Goal: Transaction & Acquisition: Purchase product/service

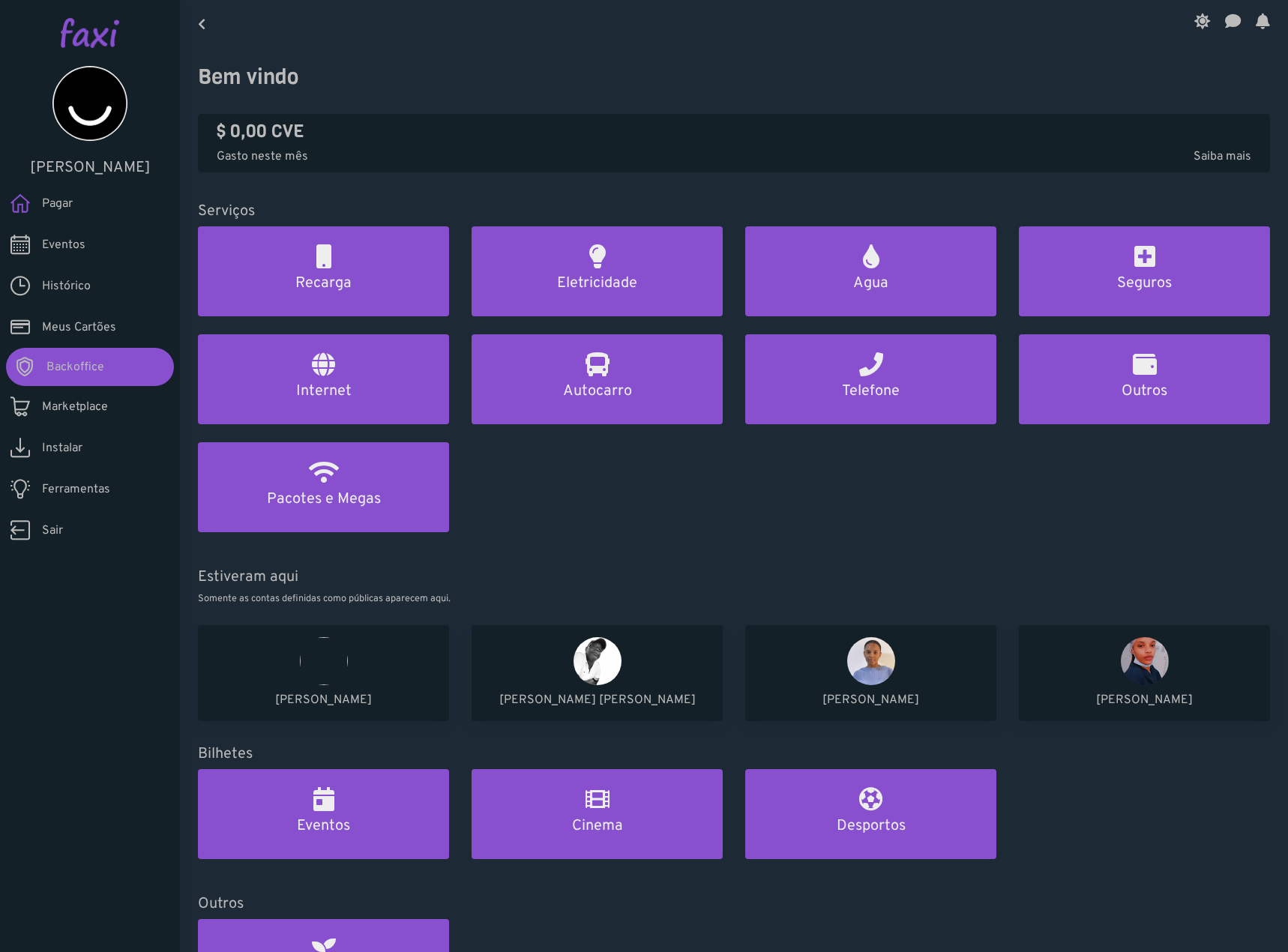
click at [108, 27] on img at bounding box center [90, 33] width 59 height 30
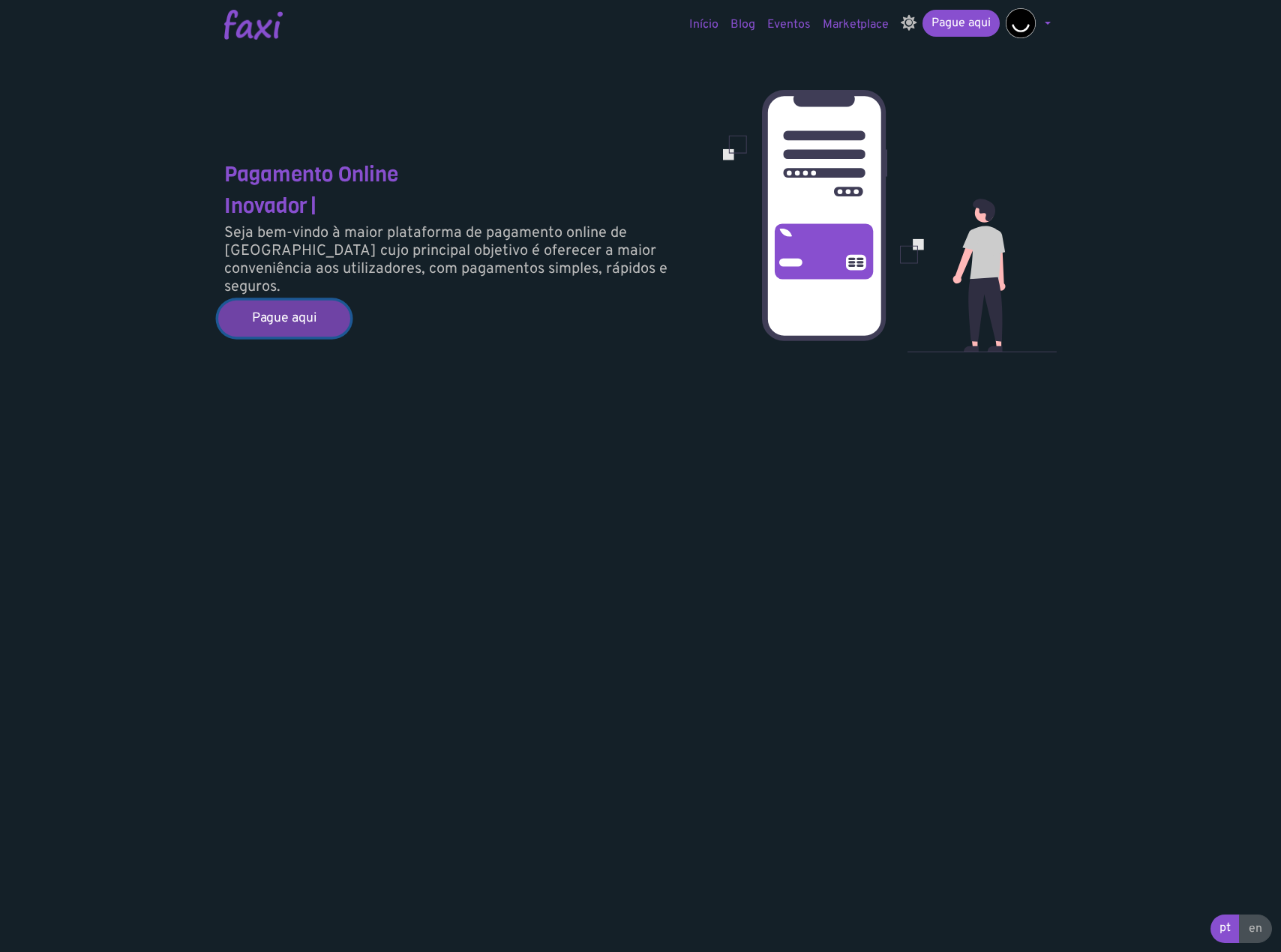
click at [300, 316] on link "Pague aqui" at bounding box center [284, 318] width 132 height 36
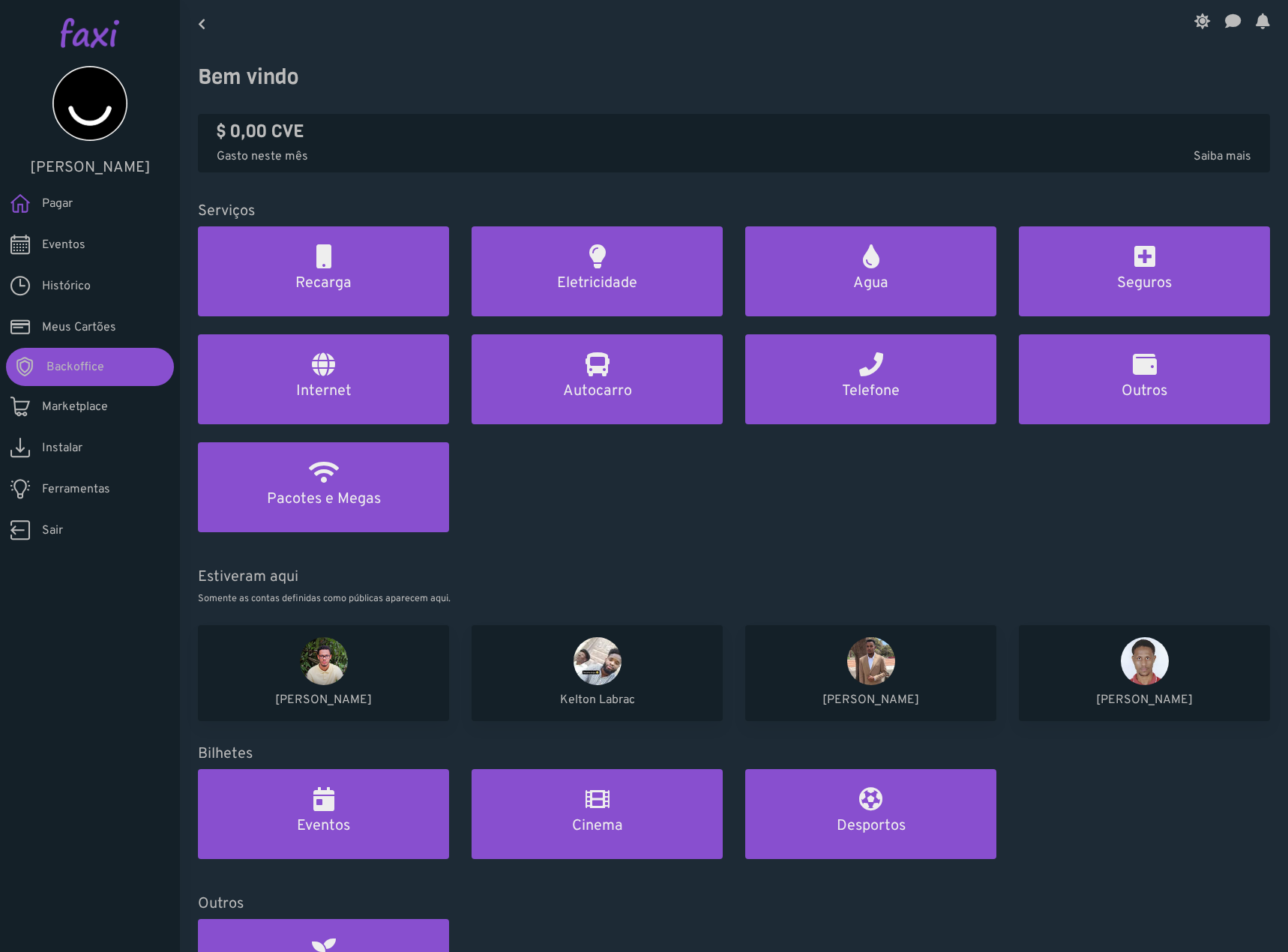
click at [87, 495] on span "Ferramentas" at bounding box center [76, 490] width 68 height 18
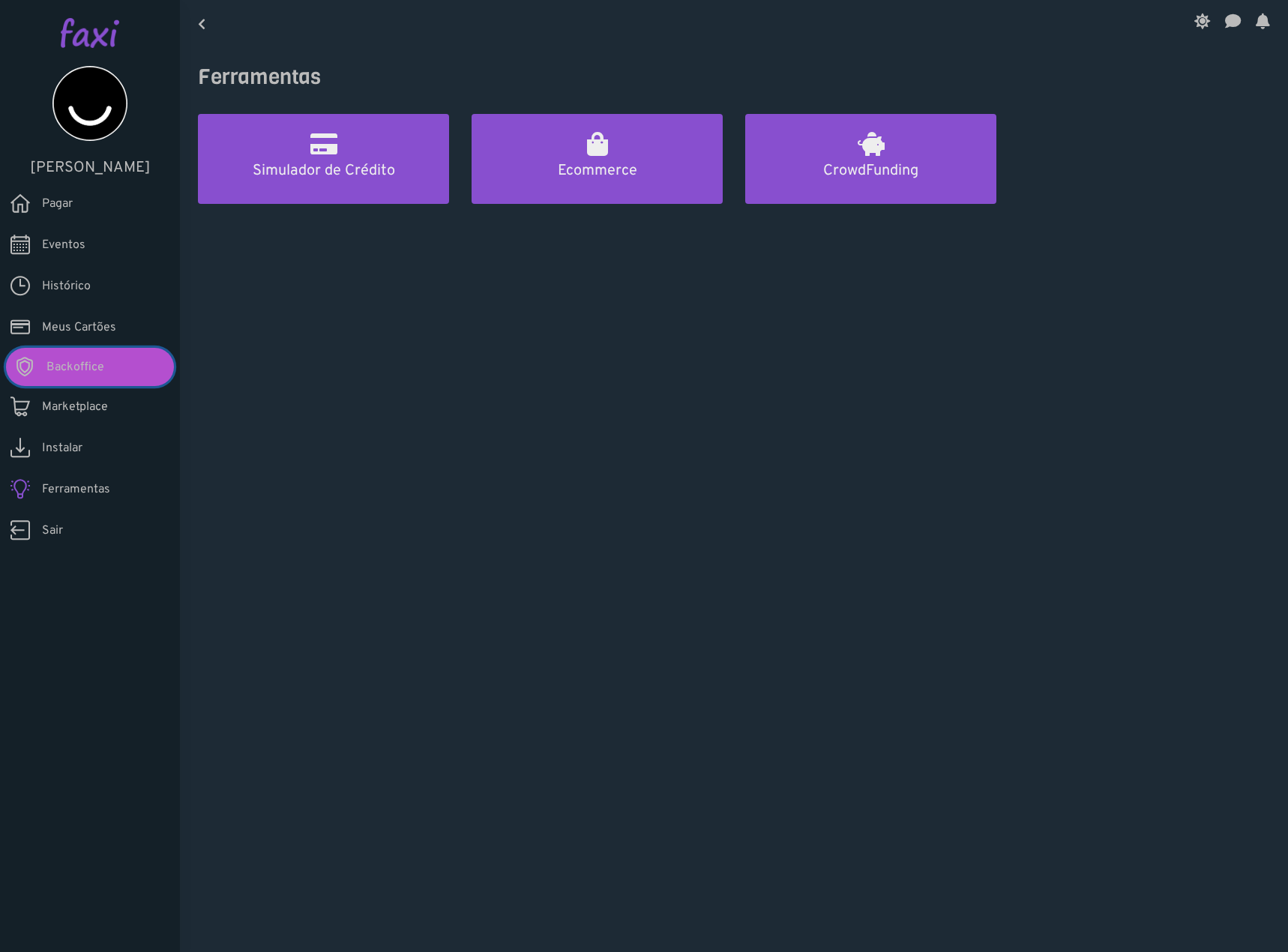
click at [104, 363] on link "Backoffice" at bounding box center [90, 368] width 168 height 39
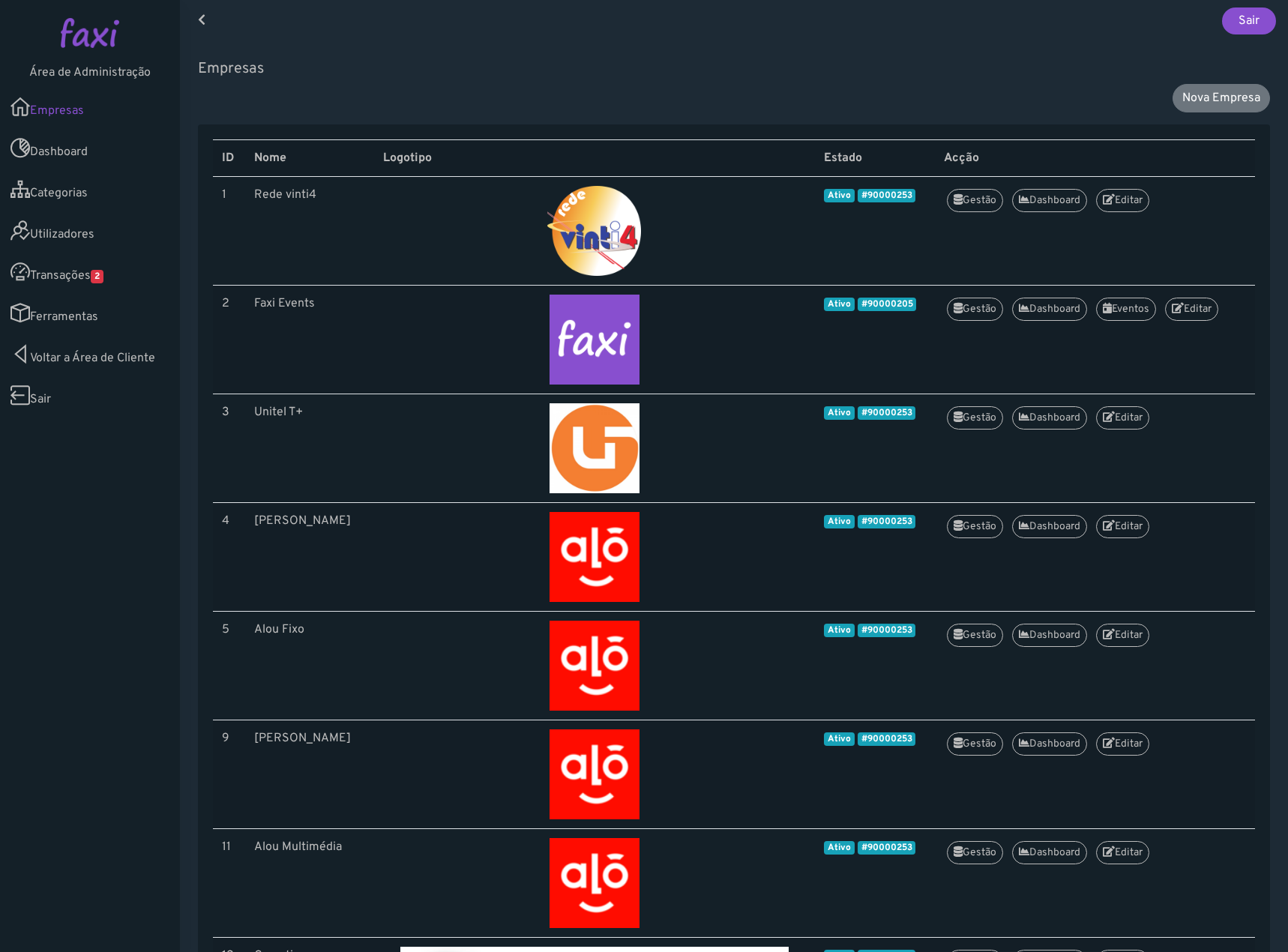
click at [104, 279] on span "2" at bounding box center [97, 277] width 13 height 14
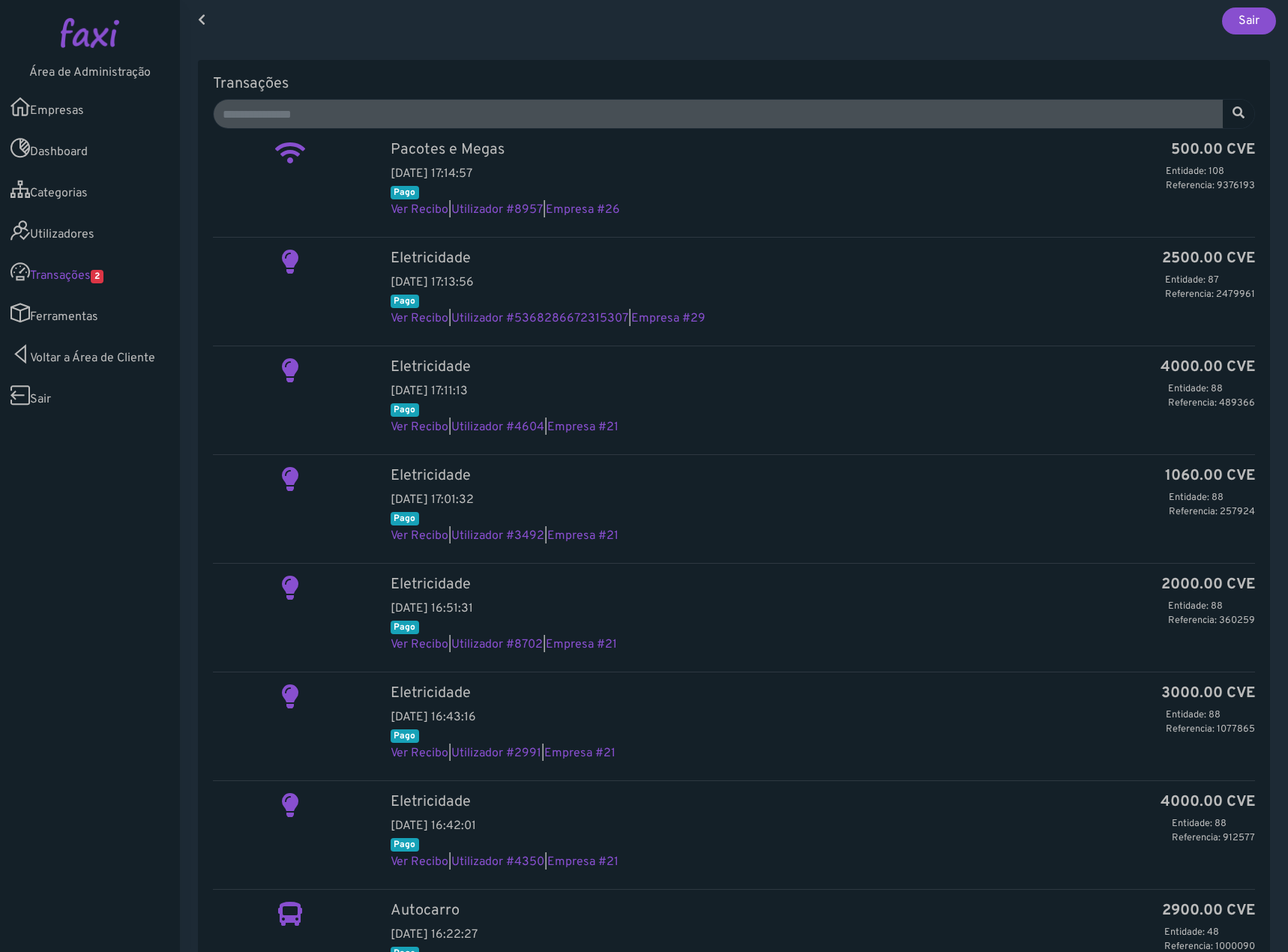
click at [80, 239] on link "Utilizadores" at bounding box center [90, 231] width 180 height 41
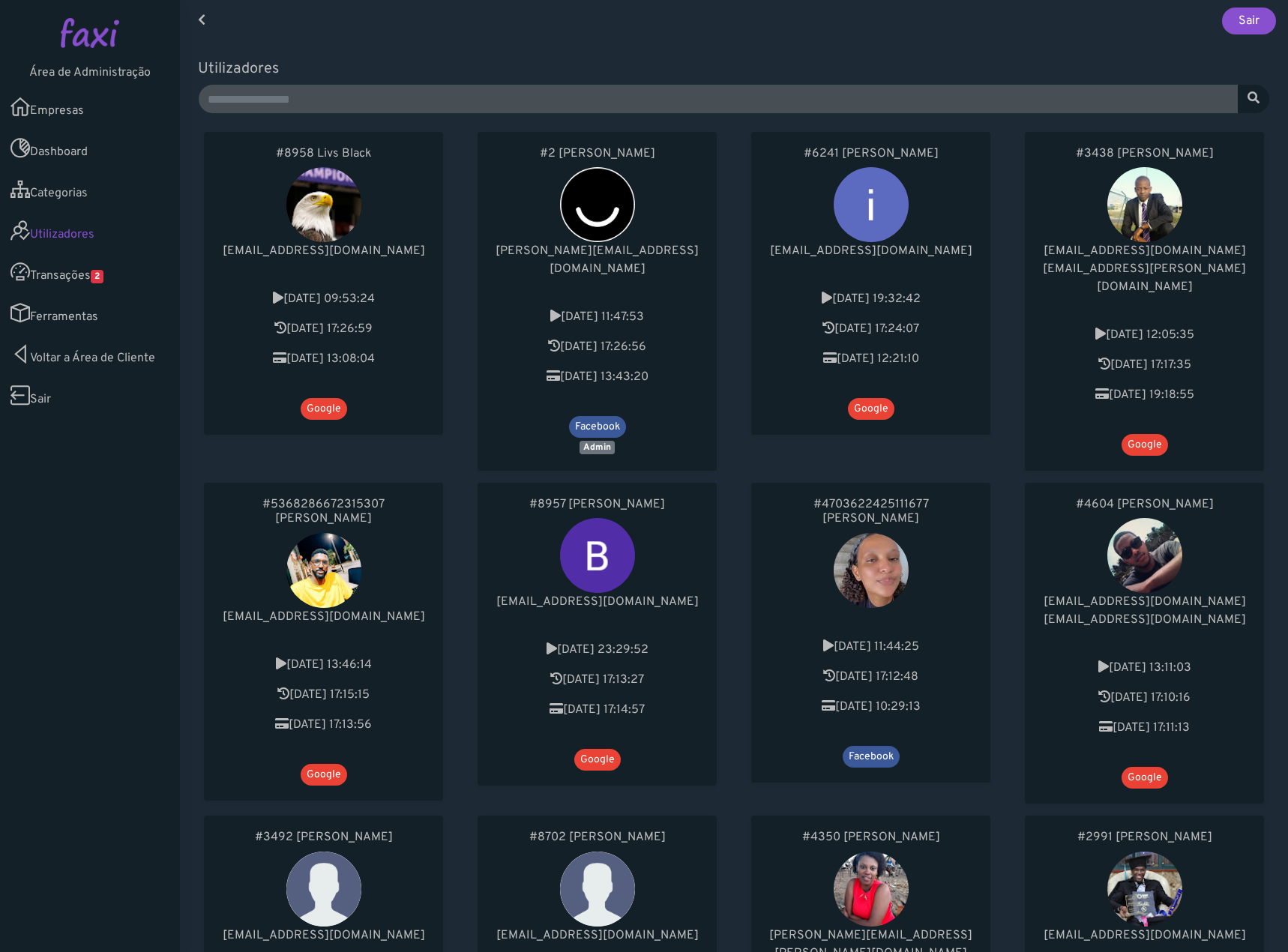
drag, startPoint x: 257, startPoint y: 299, endPoint x: 193, endPoint y: 299, distance: 64.0
click at [193, 299] on div "#8958 Livs Black livspalma98@gmail.com 2025-05-23 09:53:24 2025-08-30 17:26:59 …" at bounding box center [323, 301] width 274 height 351
click at [479, 320] on div "#2 Assis Ferreira ferreira.assisruny@gmail.com 2020-06-26 11:47:53 2025-08-30 1…" at bounding box center [597, 301] width 239 height 339
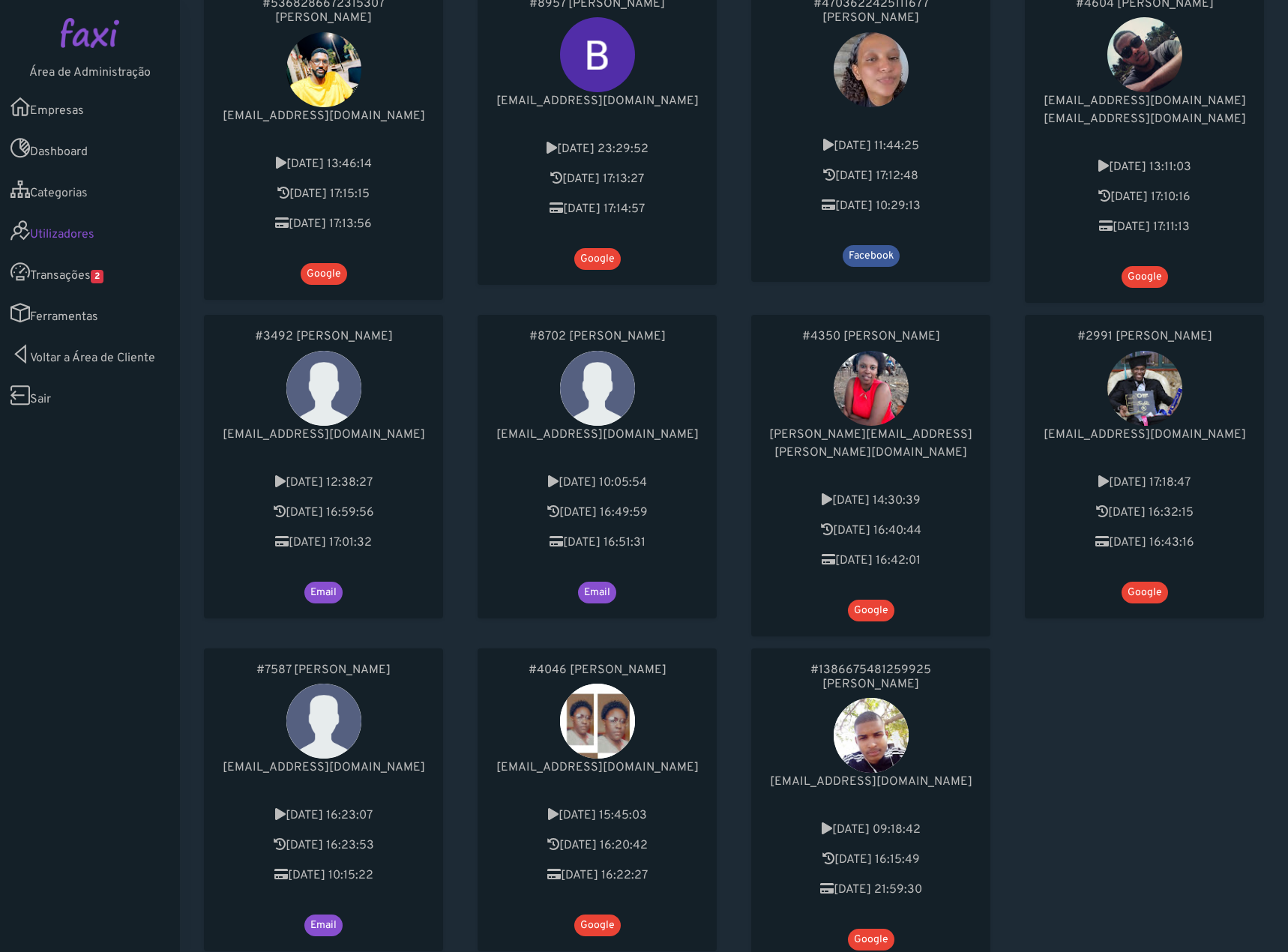
scroll to position [525, 0]
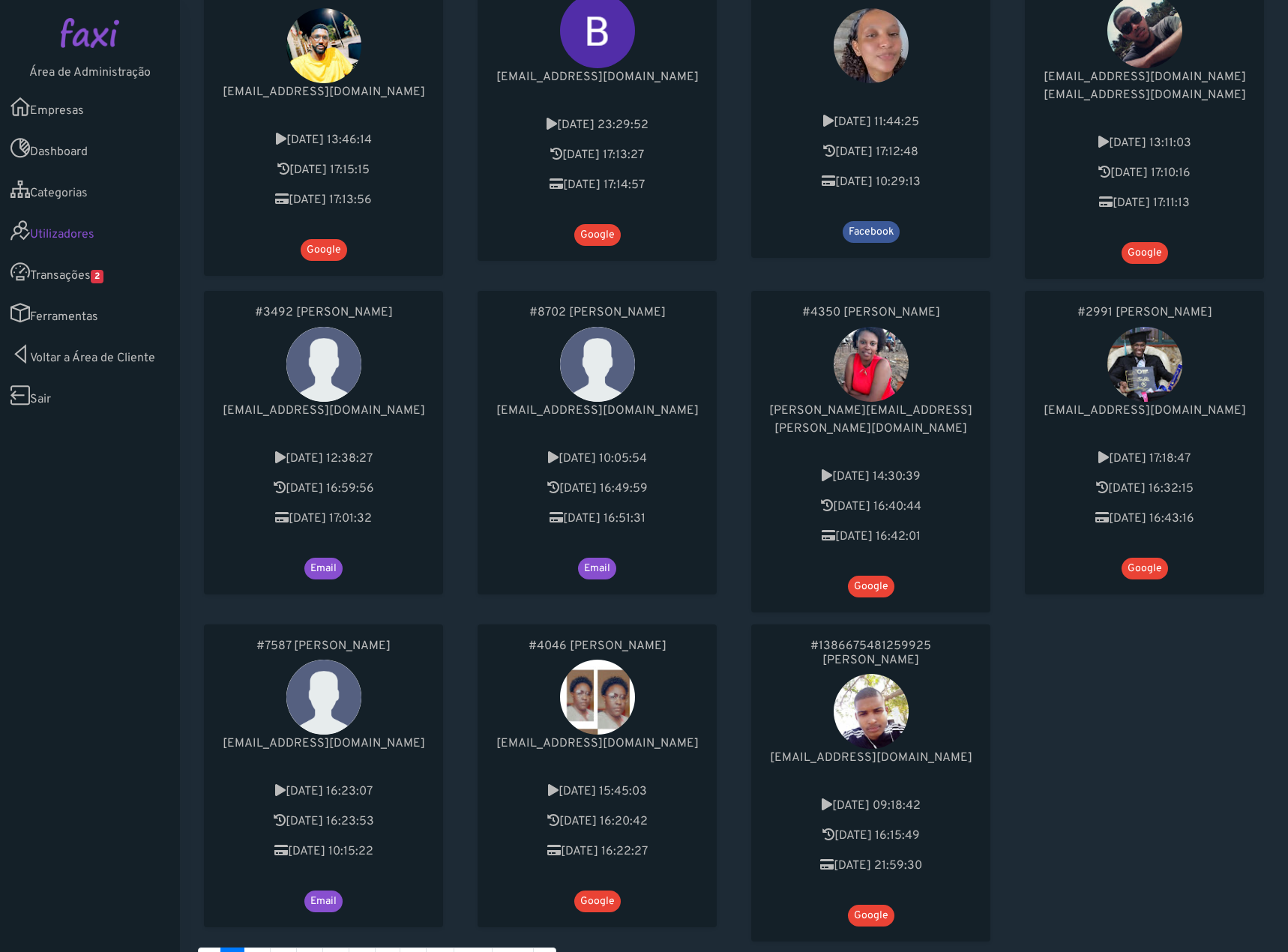
click at [96, 320] on link "Ferramentas" at bounding box center [90, 312] width 180 height 41
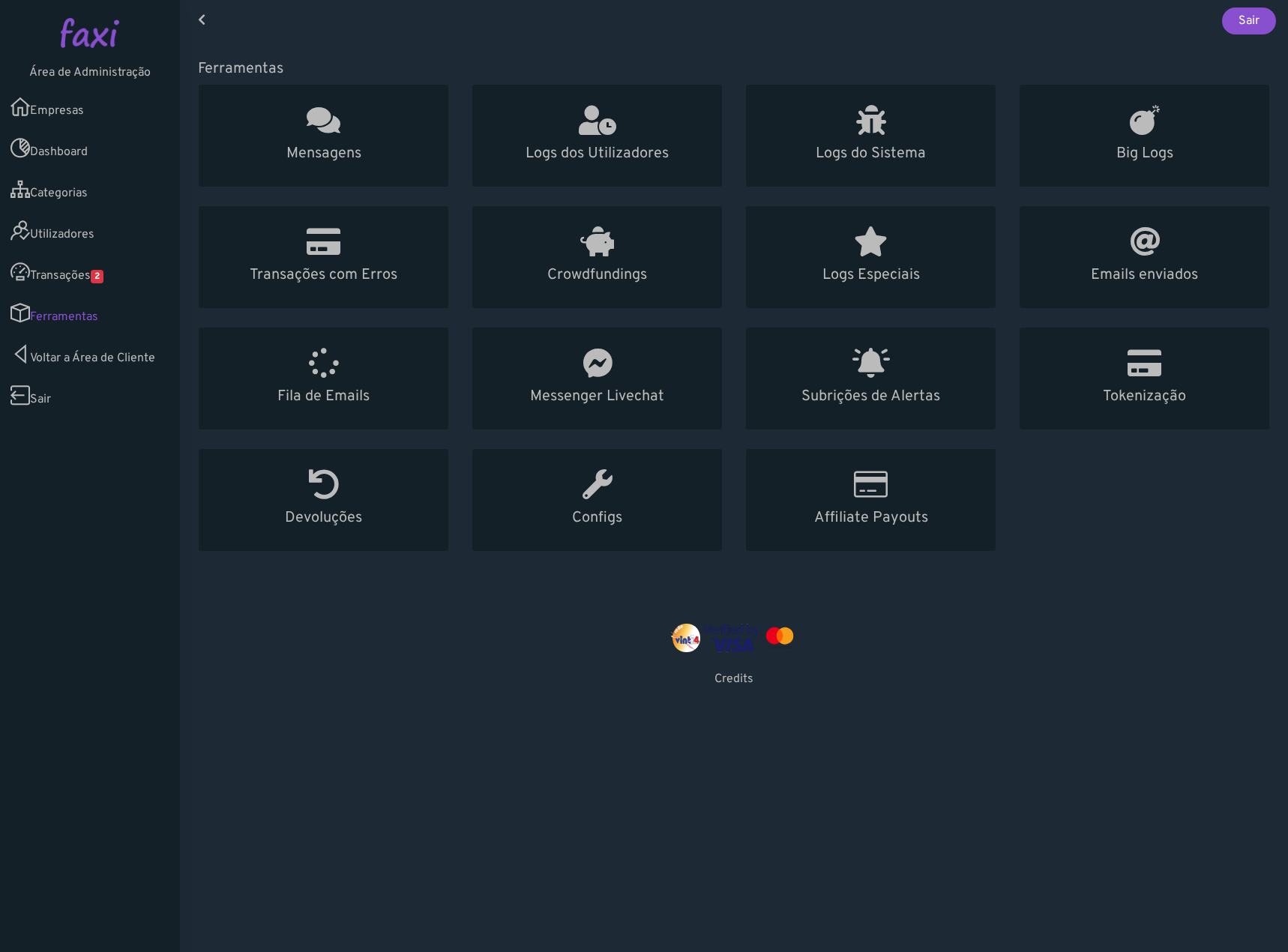
click at [76, 28] on img at bounding box center [90, 33] width 59 height 30
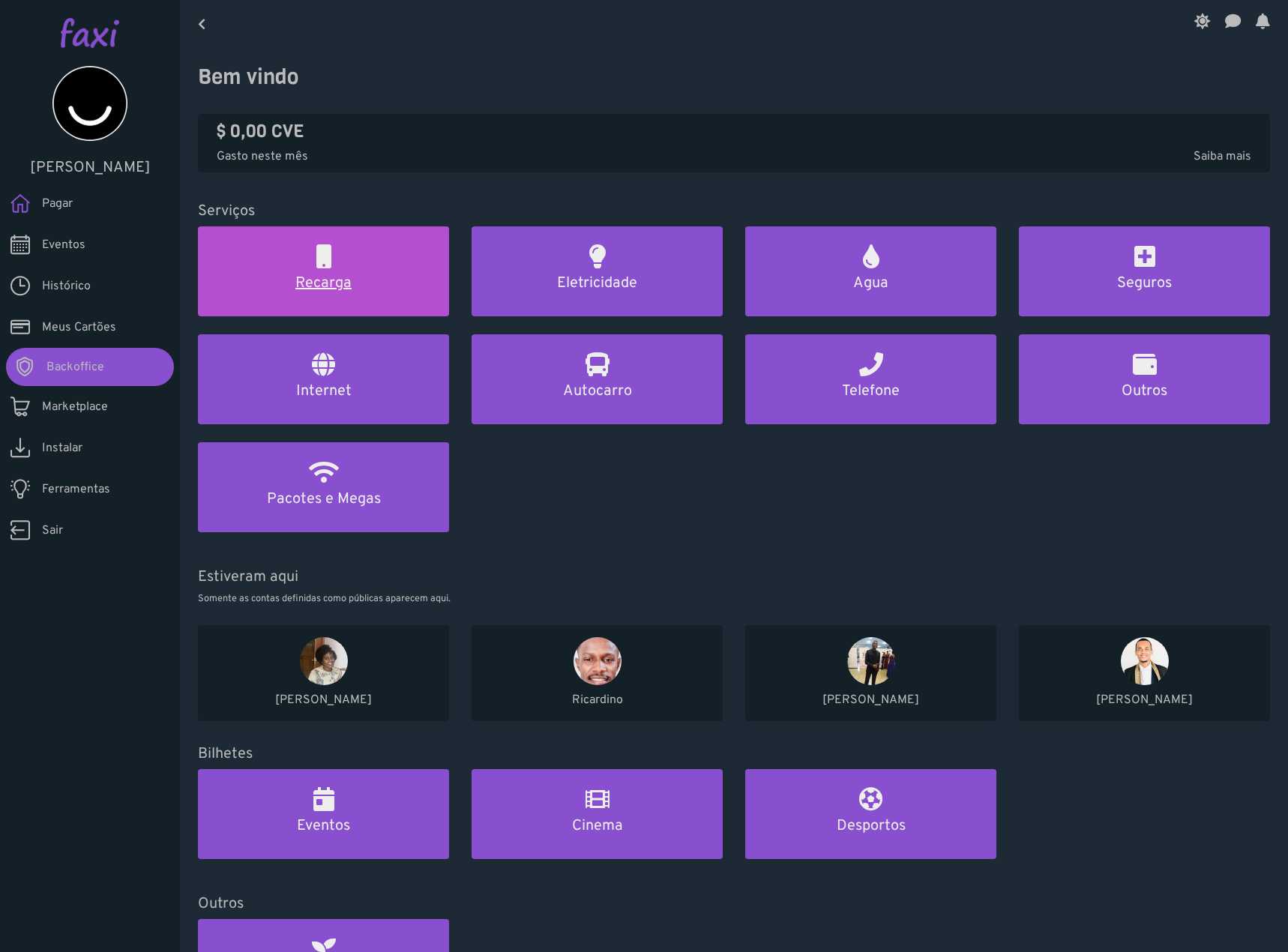
click at [354, 280] on h5 "Recarga" at bounding box center [323, 284] width 215 height 18
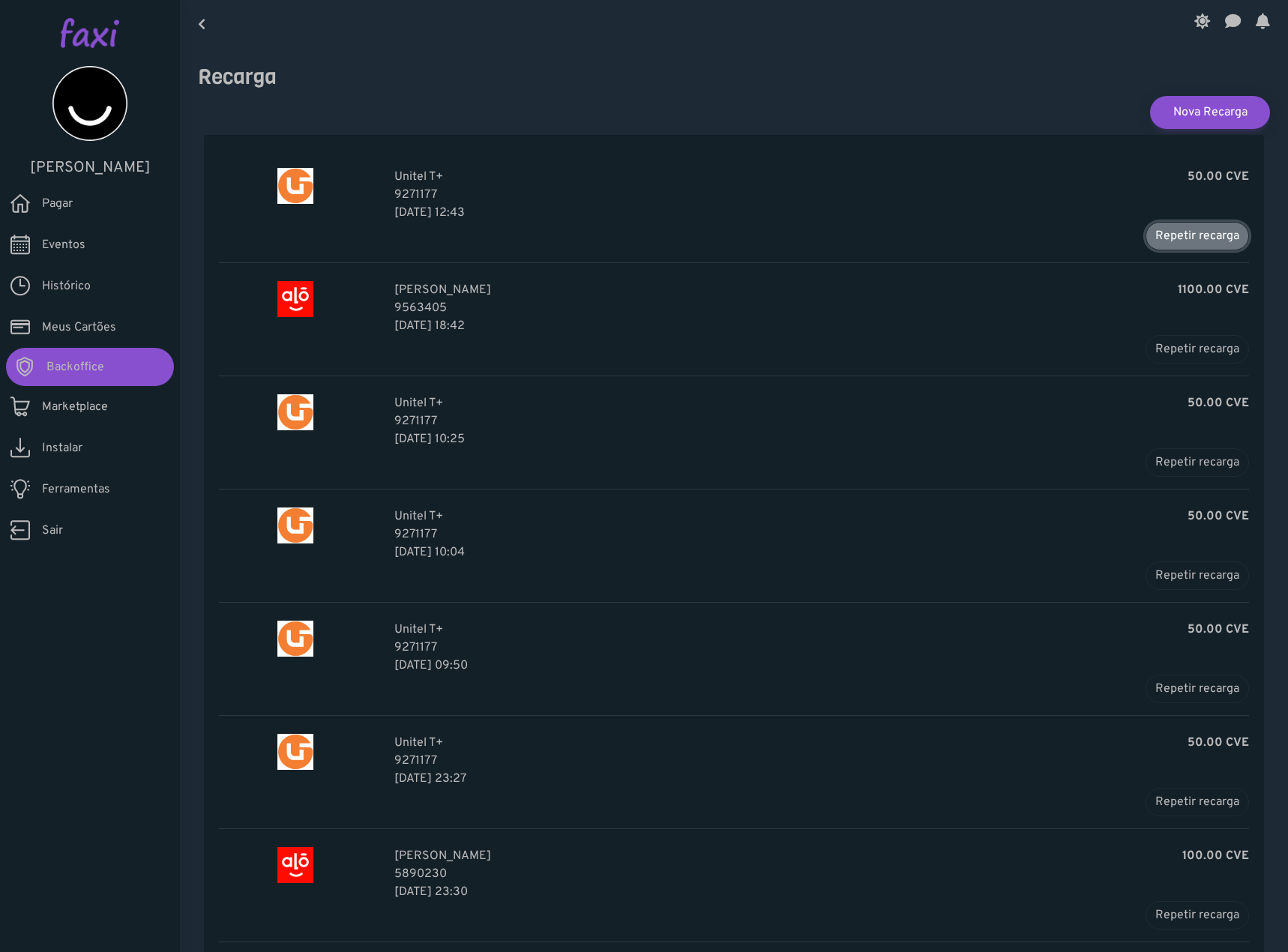
click at [1173, 236] on button "Repetir recarga" at bounding box center [1197, 236] width 104 height 28
type input "*******"
type input "*****"
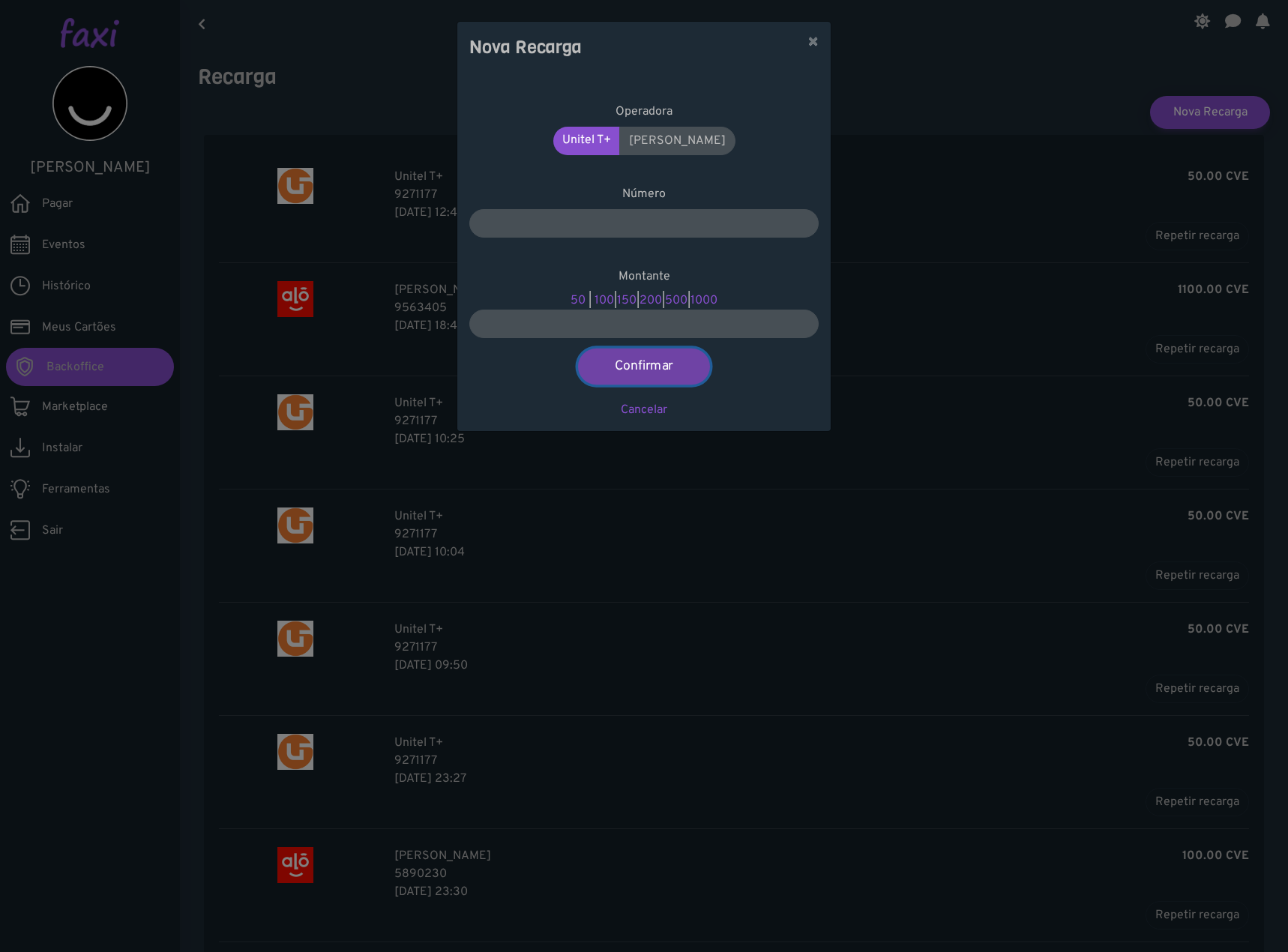
click at [665, 372] on button "Confirmar" at bounding box center [644, 366] width 132 height 36
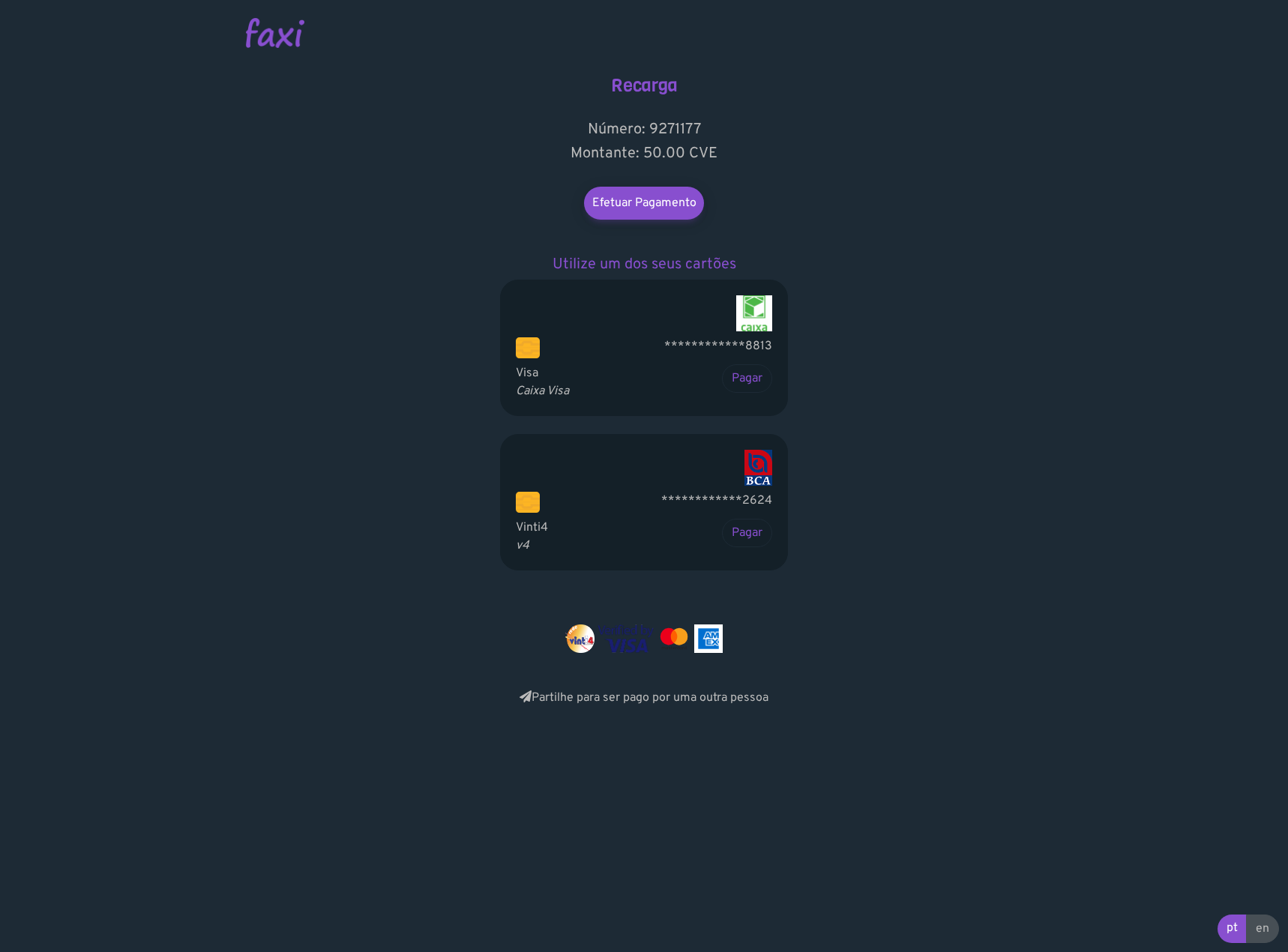
click at [932, 241] on main "**********" at bounding box center [644, 354] width 854 height 708
click at [755, 529] on button "Pagar" at bounding box center [747, 533] width 51 height 28
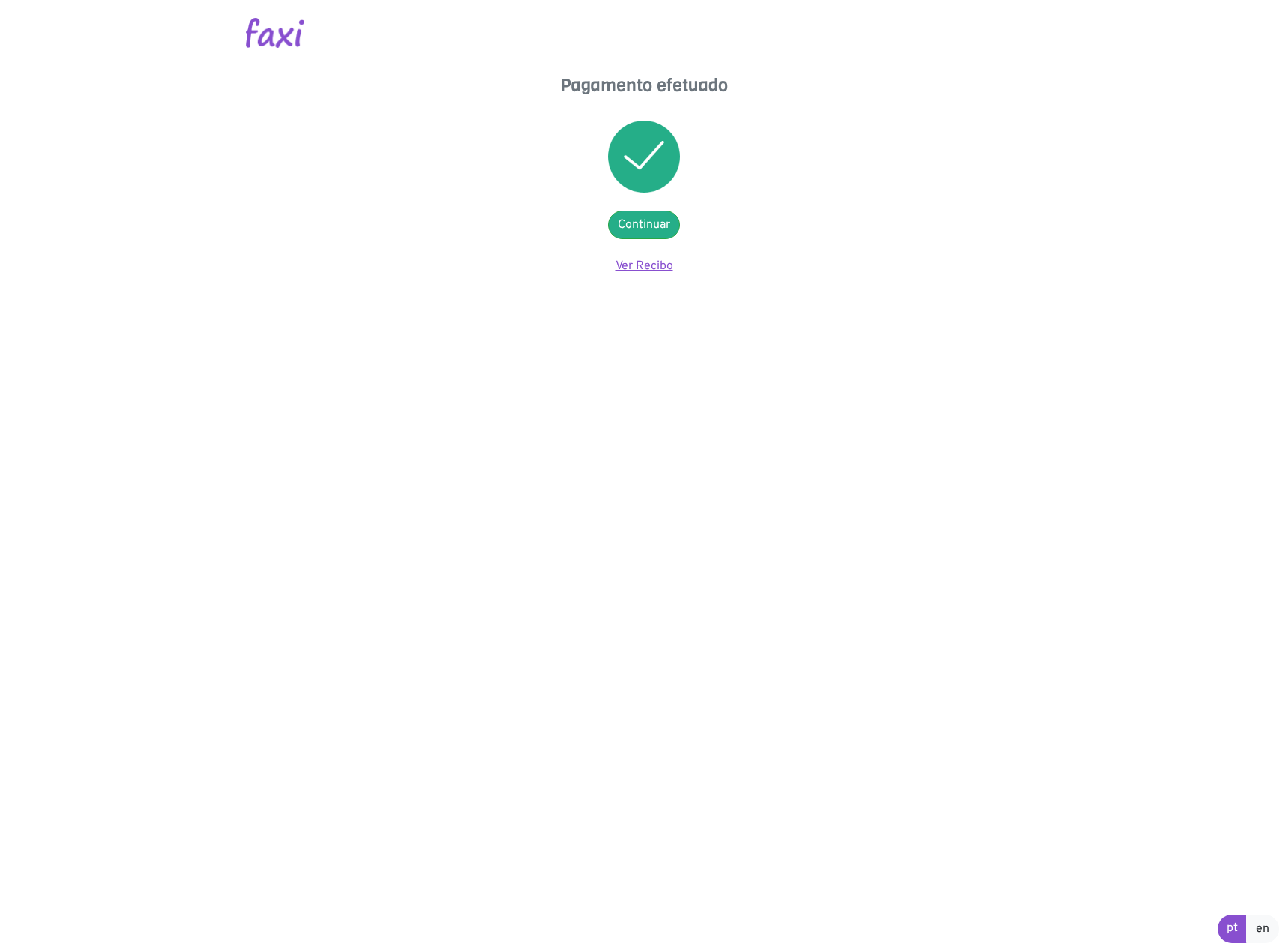
click at [638, 265] on link "Ver Recibo" at bounding box center [644, 266] width 58 height 15
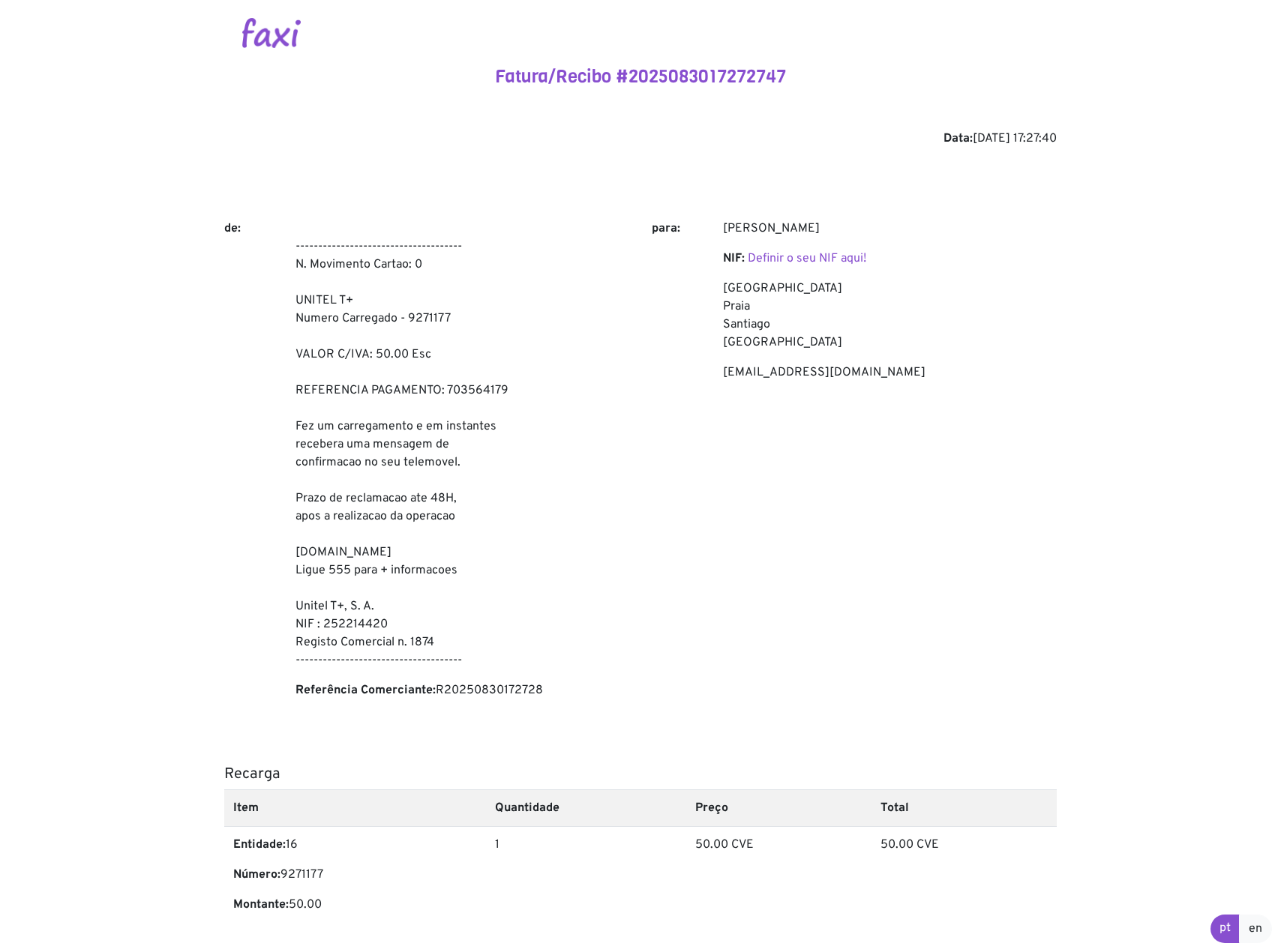
click at [265, 31] on img at bounding box center [272, 33] width 59 height 30
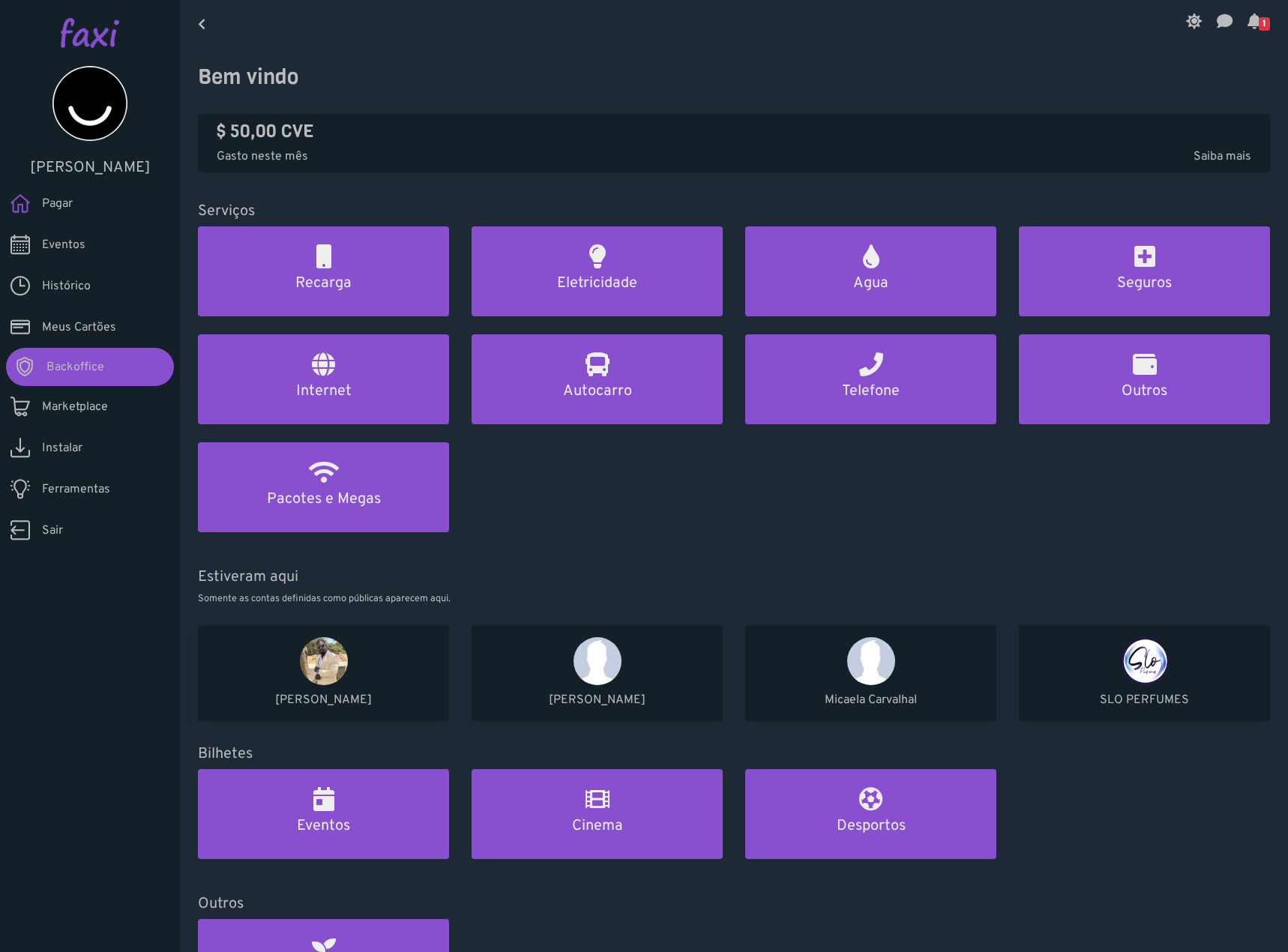
click at [96, 489] on span "Ferramentas" at bounding box center [76, 490] width 68 height 18
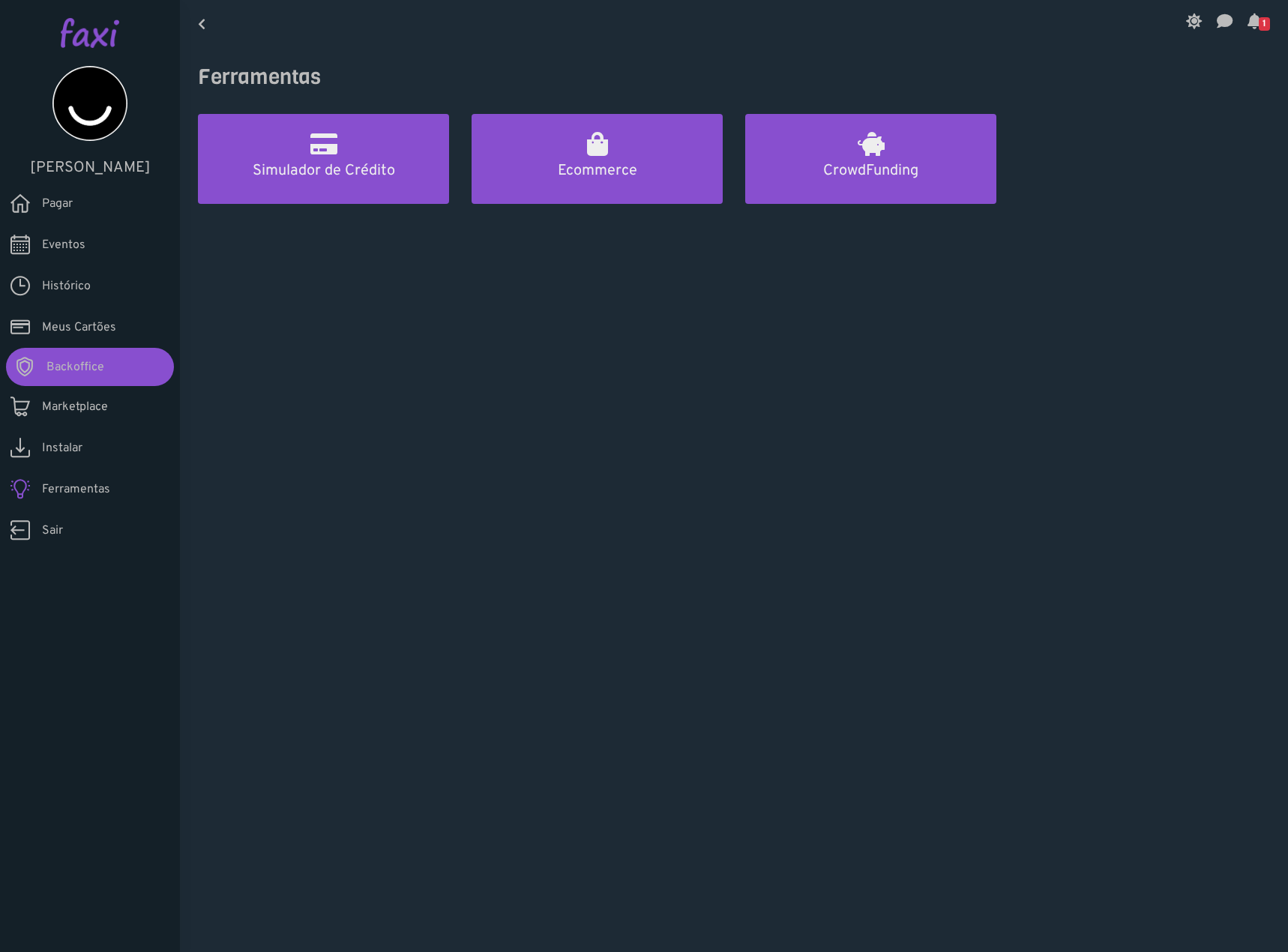
click at [589, 493] on main "1 Ferramentas Simulador de Crédito Ecommerce CrowdFunding" at bounding box center [734, 476] width 1108 height 952
drag, startPoint x: 744, startPoint y: 323, endPoint x: 753, endPoint y: 320, distance: 9.5
click at [744, 323] on main "1 Ferramentas Simulador de Crédito Ecommerce CrowdFunding" at bounding box center [734, 476] width 1108 height 952
click at [403, 301] on main "1 Ferramentas Simulador de Crédito Ecommerce CrowdFunding" at bounding box center [734, 476] width 1108 height 952
click at [61, 214] on link "Pagar" at bounding box center [90, 203] width 180 height 41
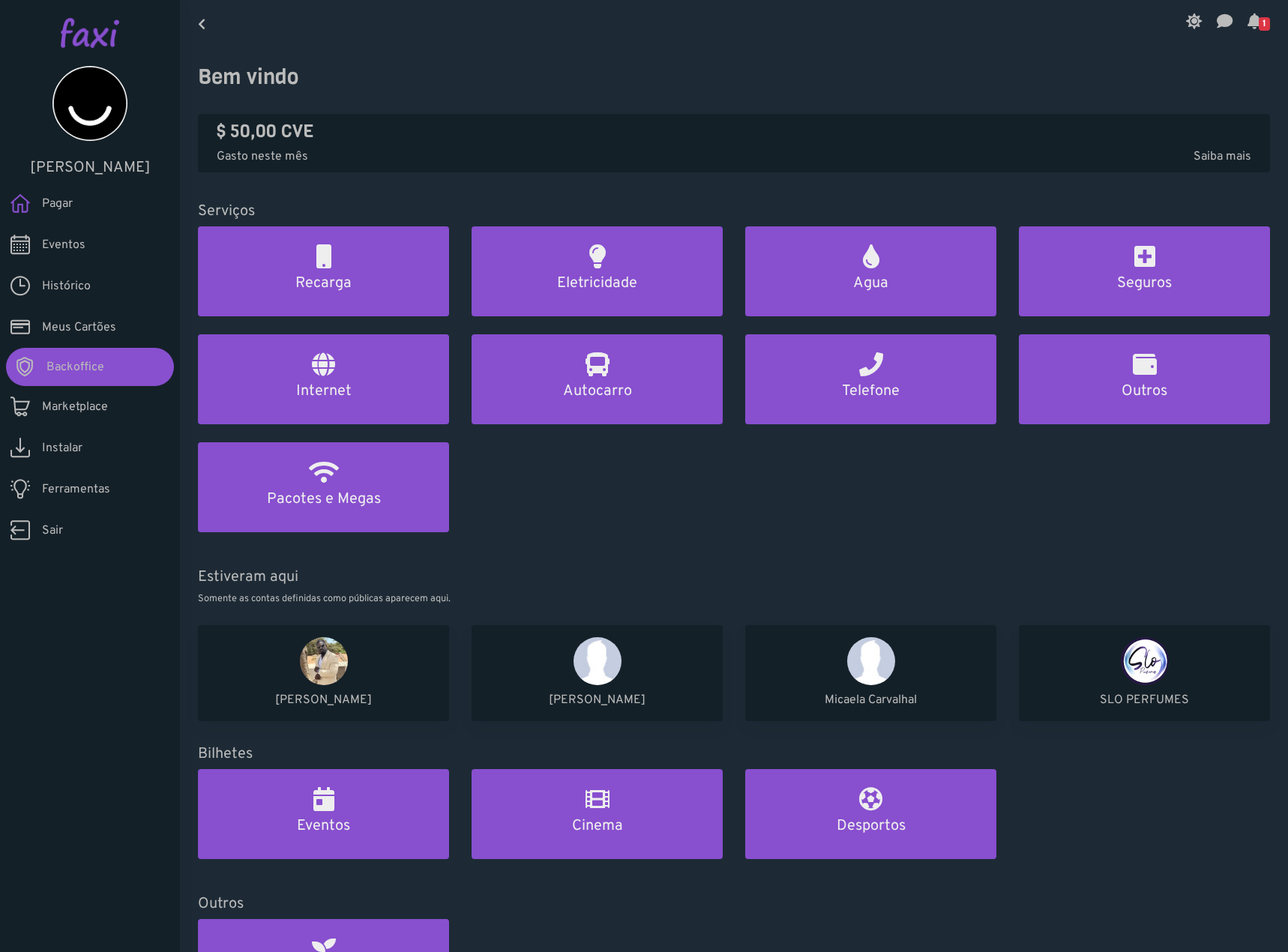
click at [109, 334] on span "Meus Cartões" at bounding box center [79, 328] width 74 height 18
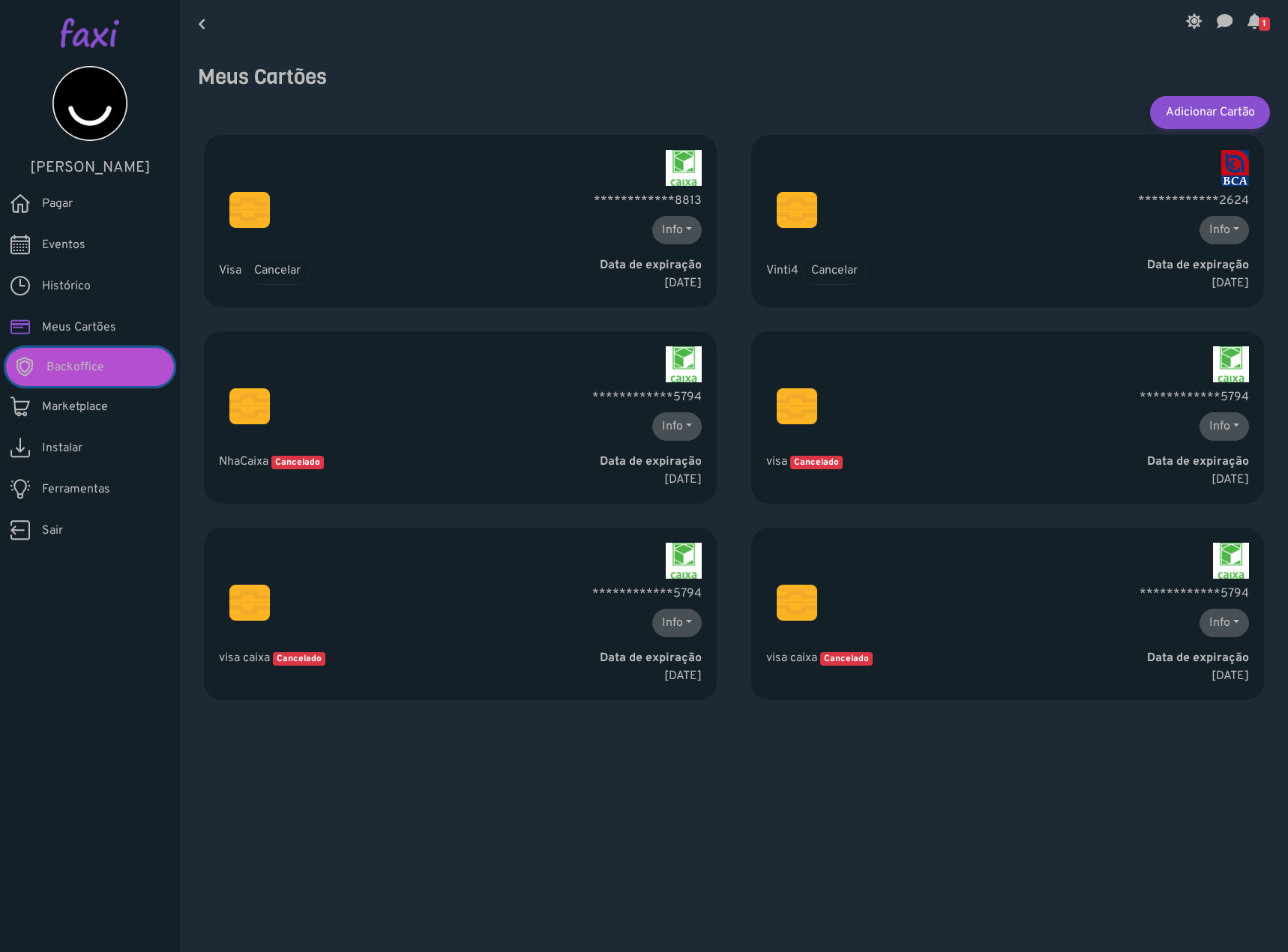
click at [36, 365] on link "Backoffice" at bounding box center [90, 368] width 168 height 39
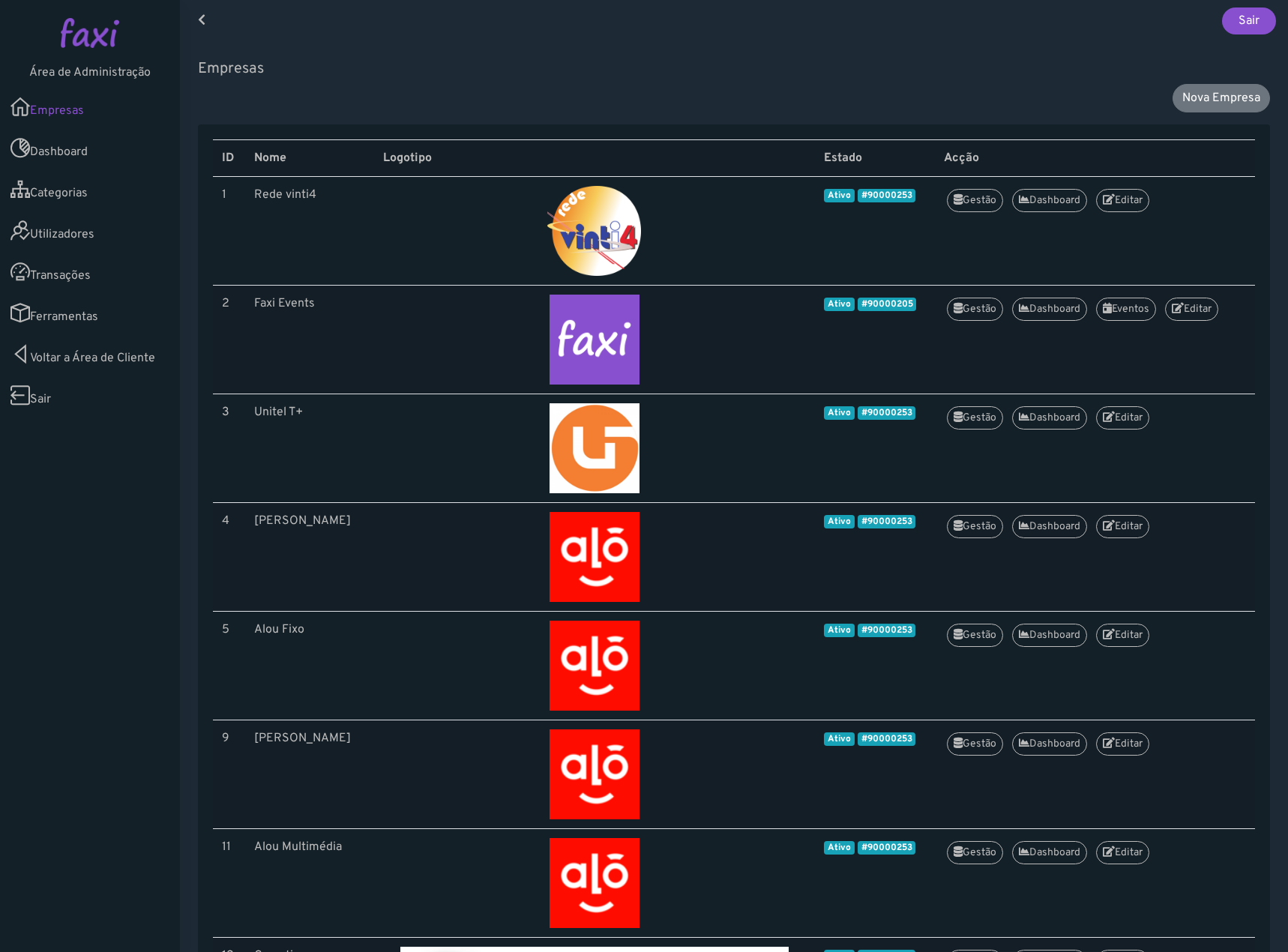
click at [78, 217] on link "Utilizadores" at bounding box center [90, 231] width 180 height 41
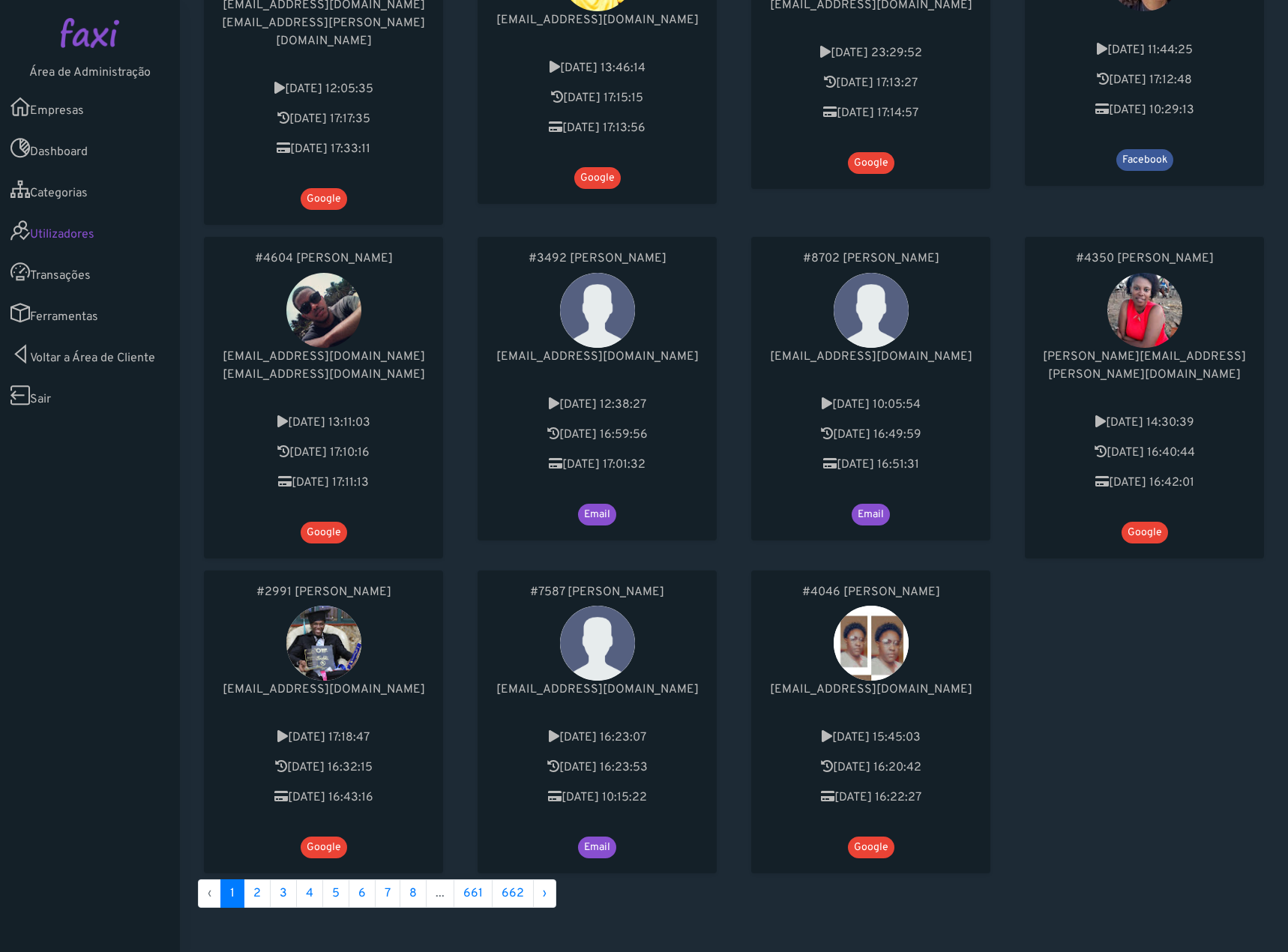
scroll to position [600, 0]
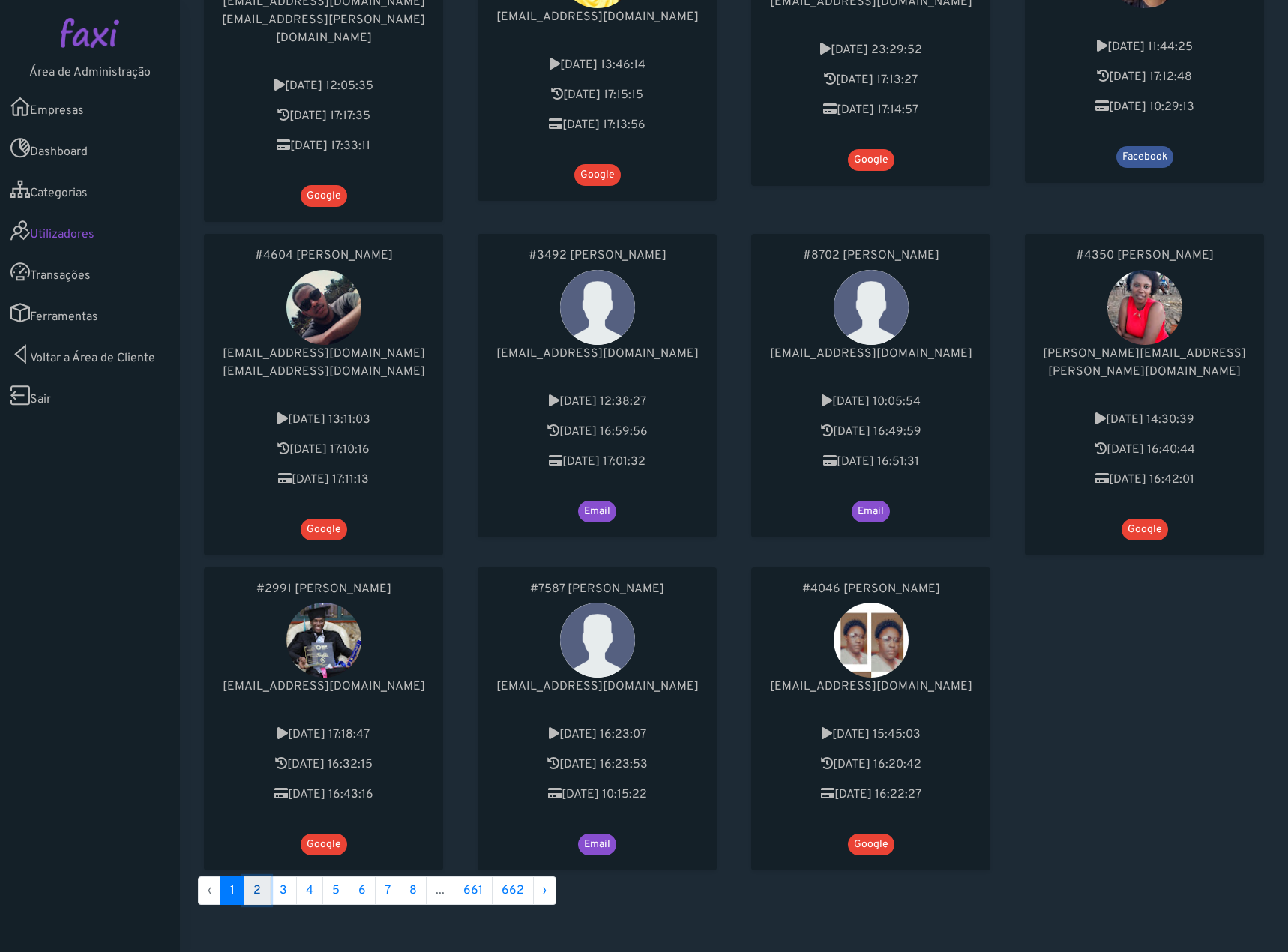
click at [267, 877] on link "2" at bounding box center [256, 890] width 27 height 28
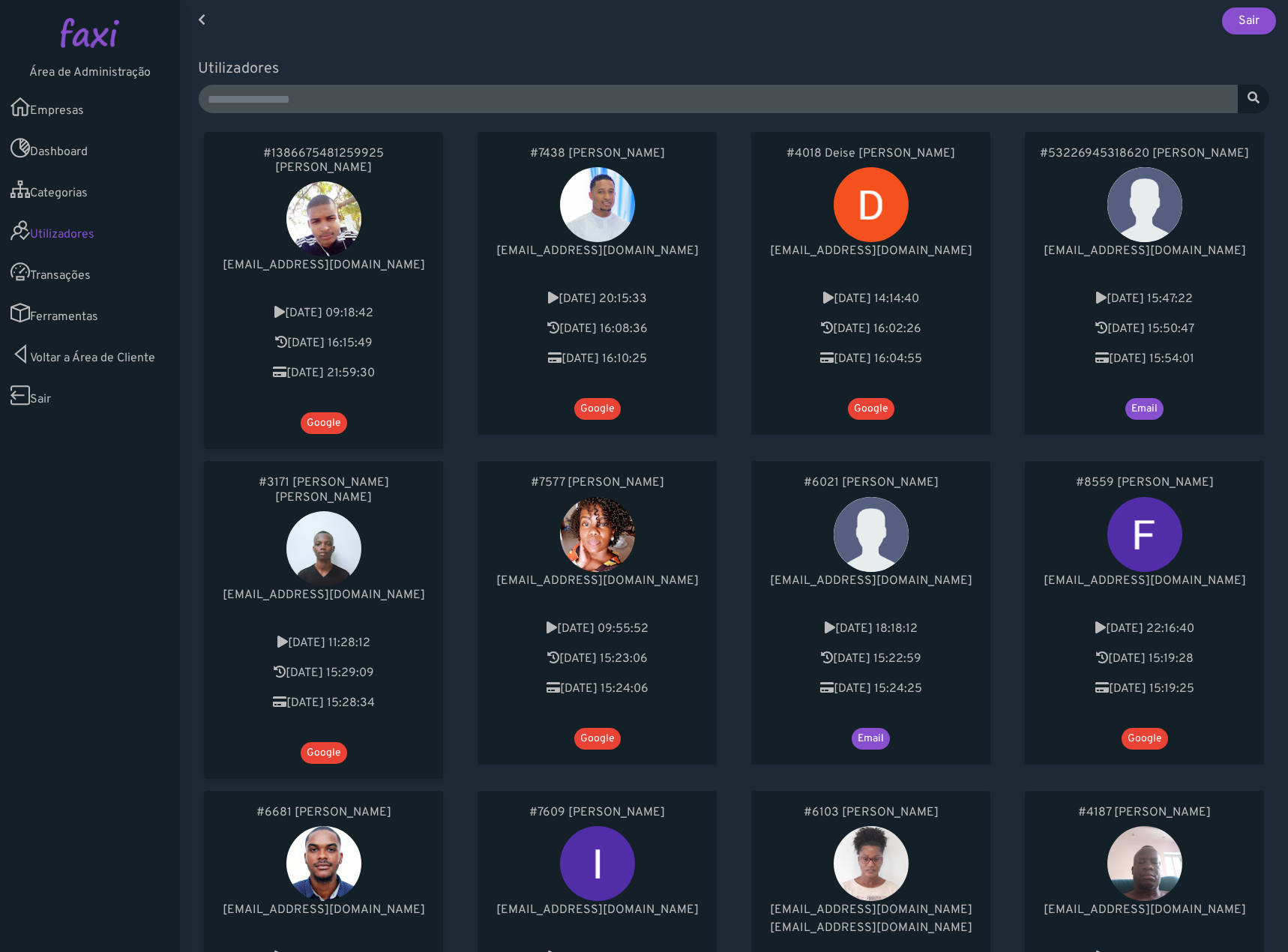
click at [65, 266] on link "Transações" at bounding box center [90, 271] width 180 height 41
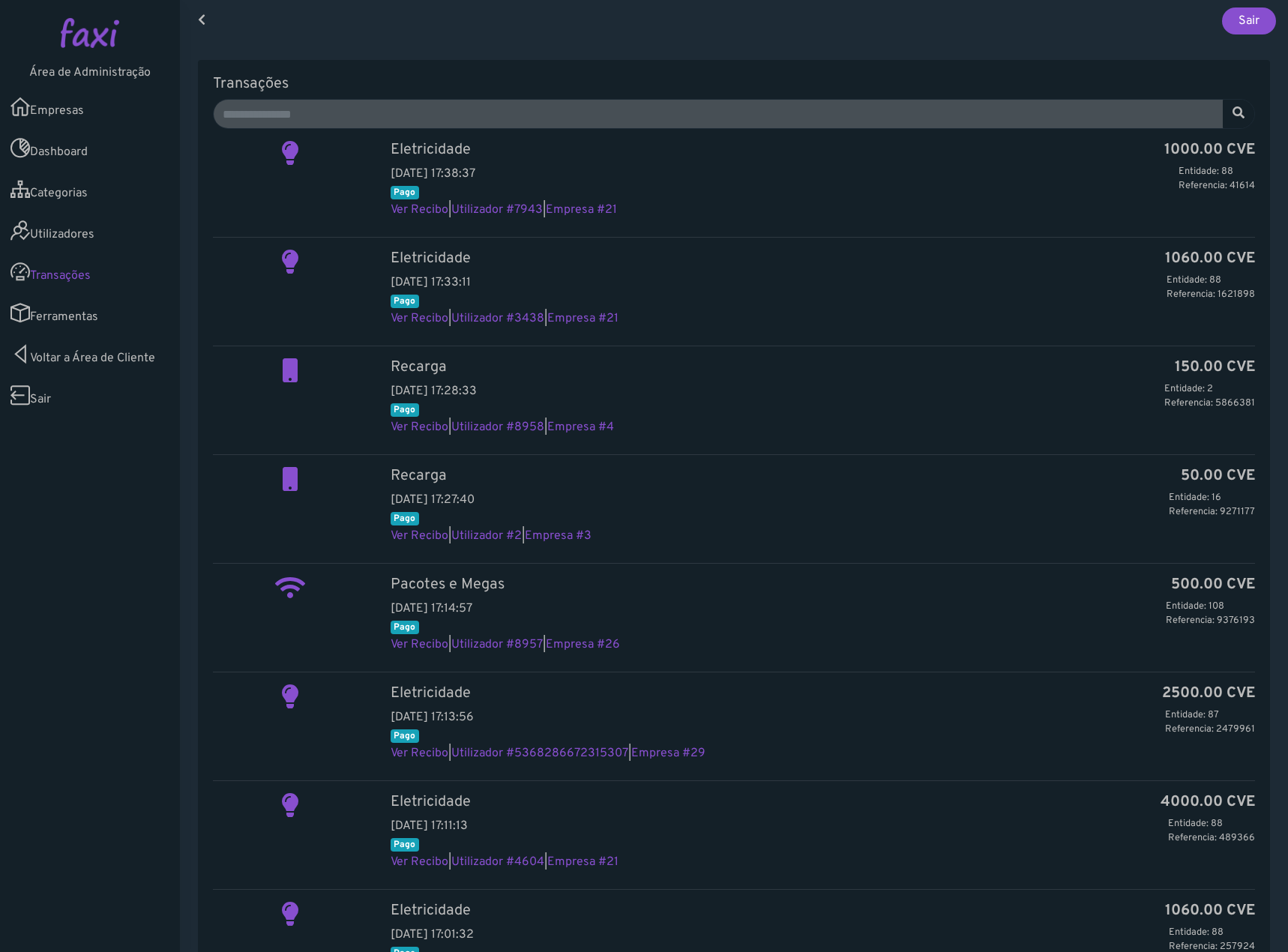
click at [83, 121] on link "Empresas" at bounding box center [90, 107] width 180 height 41
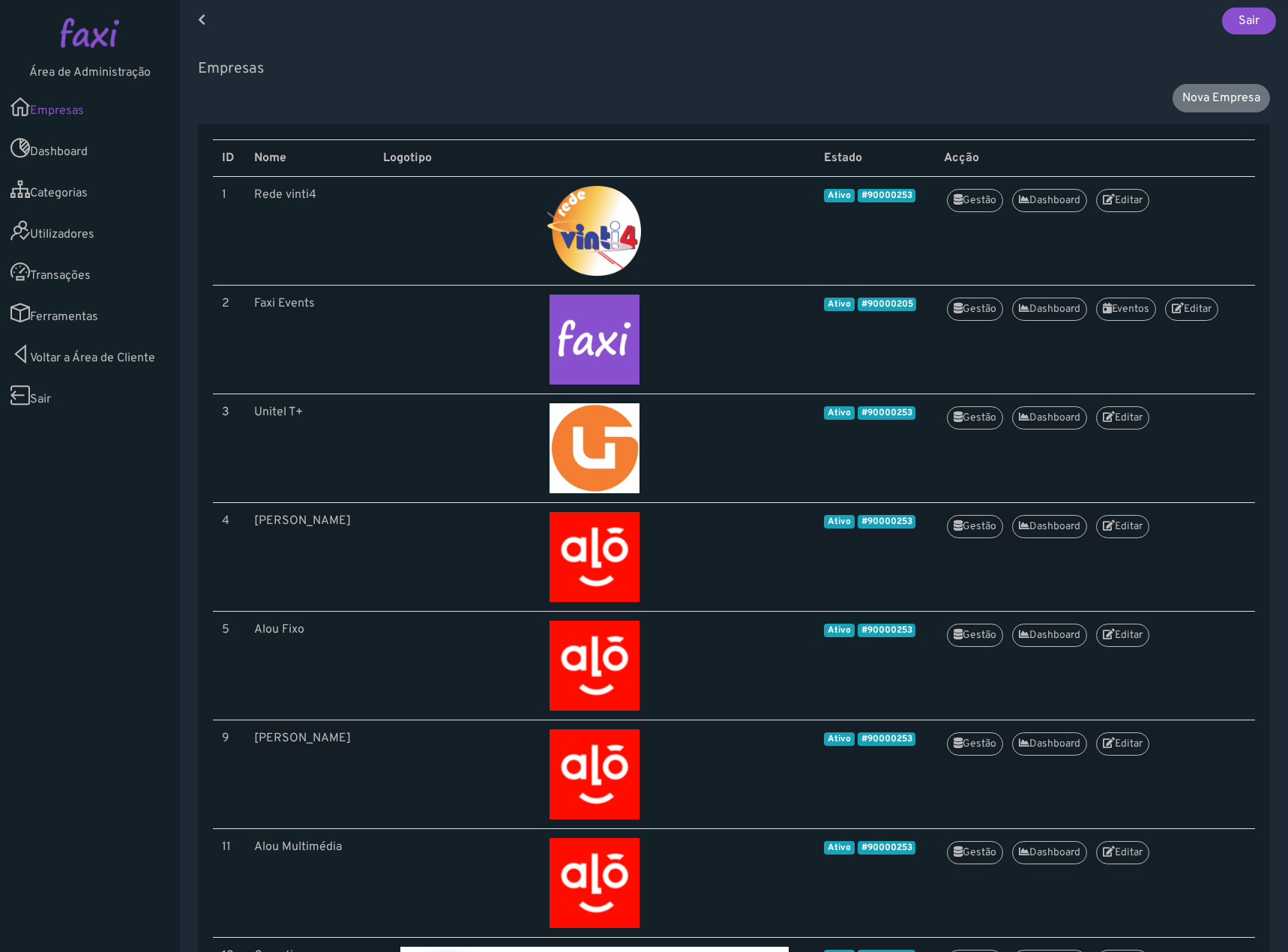
click at [78, 233] on link "Utilizadores" at bounding box center [90, 231] width 180 height 41
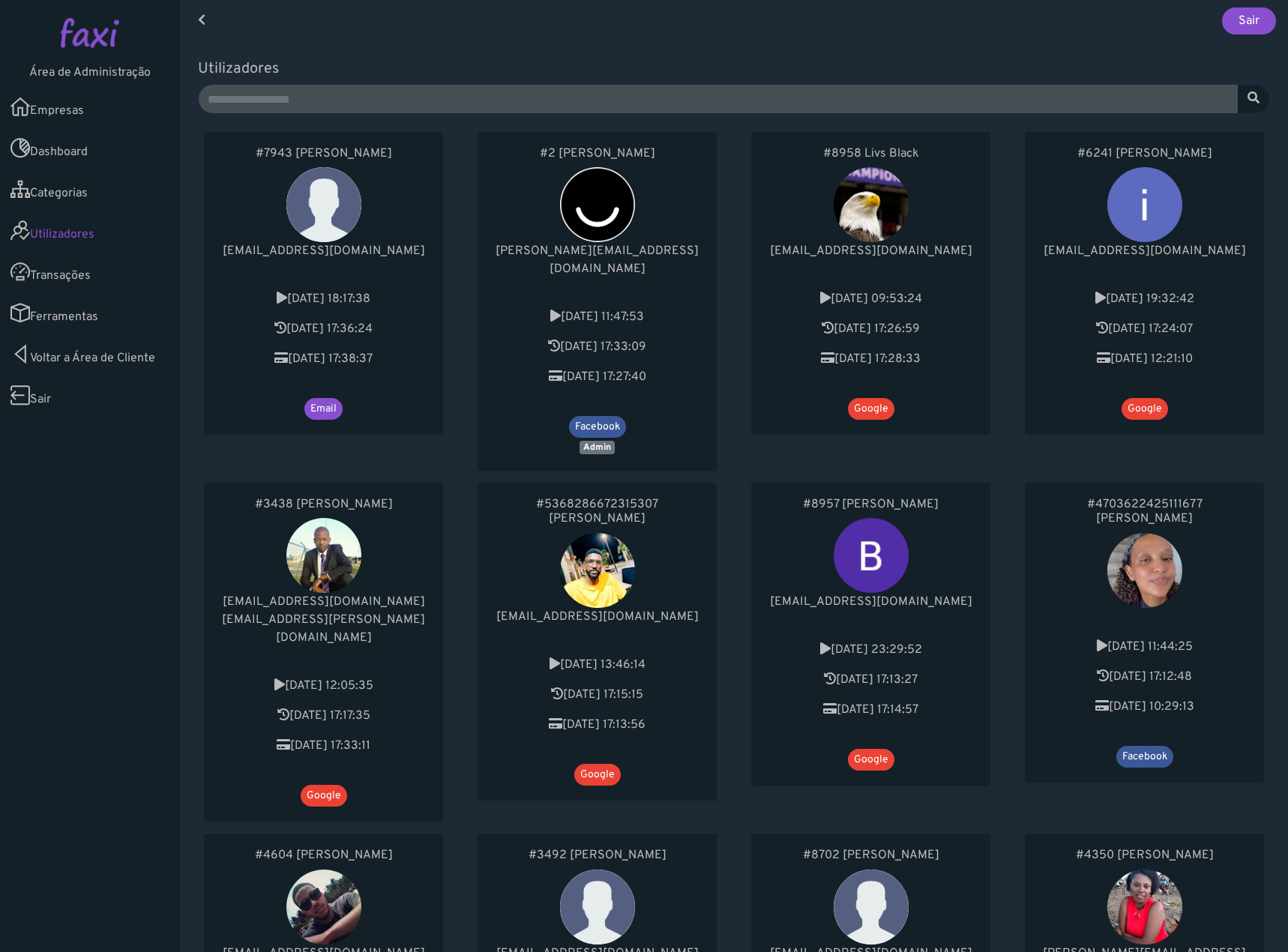
click at [97, 131] on link "Dashboard" at bounding box center [90, 148] width 180 height 41
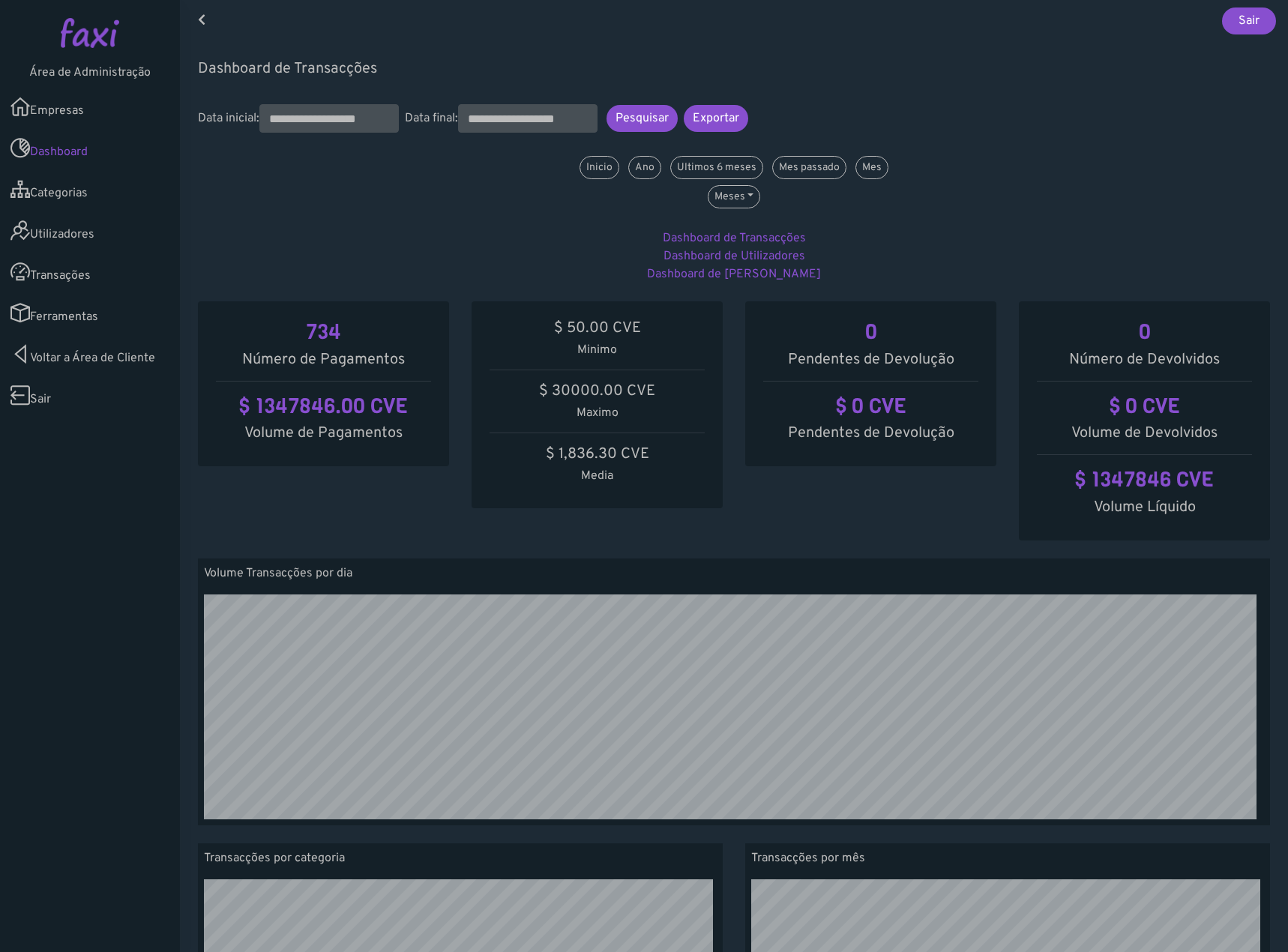
click at [96, 111] on link "Empresas" at bounding box center [90, 107] width 180 height 41
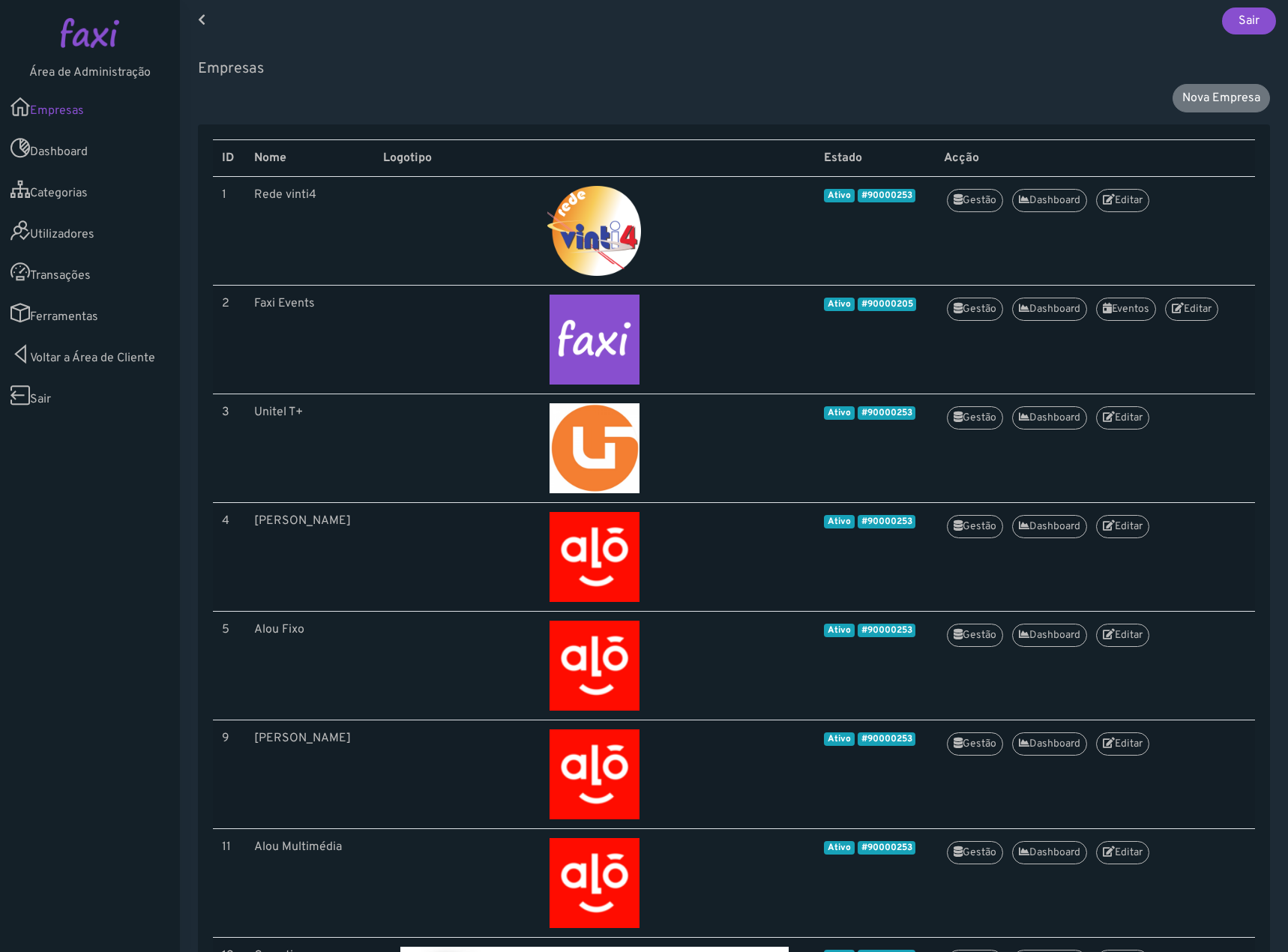
click at [55, 200] on link "Categorias" at bounding box center [90, 189] width 180 height 41
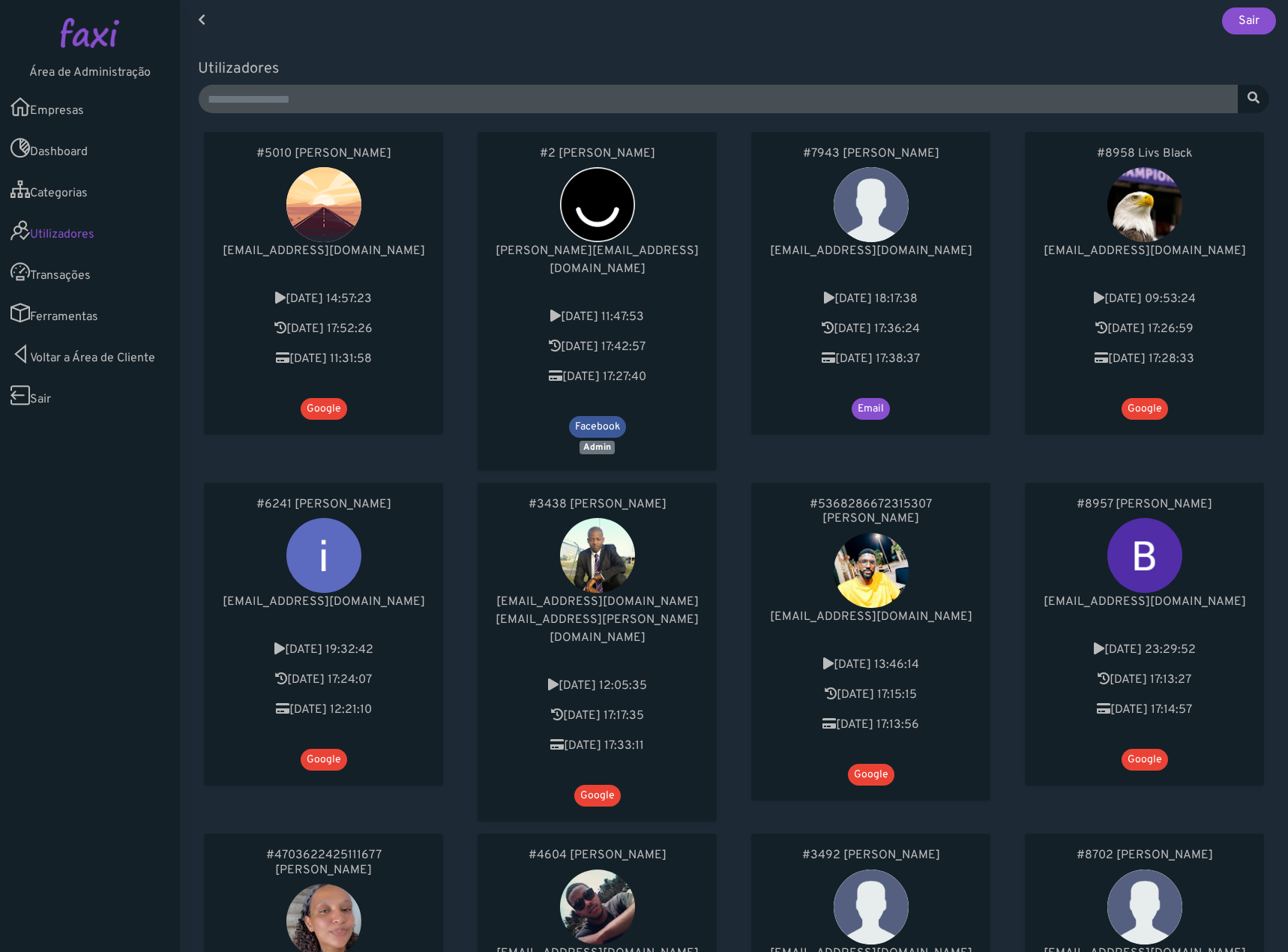
click at [62, 282] on link "Transações" at bounding box center [90, 271] width 180 height 41
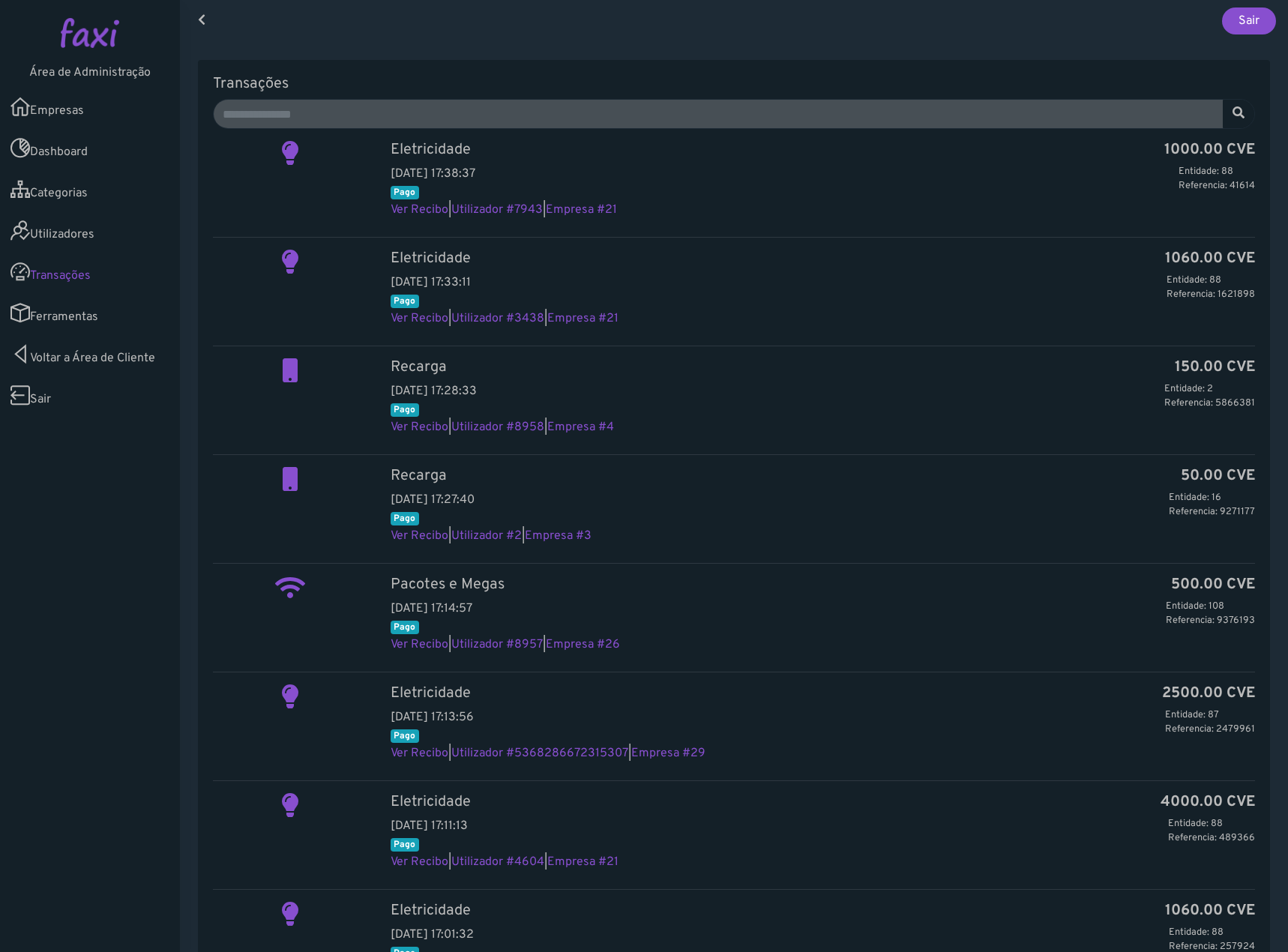
click at [73, 323] on link "Ferramentas" at bounding box center [90, 312] width 180 height 41
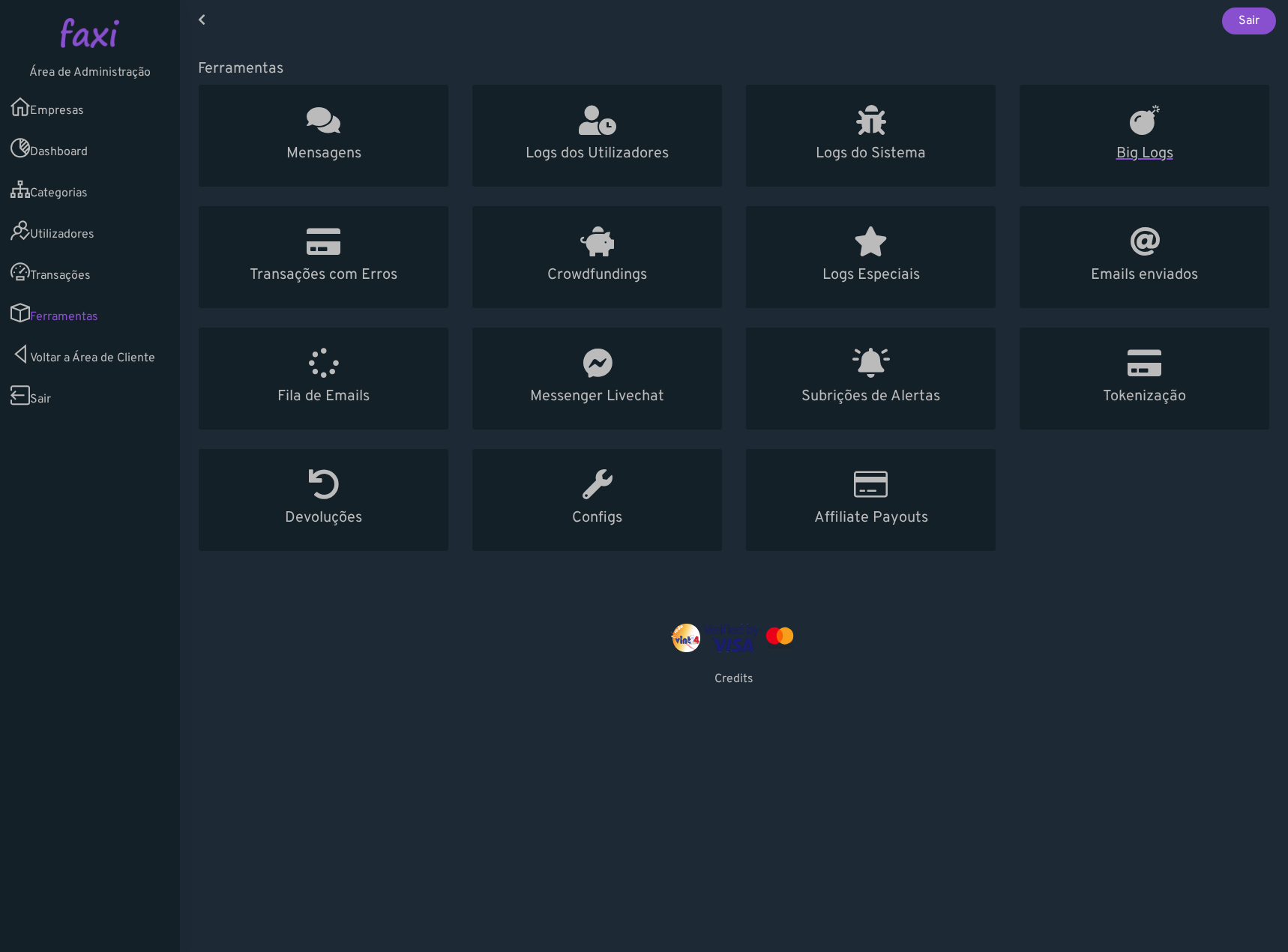
click at [1142, 140] on link "Big Logs" at bounding box center [1144, 135] width 251 height 104
click at [866, 156] on h5 "Logs do Sistema" at bounding box center [871, 154] width 214 height 18
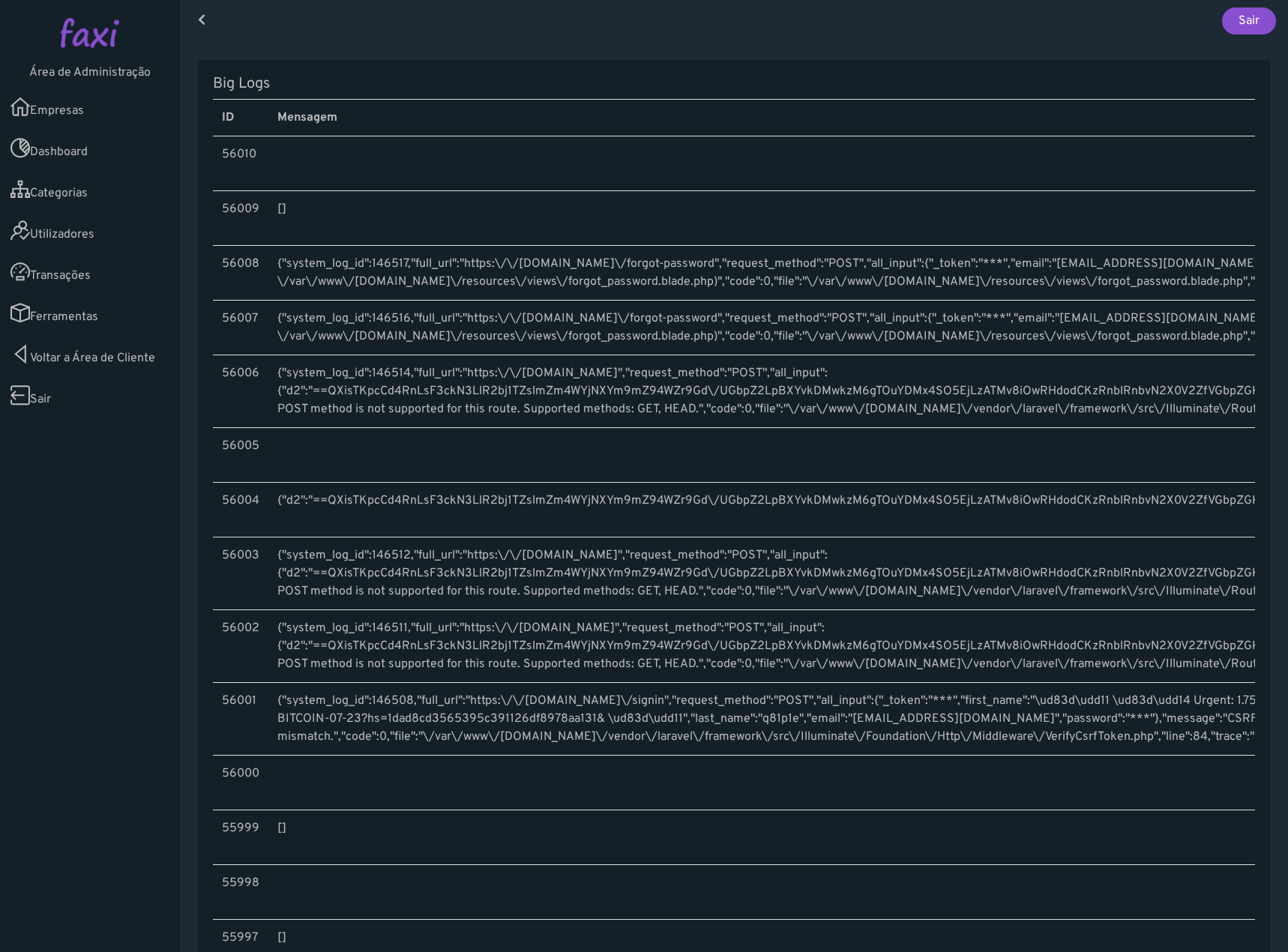
drag, startPoint x: 90, startPoint y: 227, endPoint x: 108, endPoint y: 227, distance: 18.0
click at [90, 227] on link "Utilizadores" at bounding box center [90, 231] width 180 height 41
click at [96, 96] on link "Empresas" at bounding box center [90, 107] width 180 height 41
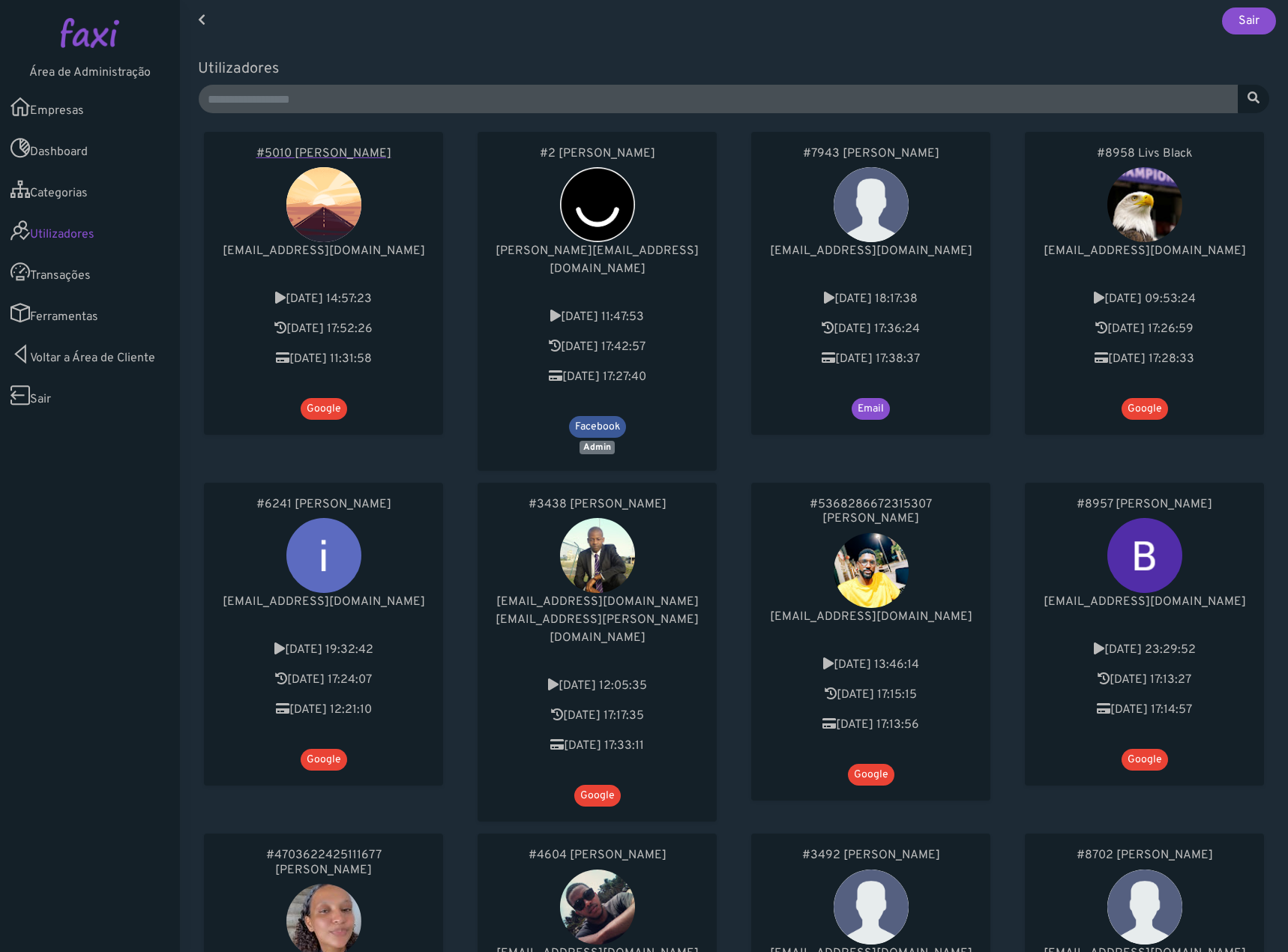
click at [364, 151] on h6 "#5010 Emanuel Silva" at bounding box center [323, 154] width 209 height 15
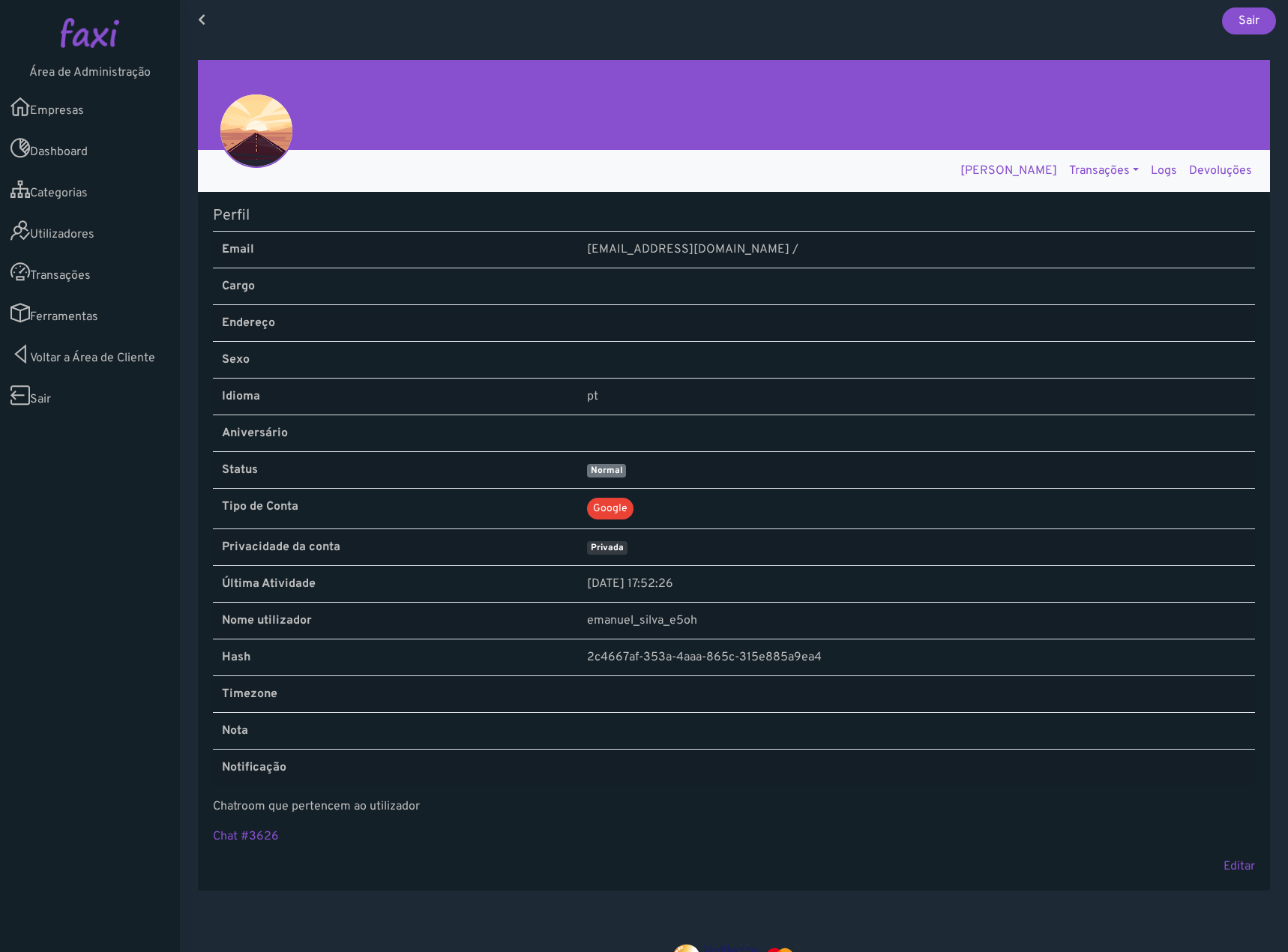
click at [1159, 171] on link "Logs" at bounding box center [1164, 171] width 39 height 30
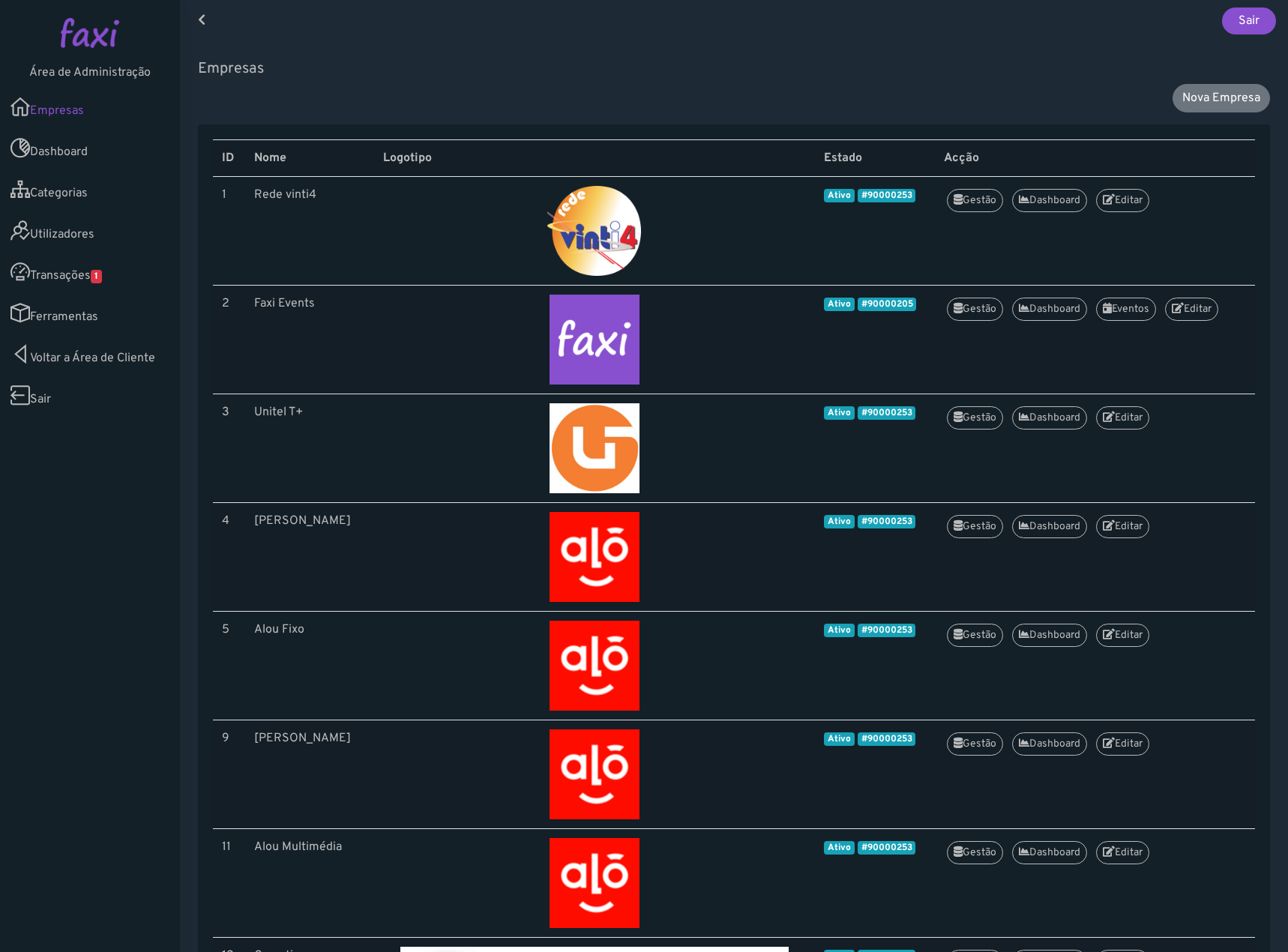
click at [112, 283] on link "Transações 1" at bounding box center [90, 271] width 180 height 41
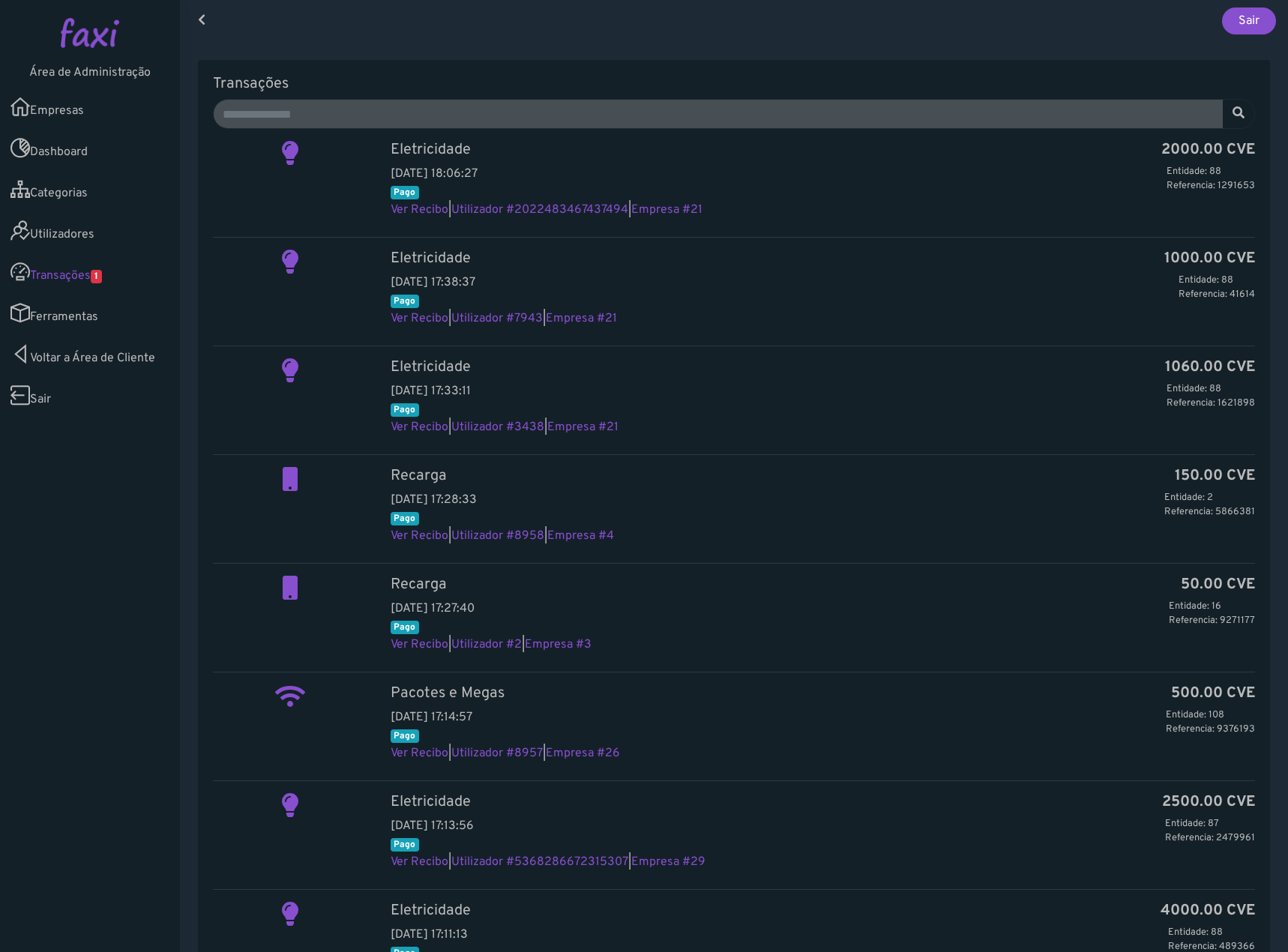
click at [55, 224] on link "Utilizadores" at bounding box center [90, 231] width 180 height 41
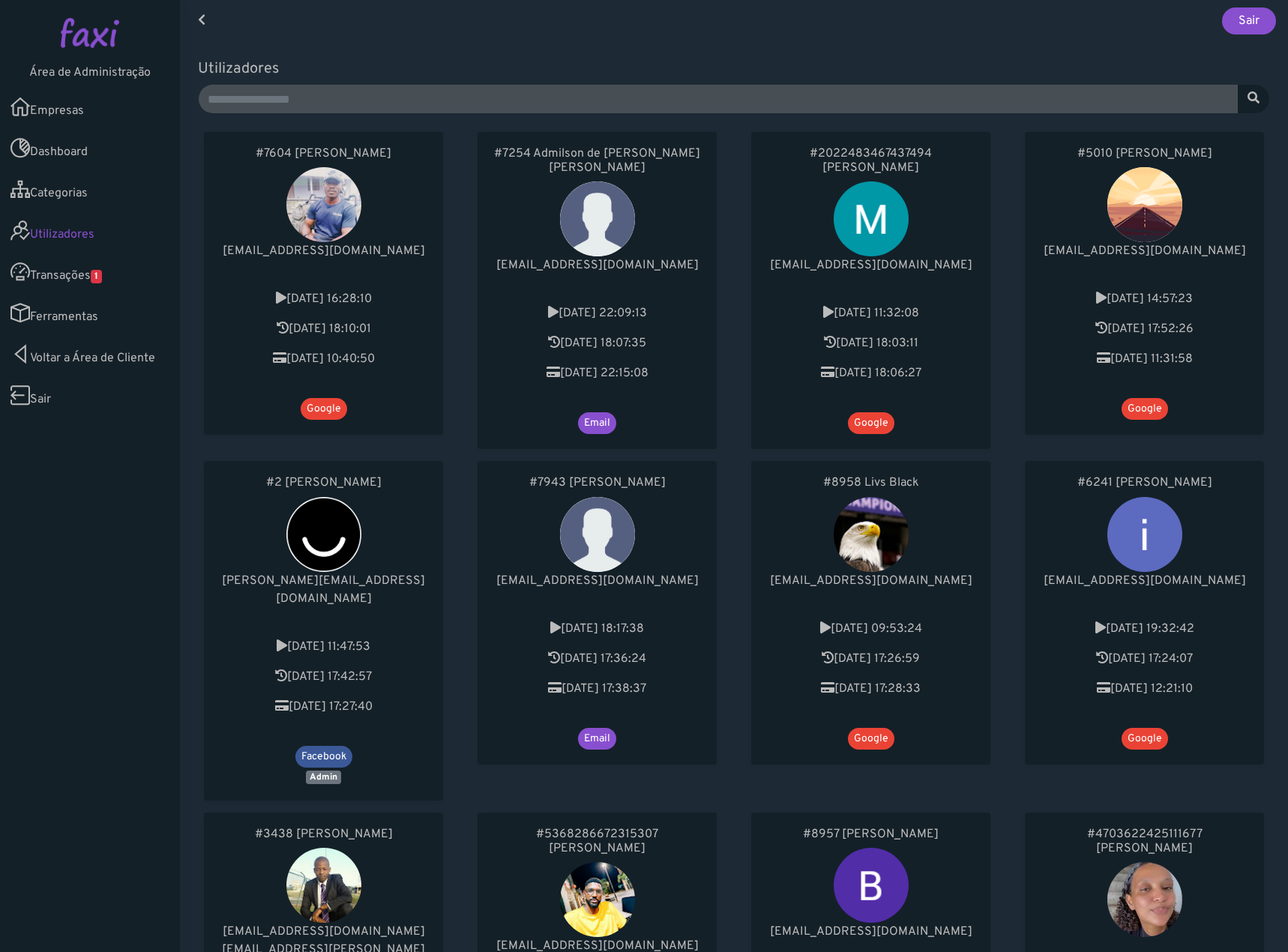
click at [67, 316] on link "Ferramentas" at bounding box center [90, 312] width 180 height 41
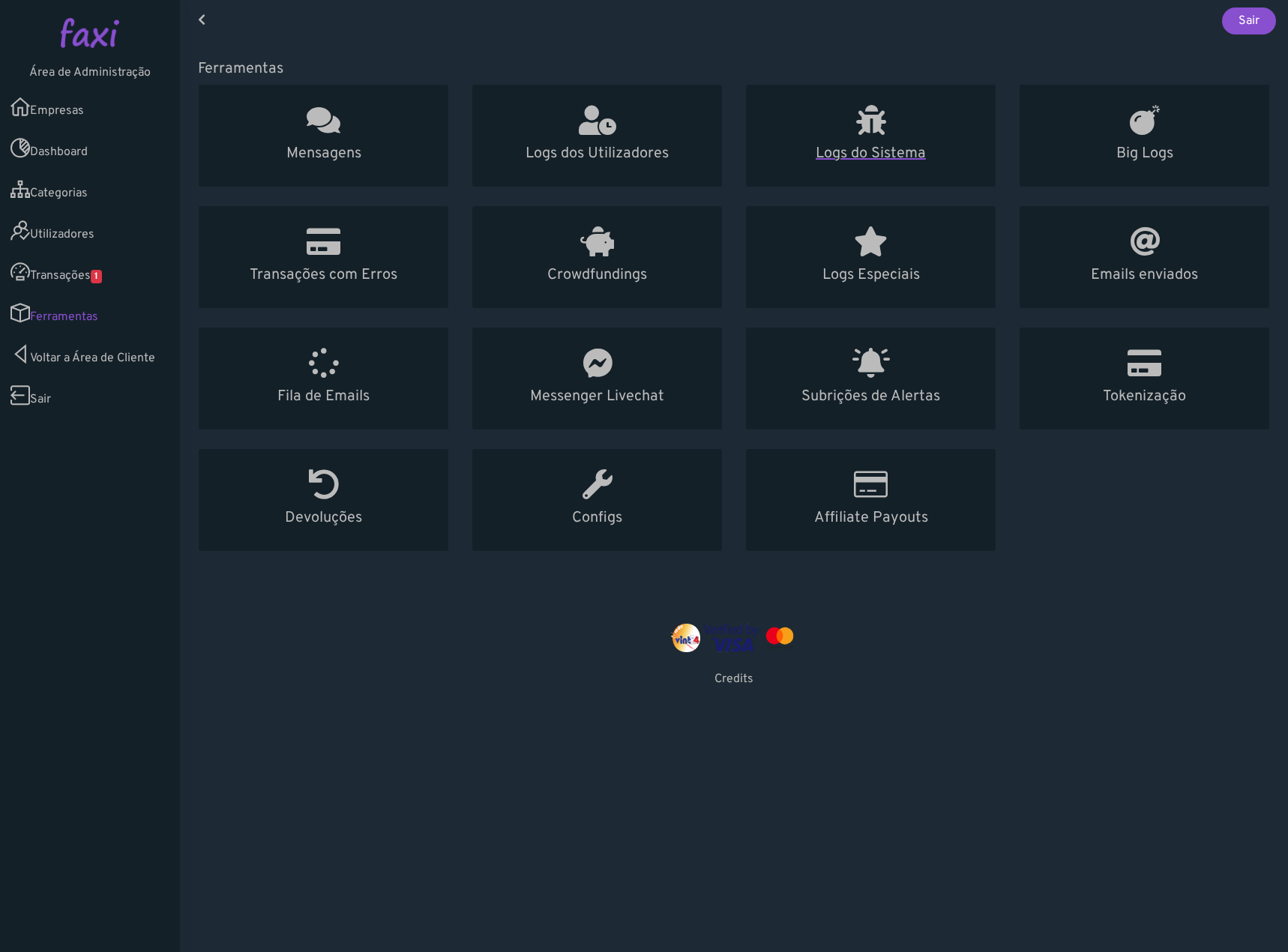
click at [882, 149] on h5 "Logs do Sistema" at bounding box center [871, 154] width 214 height 18
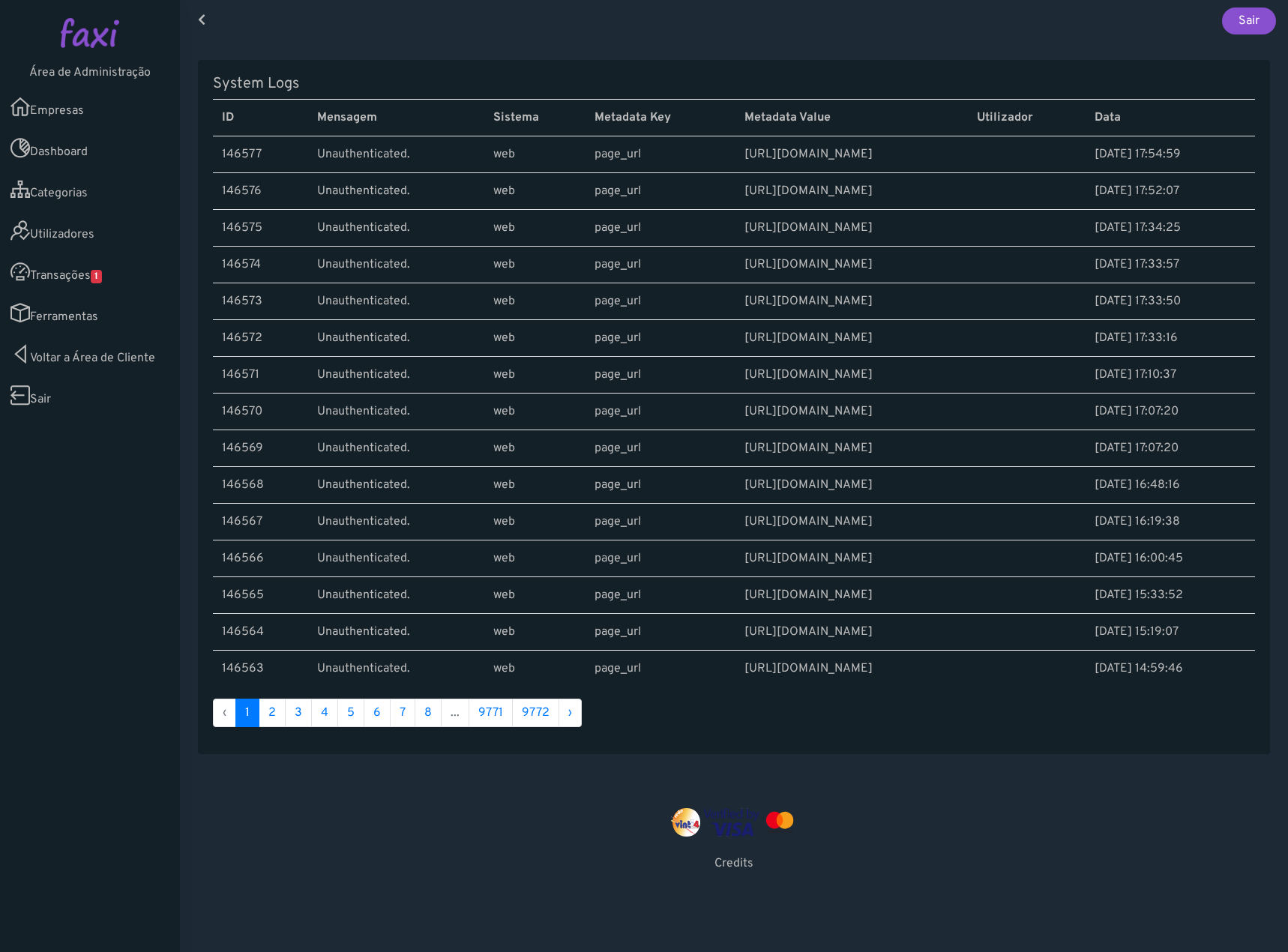
click at [71, 324] on link "Ferramentas" at bounding box center [90, 312] width 180 height 41
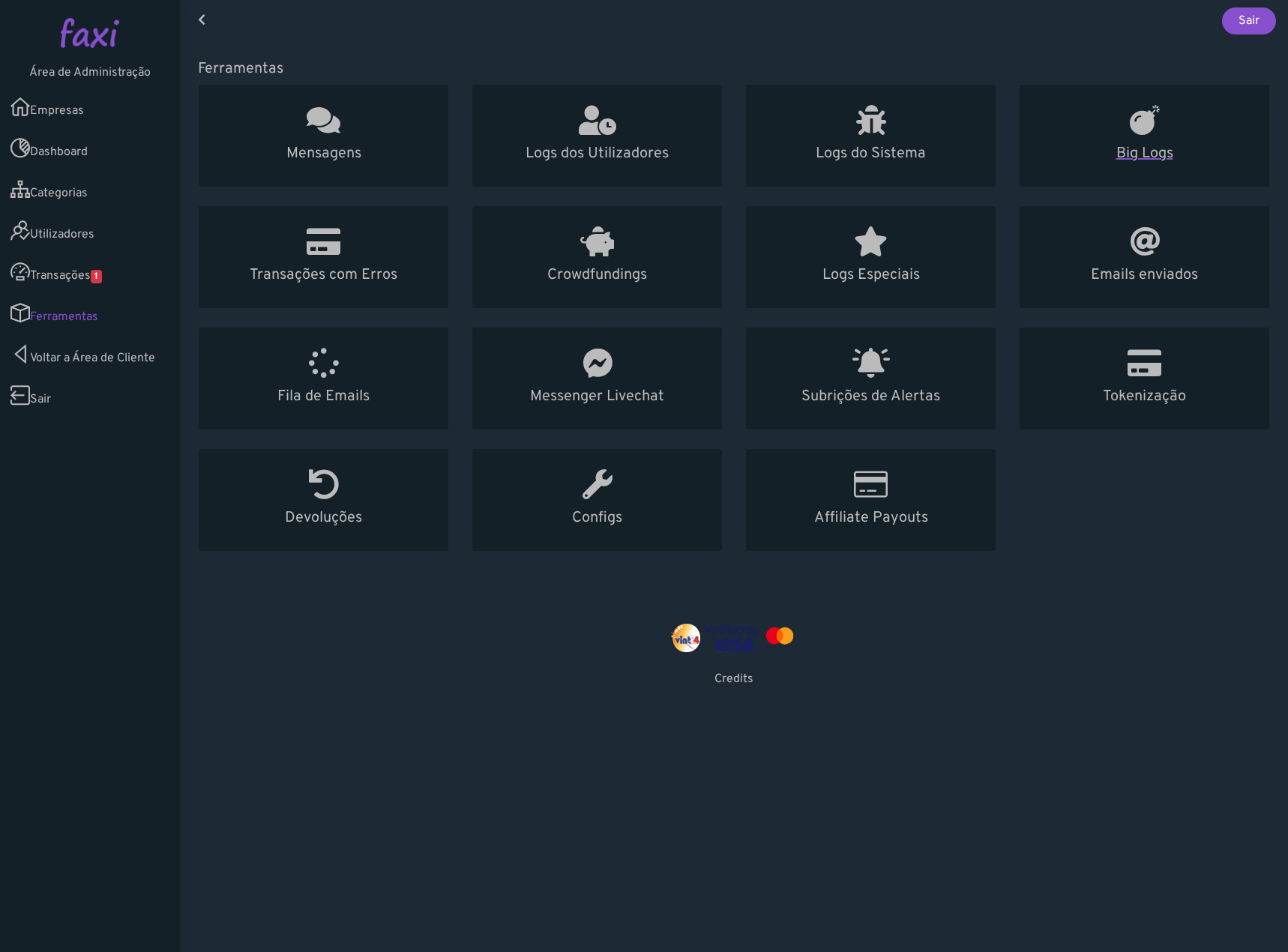
click at [1113, 176] on link "Big Logs" at bounding box center [1144, 135] width 251 height 104
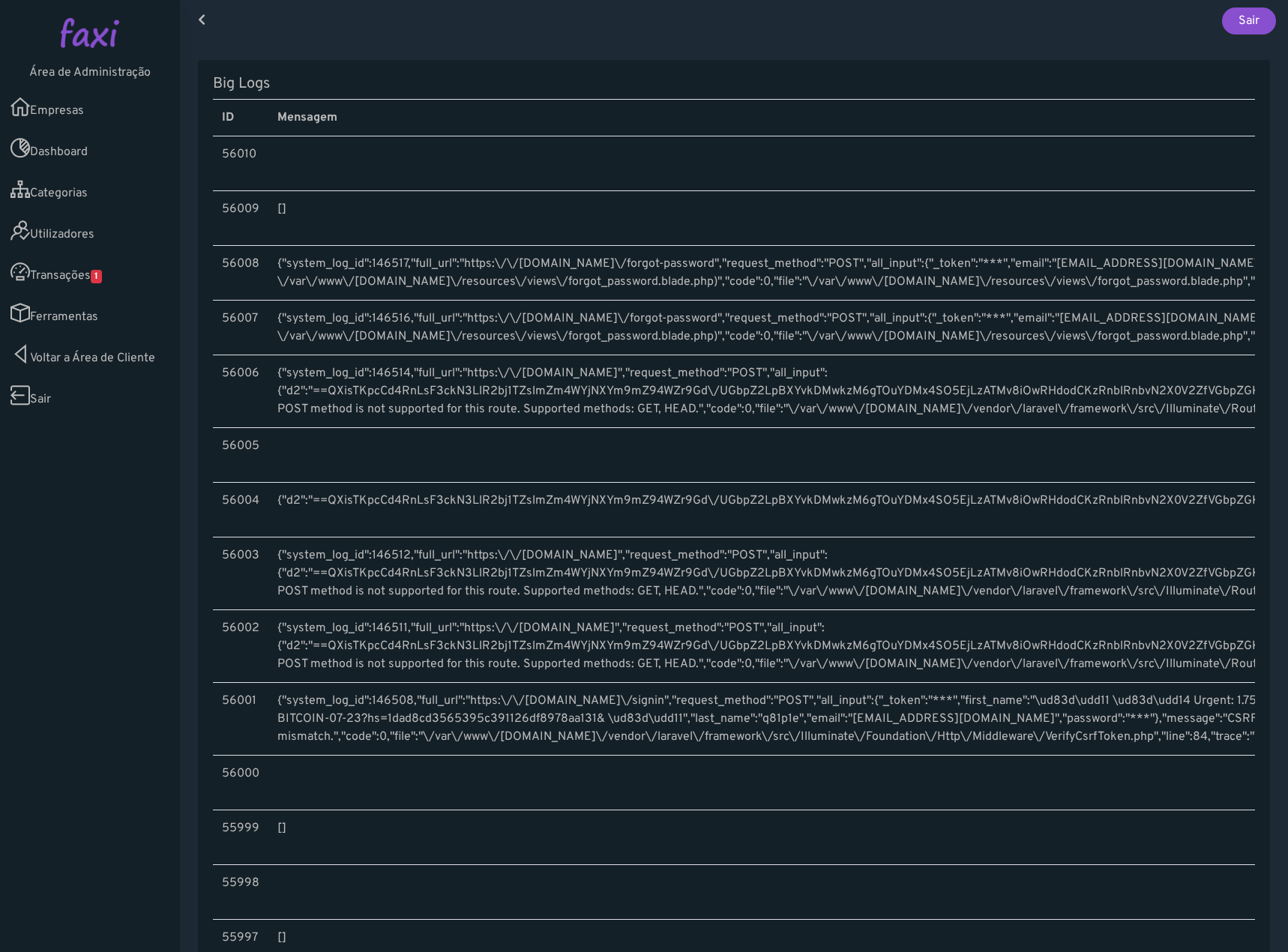
click at [110, 356] on link "Voltar a Área de Cliente" at bounding box center [90, 354] width 180 height 41
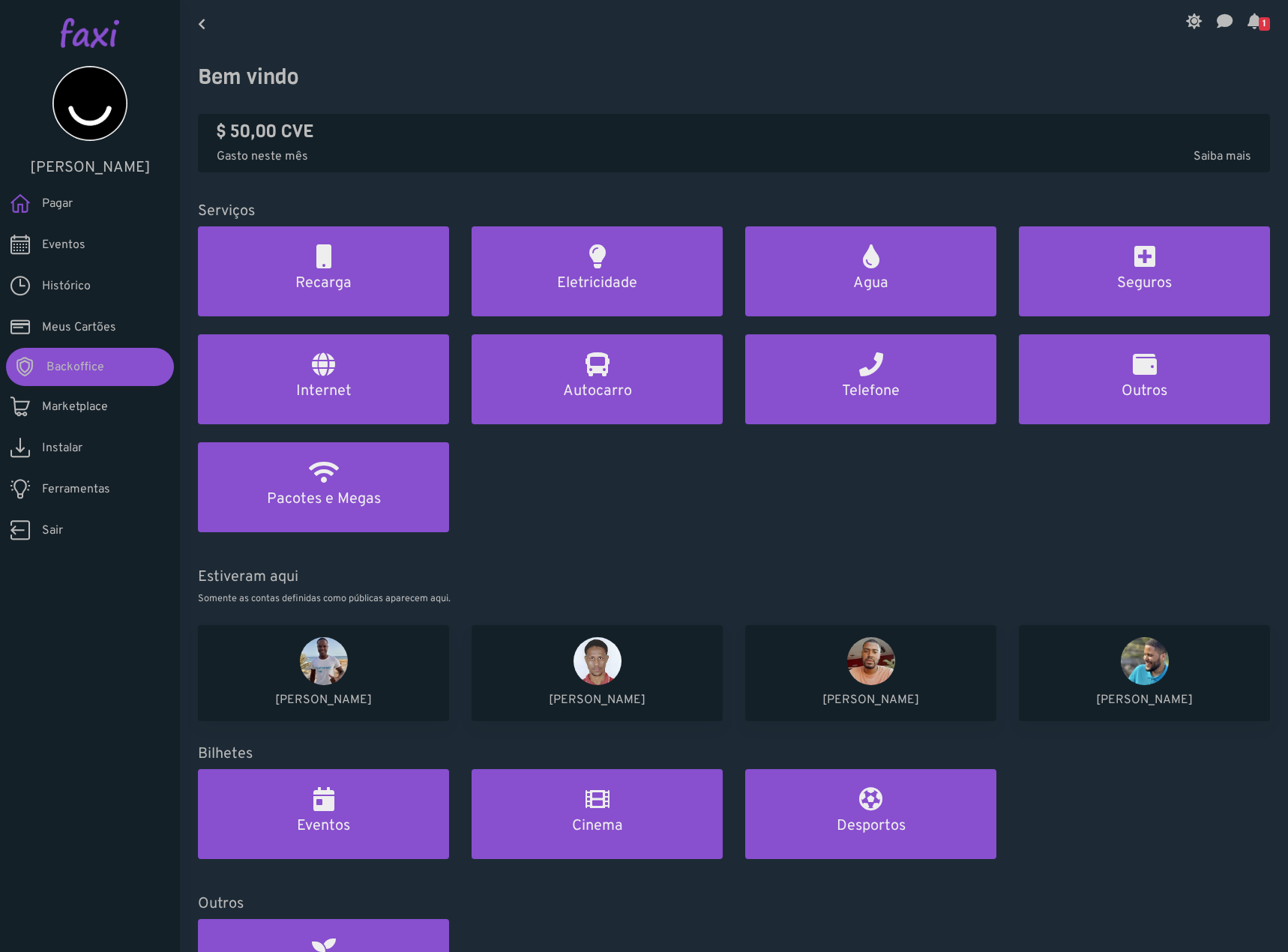
click at [94, 414] on span "Marketplace" at bounding box center [75, 407] width 66 height 18
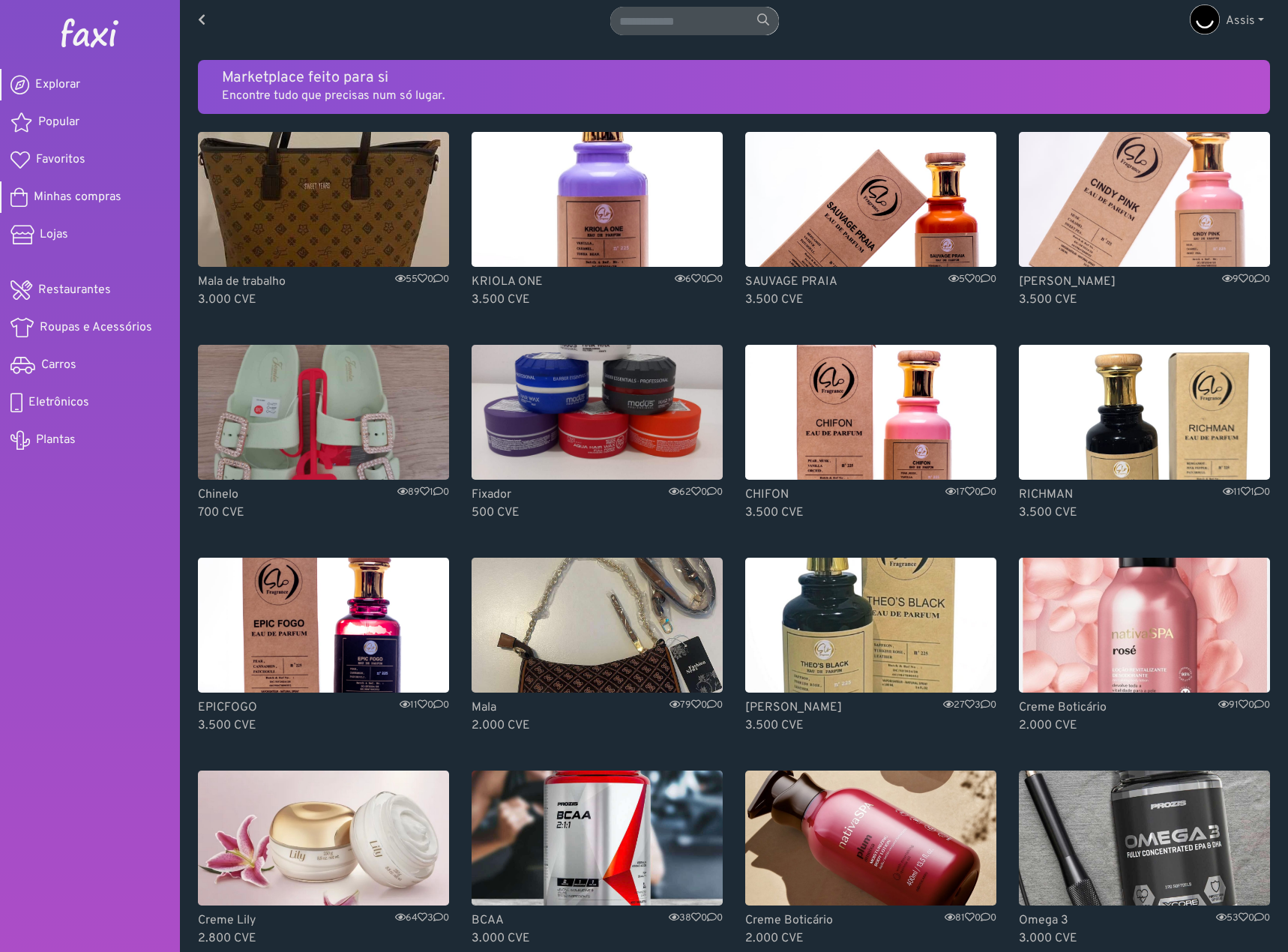
click at [80, 202] on span "Minhas compras" at bounding box center [77, 198] width 87 height 18
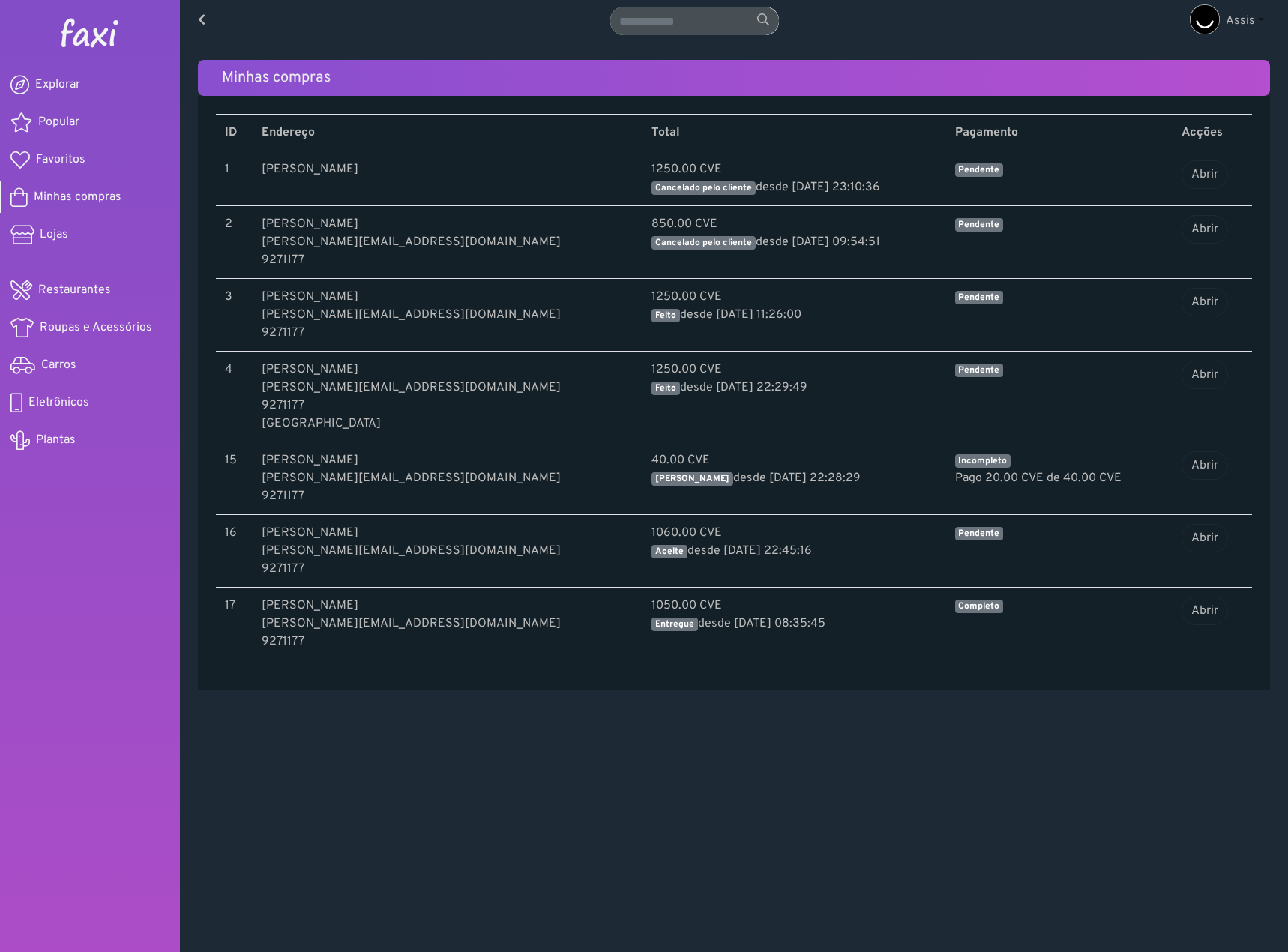
click at [1246, 22] on span "Assis" at bounding box center [1240, 21] width 29 height 15
click at [1234, 76] on link "Administração" at bounding box center [1237, 80] width 119 height 24
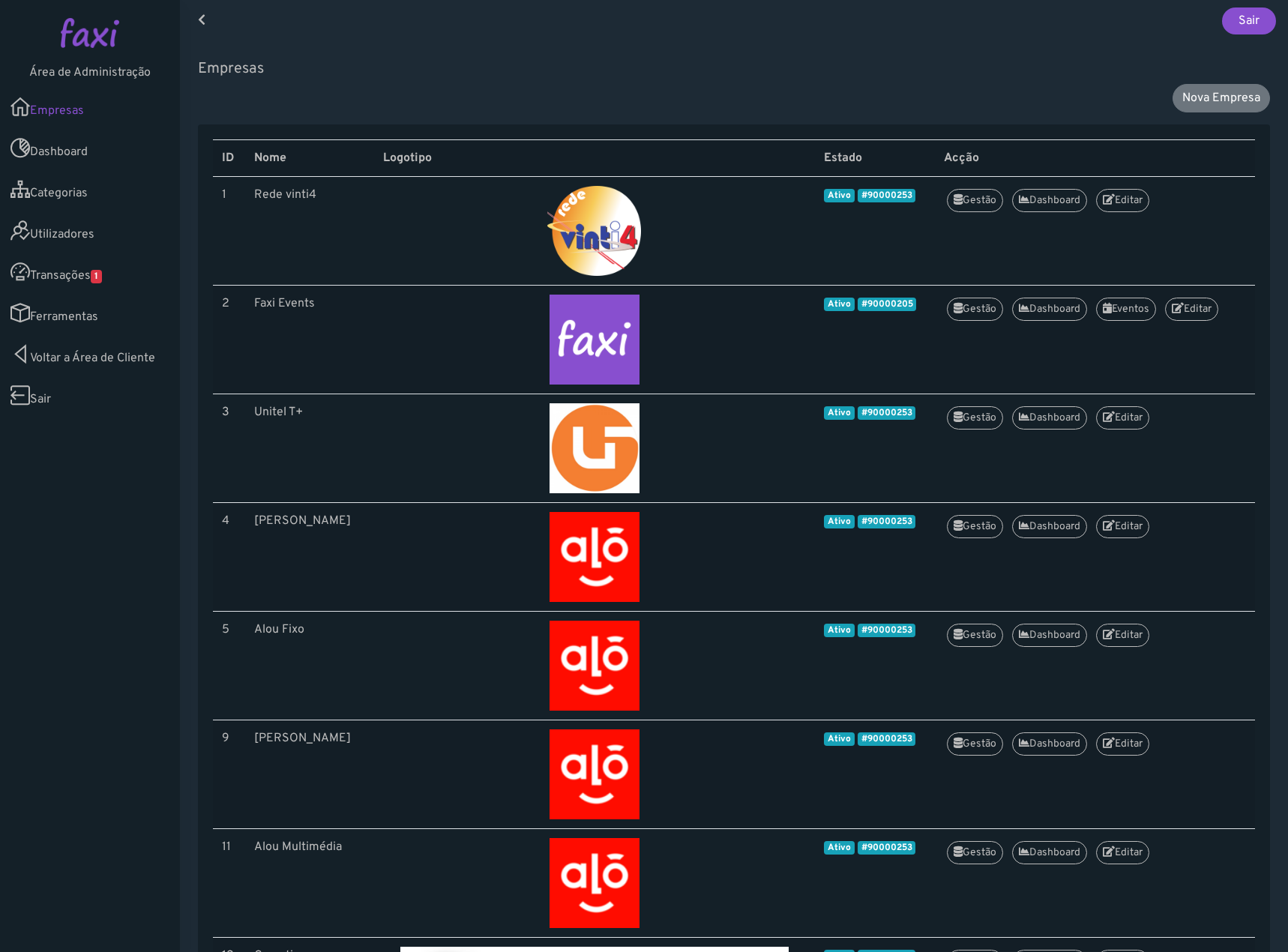
click at [144, 280] on link "Transações 1" at bounding box center [90, 271] width 180 height 41
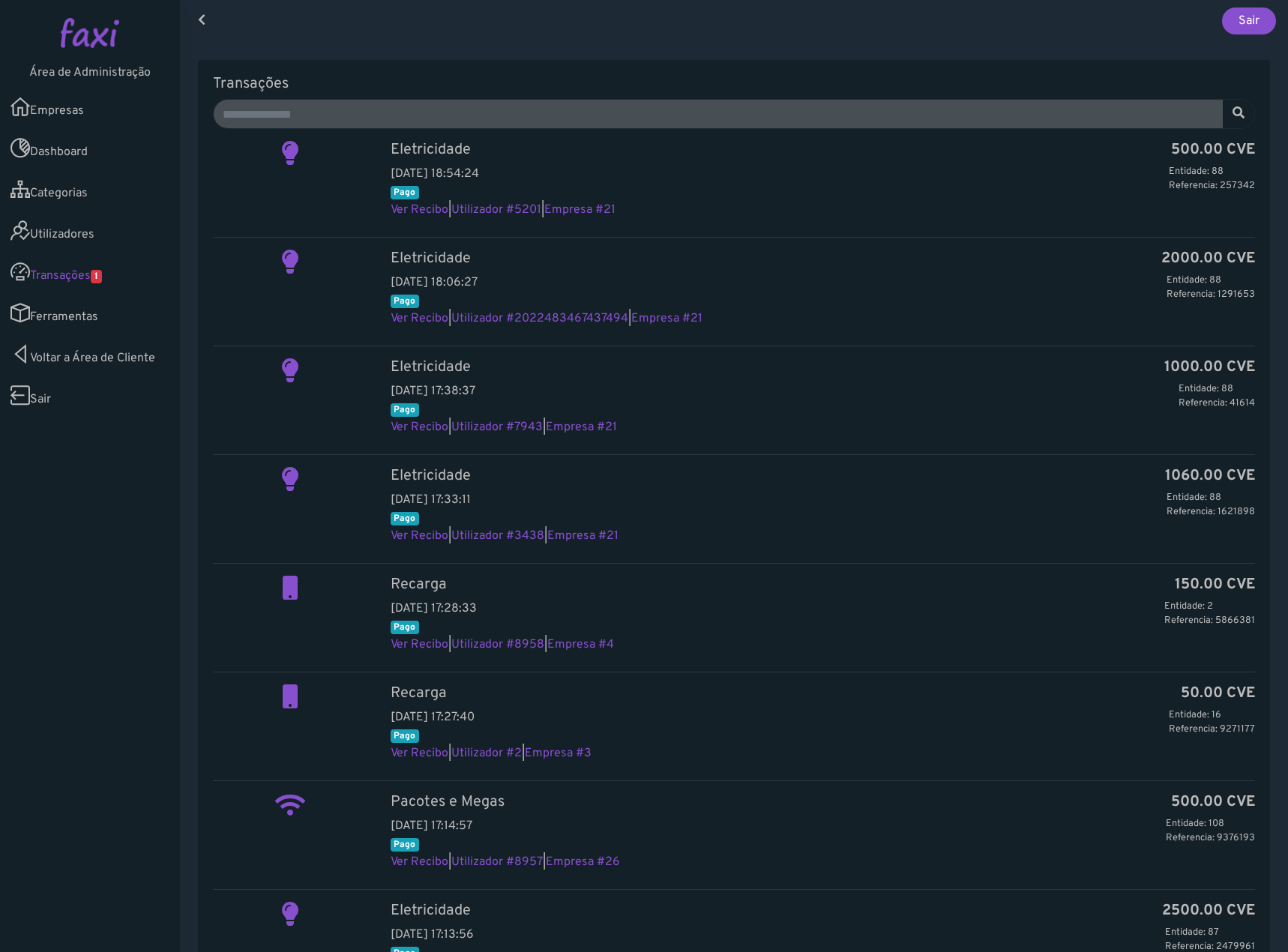
click at [45, 226] on link "Utilizadores" at bounding box center [90, 231] width 180 height 41
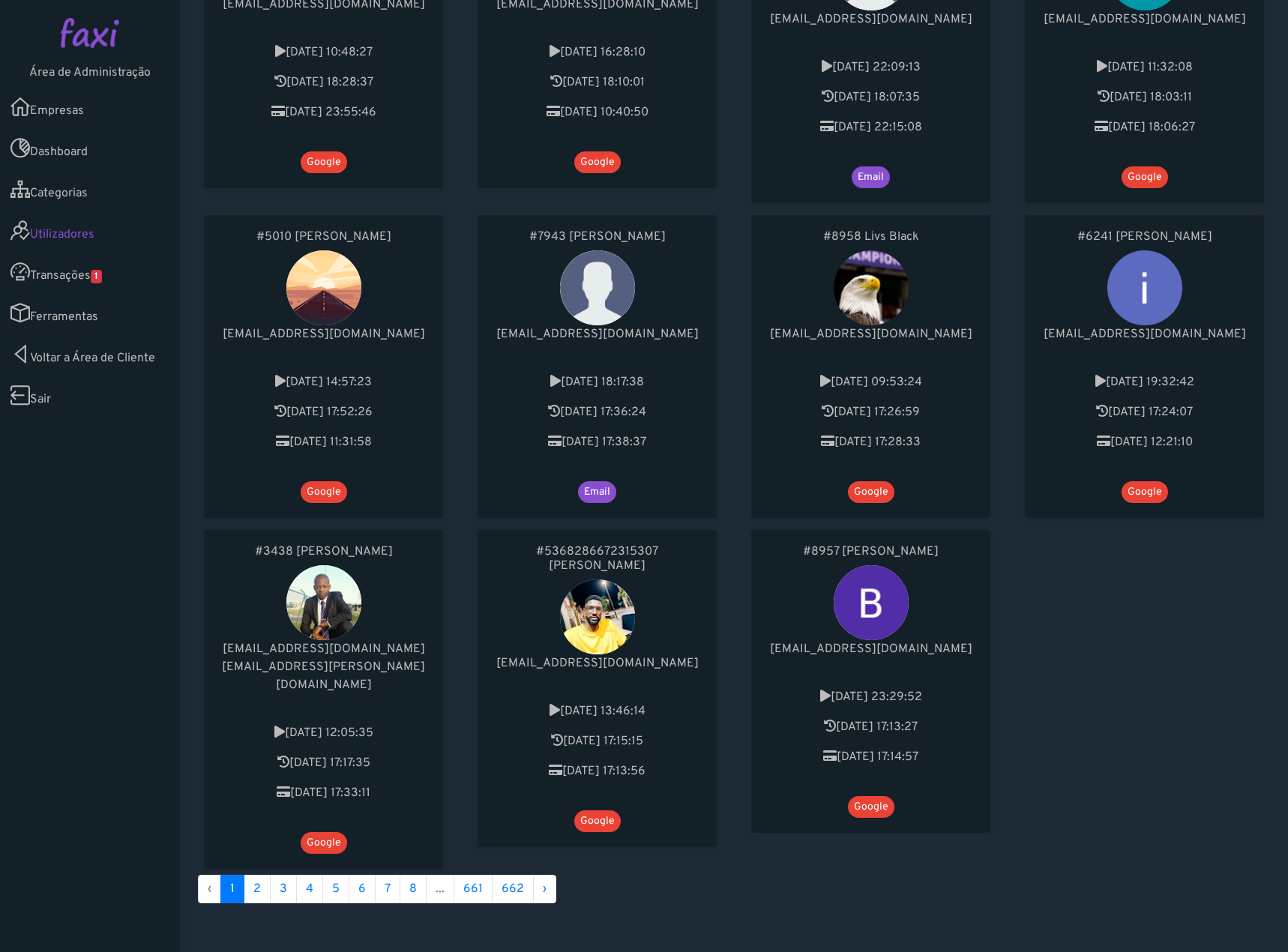
scroll to position [728, 0]
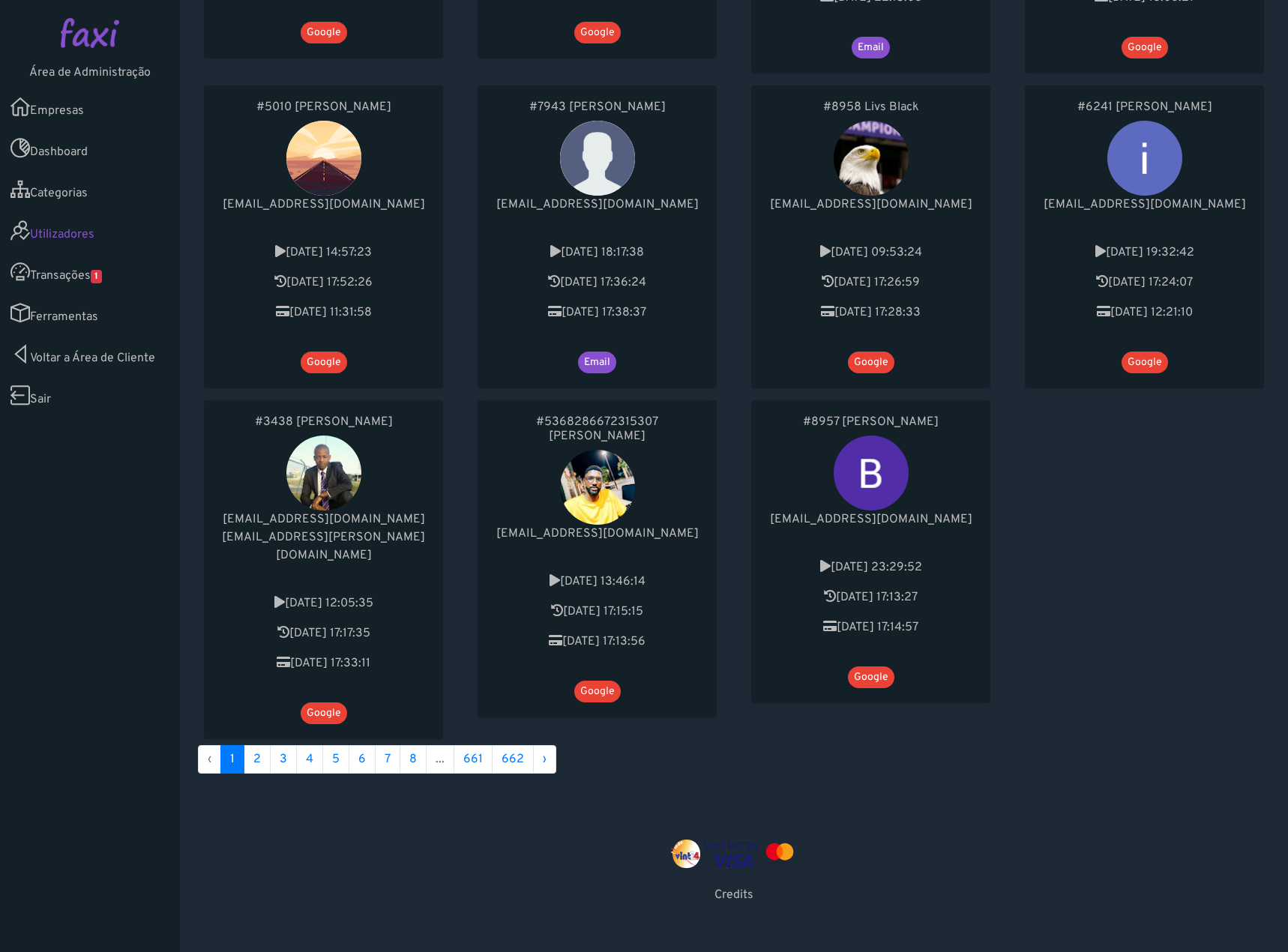
click at [64, 306] on link "Ferramentas" at bounding box center [90, 312] width 180 height 41
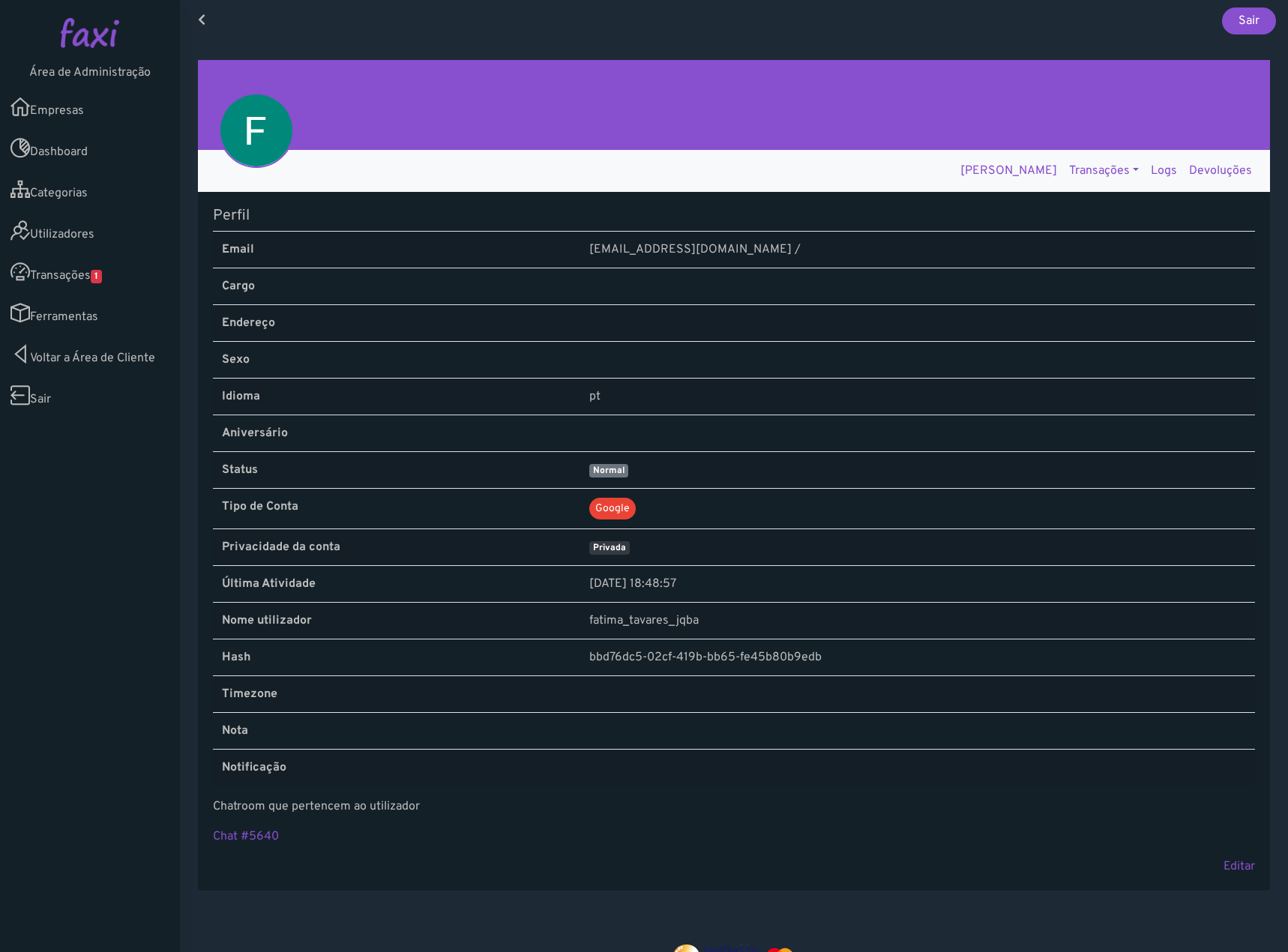
click at [1161, 169] on link "Logs" at bounding box center [1164, 171] width 39 height 30
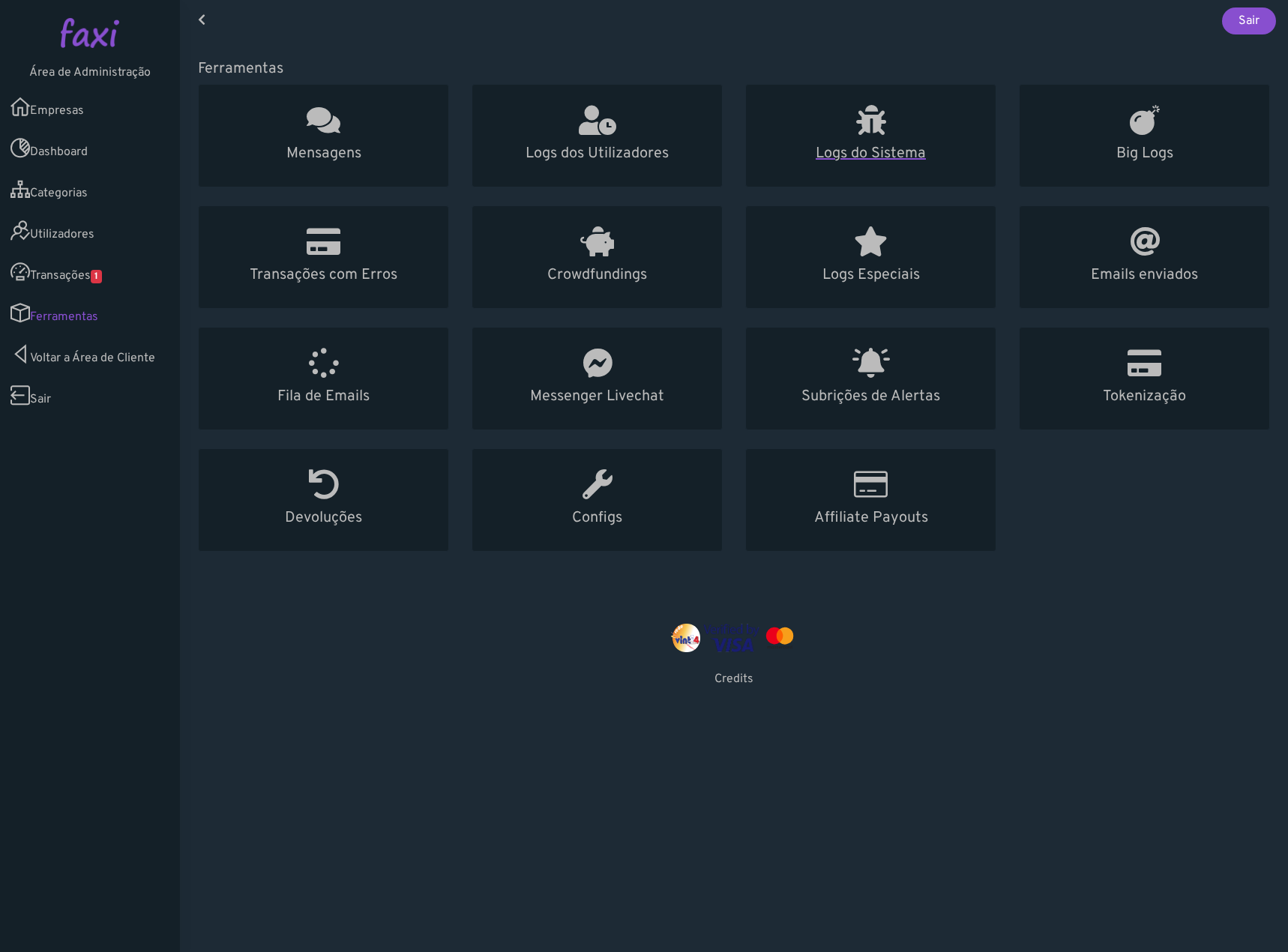
click at [905, 129] on h1 at bounding box center [871, 120] width 214 height 36
click at [1099, 139] on link "Big Logs" at bounding box center [1144, 135] width 251 height 104
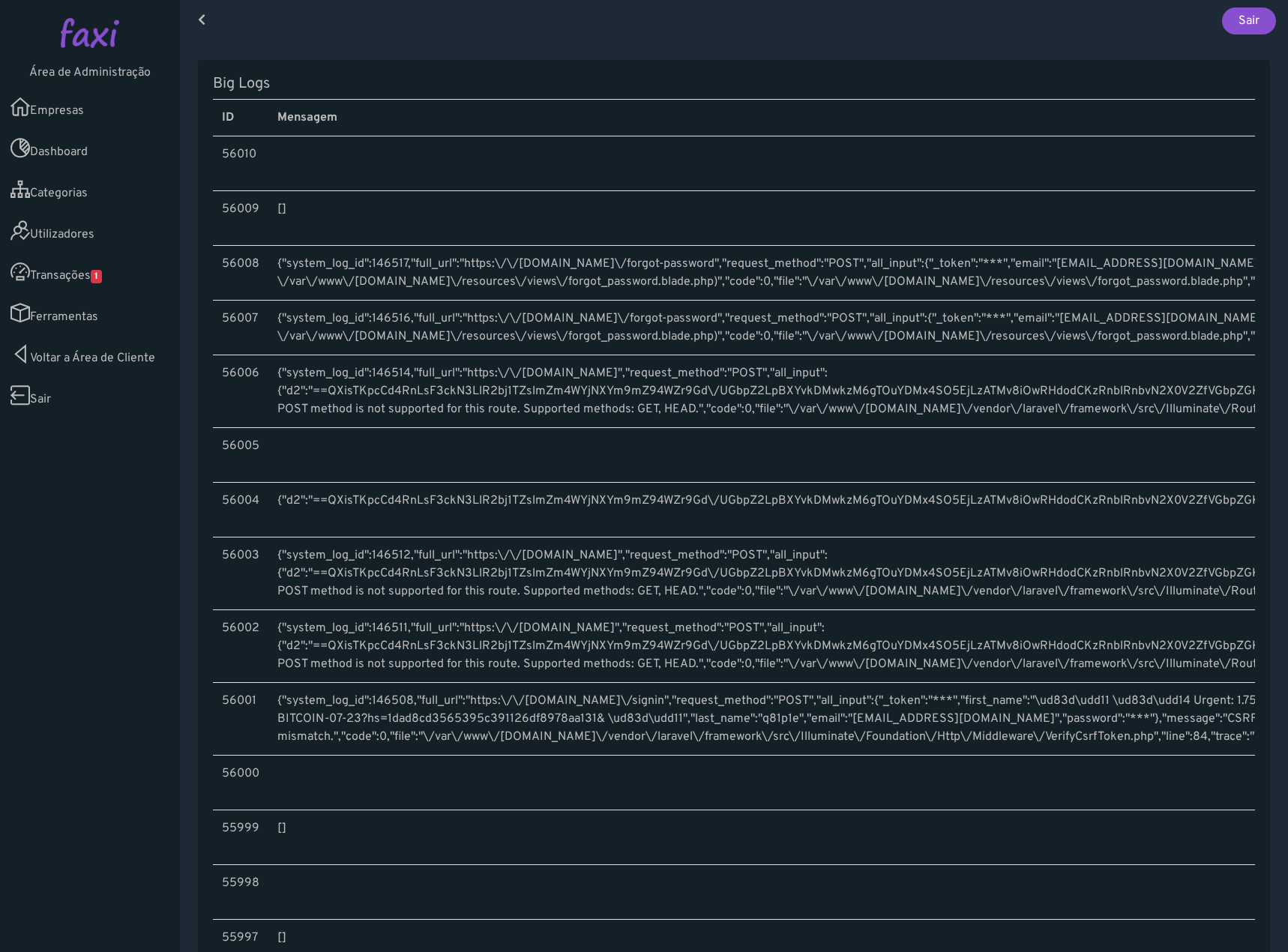
click at [105, 316] on link "Ferramentas" at bounding box center [90, 312] width 180 height 41
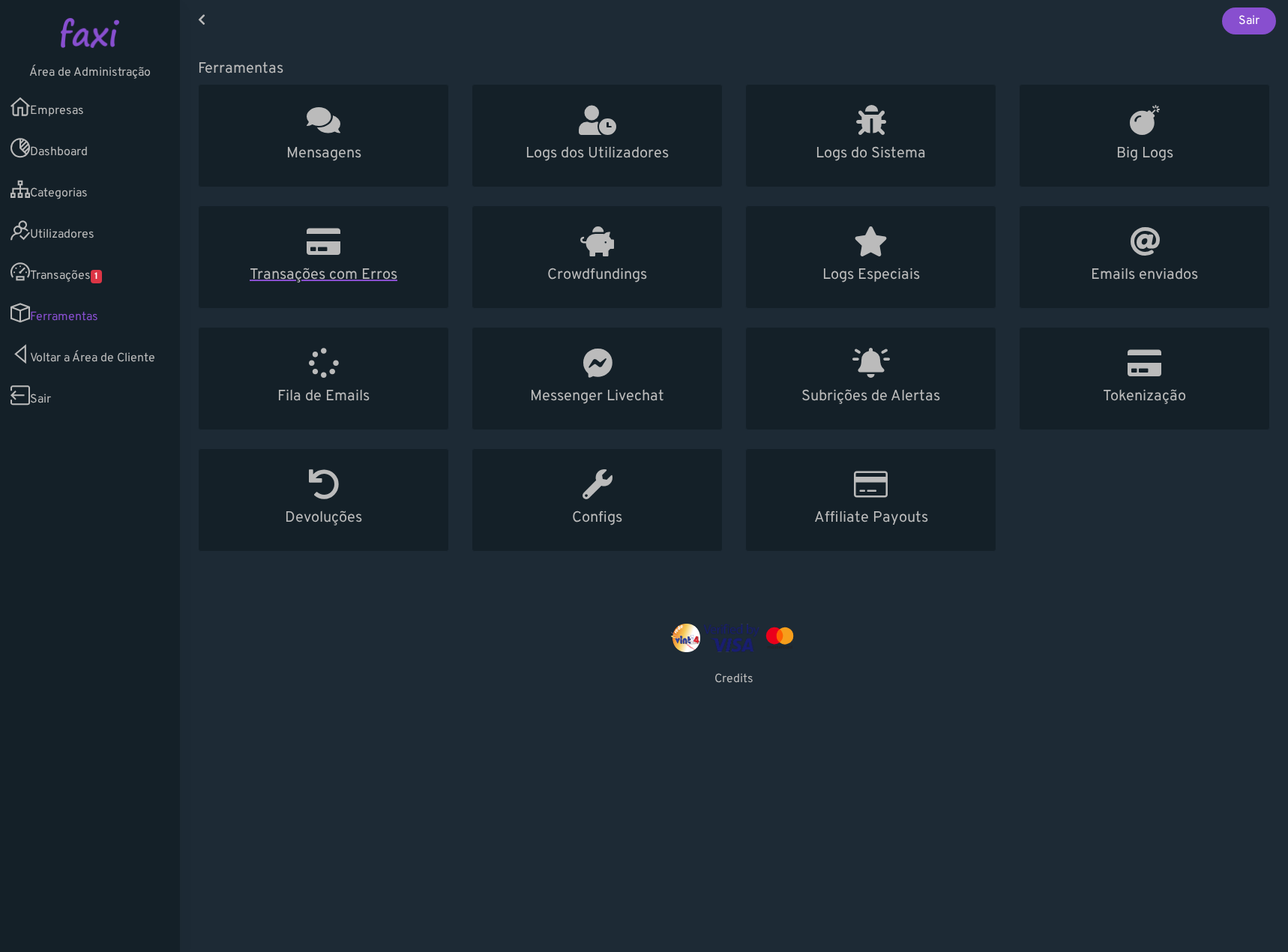
click at [345, 246] on h1 at bounding box center [323, 242] width 214 height 36
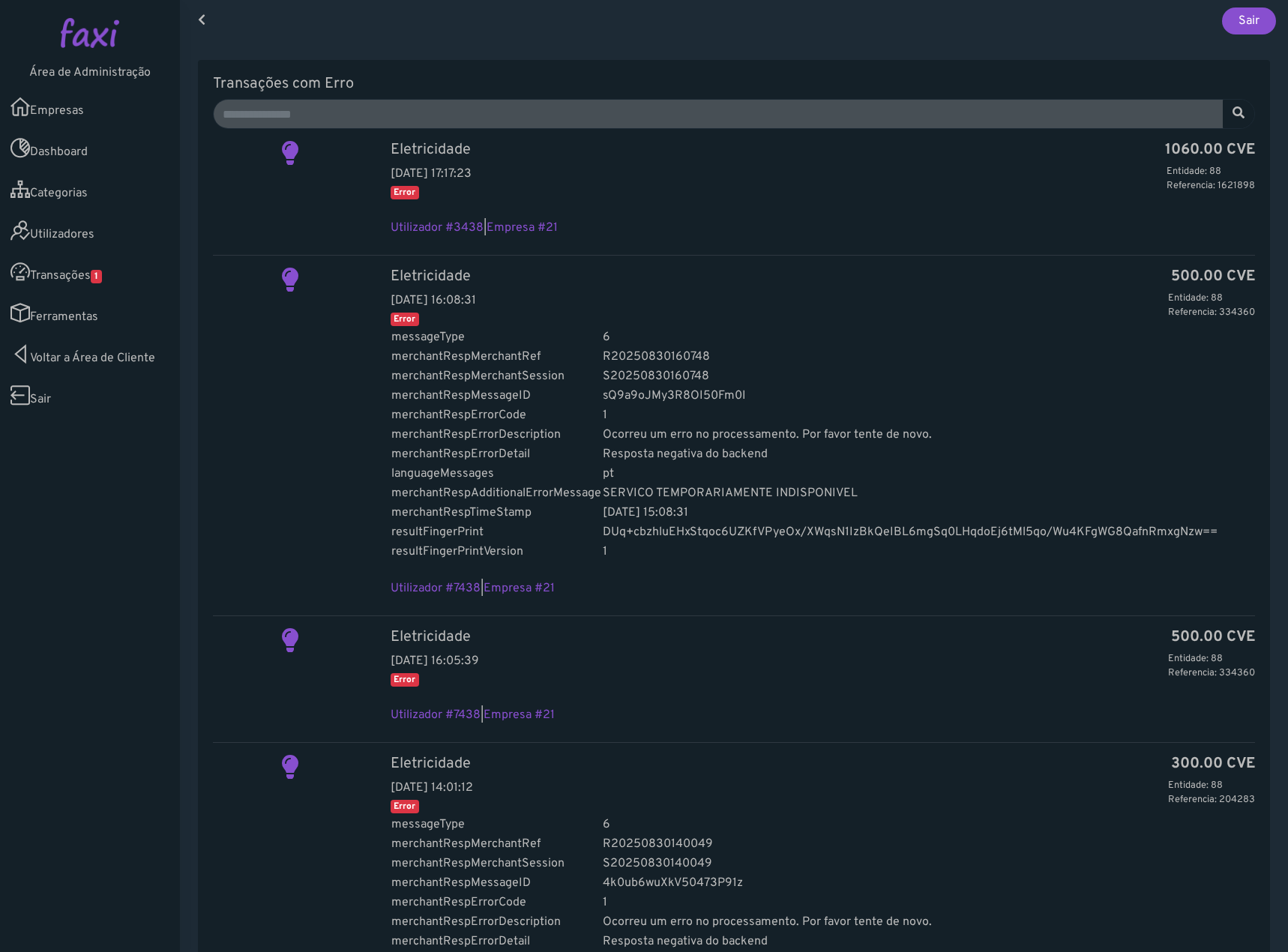
click at [42, 323] on link "Ferramentas" at bounding box center [90, 312] width 180 height 41
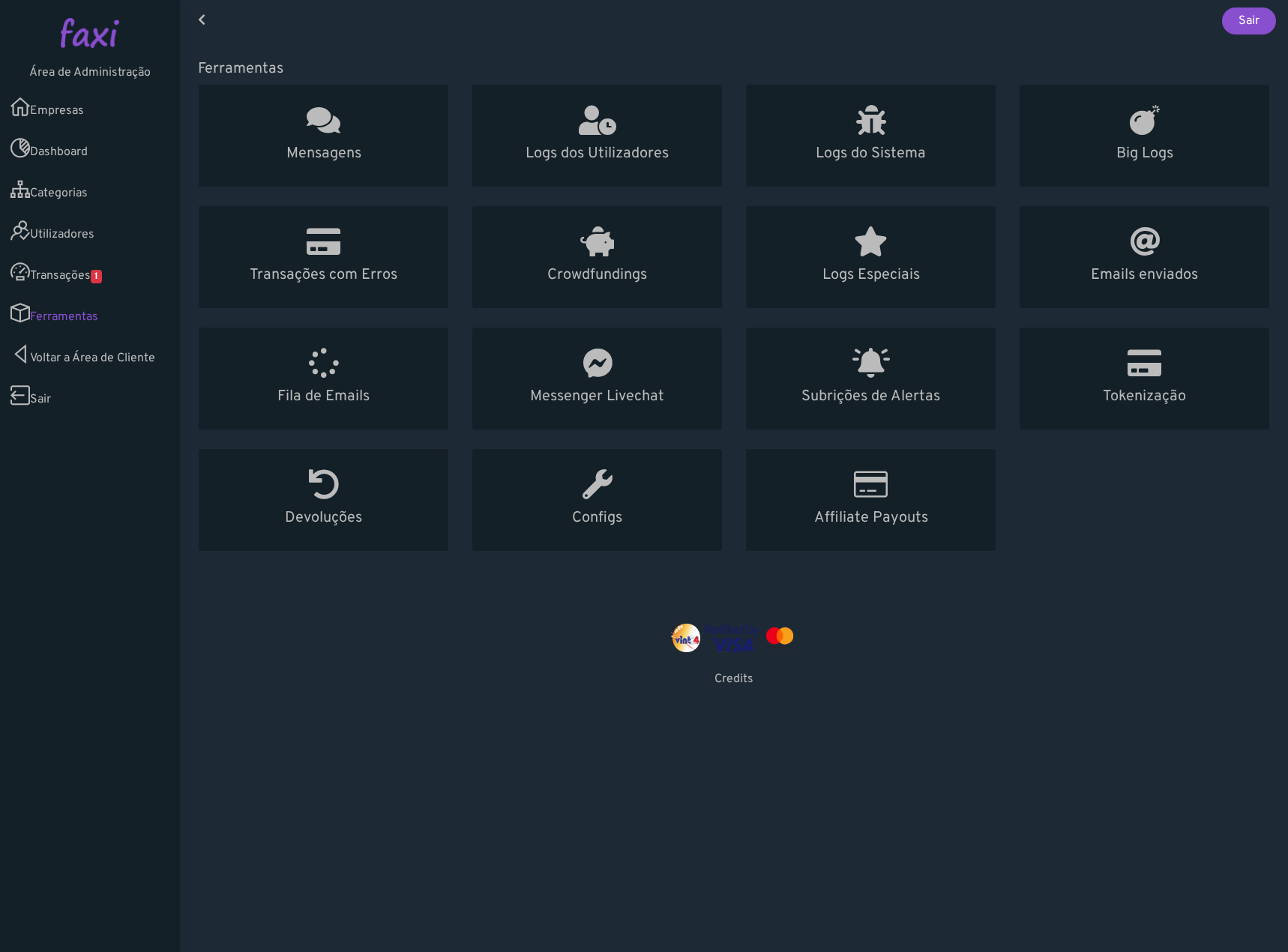
click at [119, 227] on link "Utilizadores" at bounding box center [90, 231] width 180 height 41
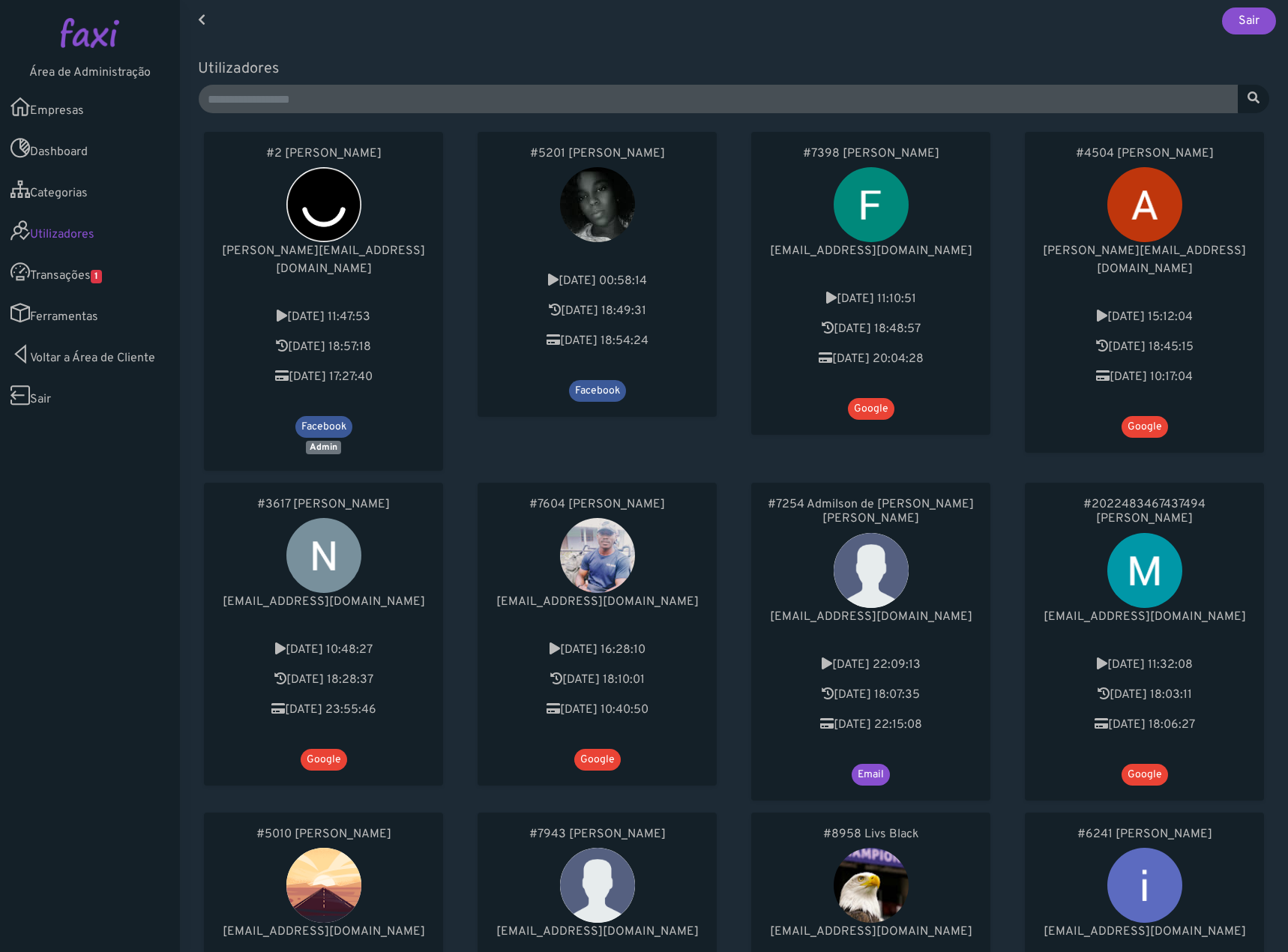
click at [65, 278] on link "Transações 1" at bounding box center [90, 271] width 180 height 41
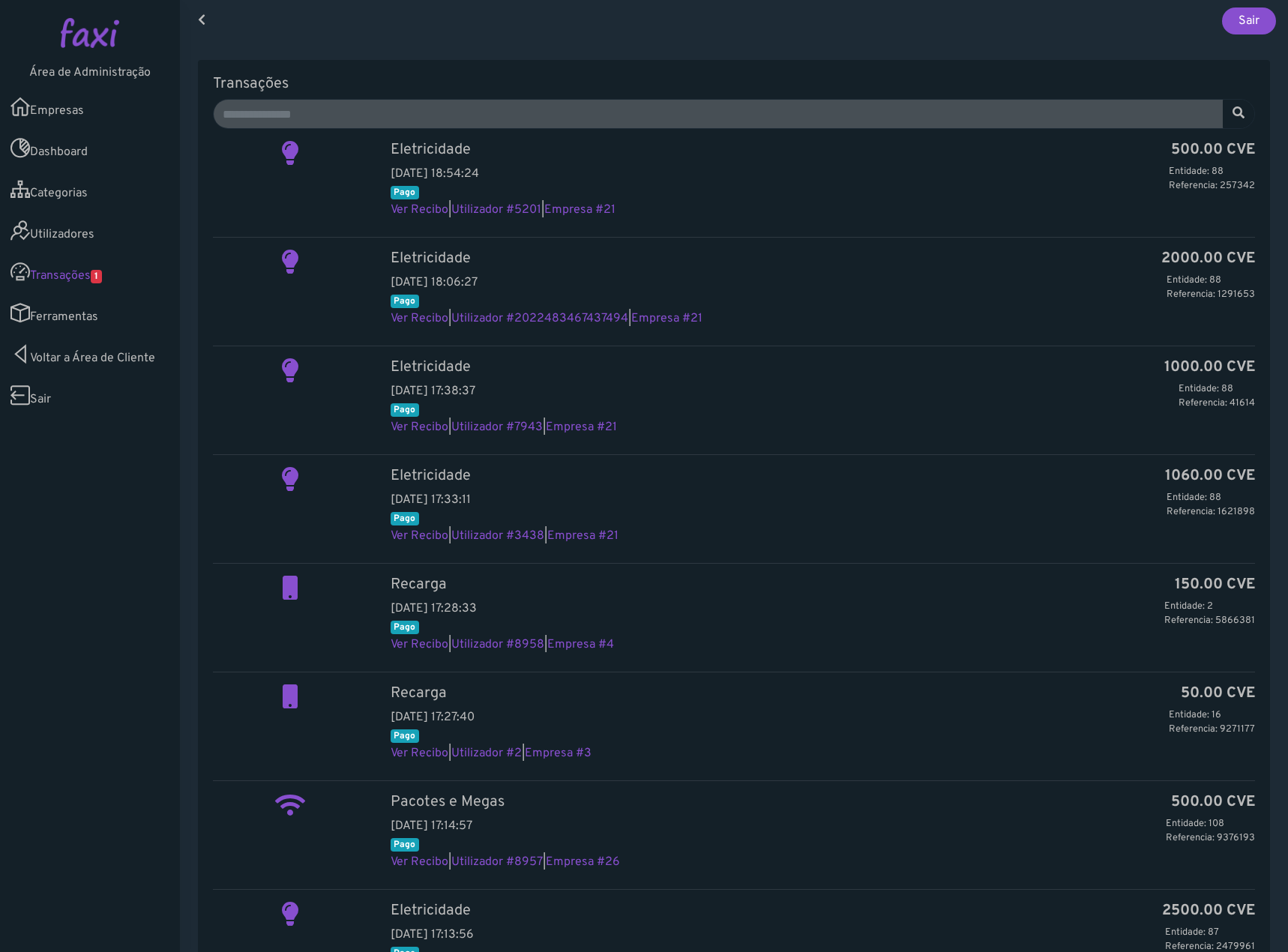
click at [102, 308] on link "Ferramentas" at bounding box center [90, 312] width 180 height 41
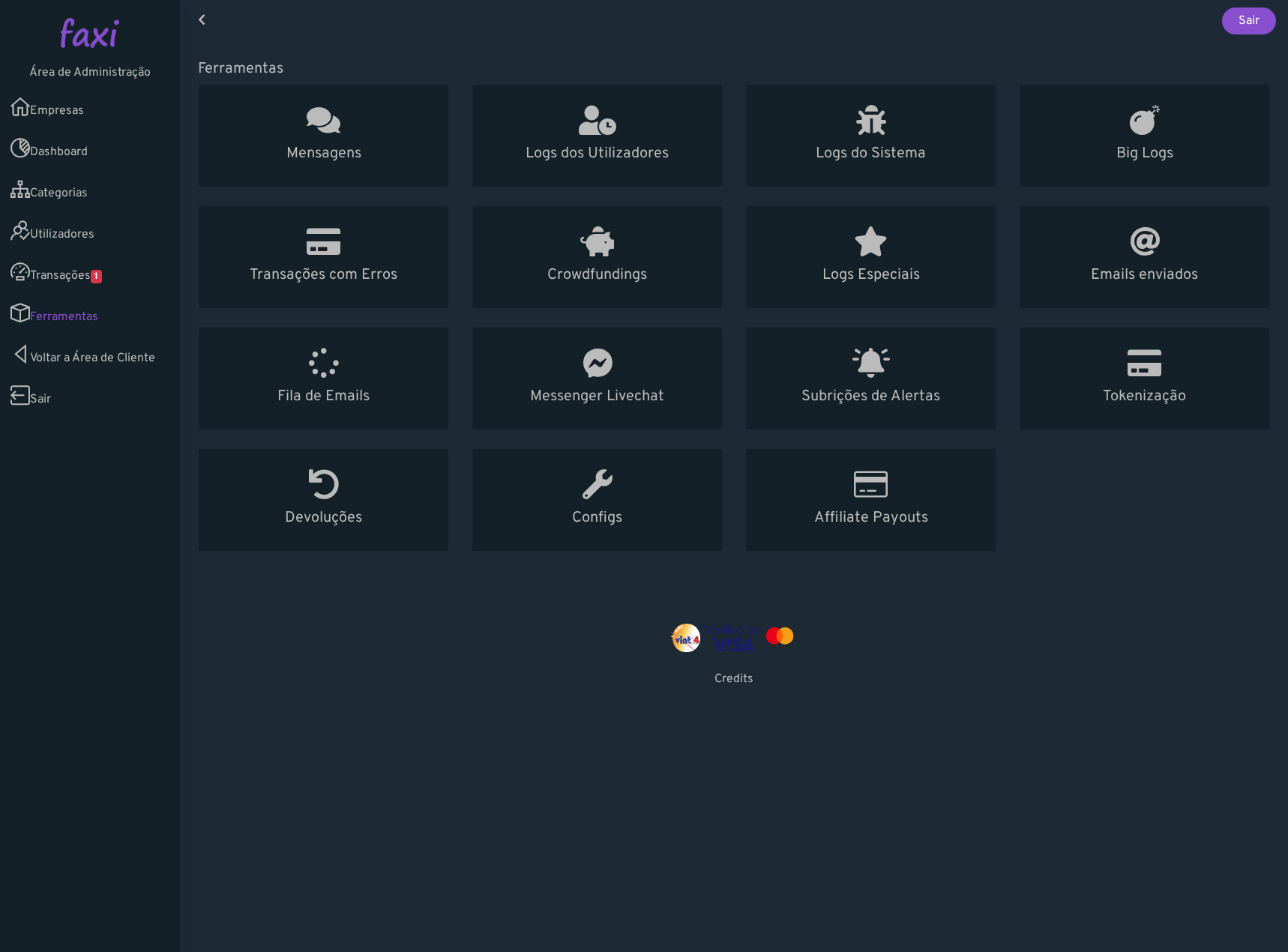
click at [101, 285] on link "Transações 1" at bounding box center [90, 271] width 180 height 41
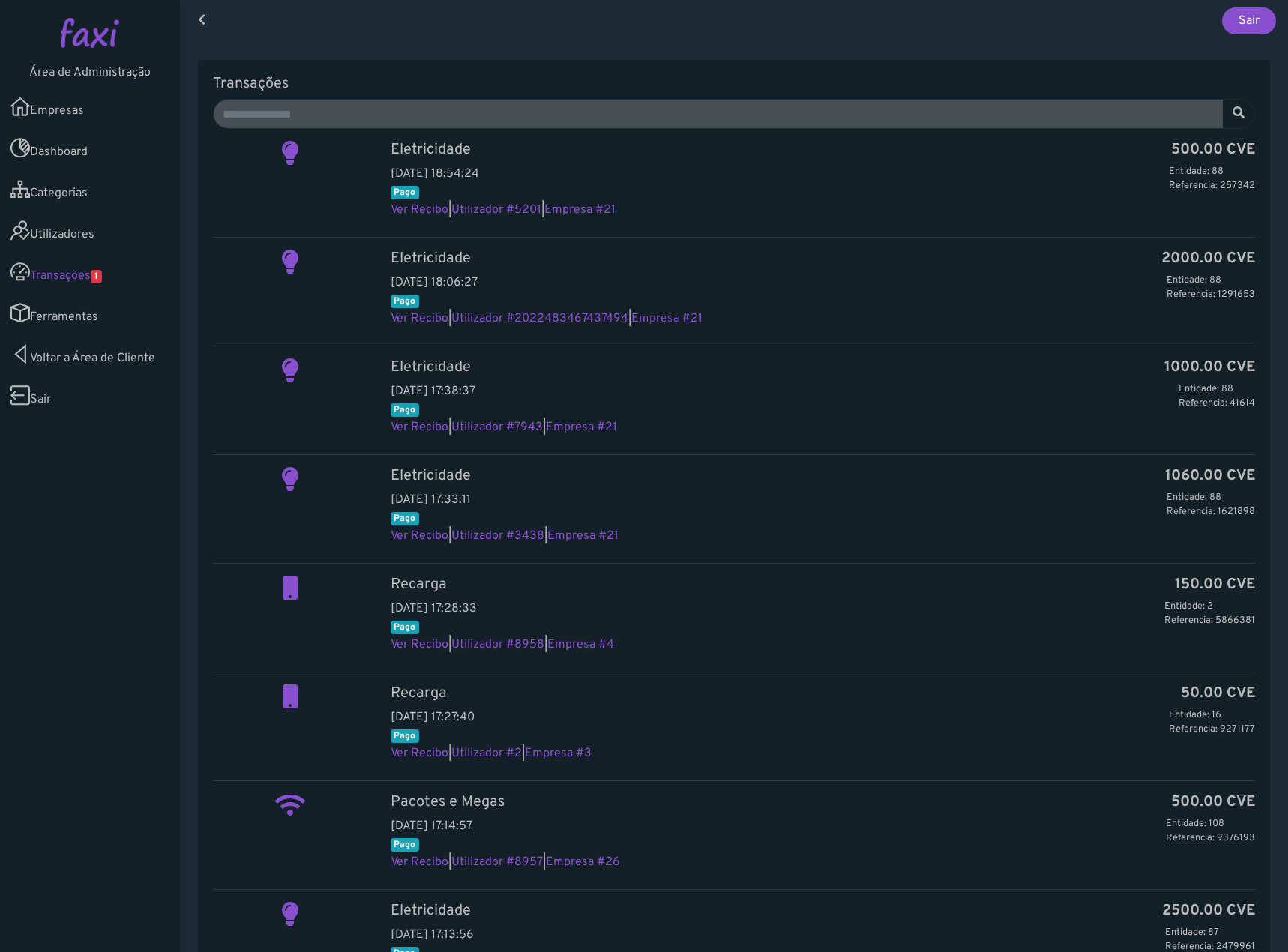
click at [91, 239] on link "Utilizadores" at bounding box center [90, 231] width 180 height 41
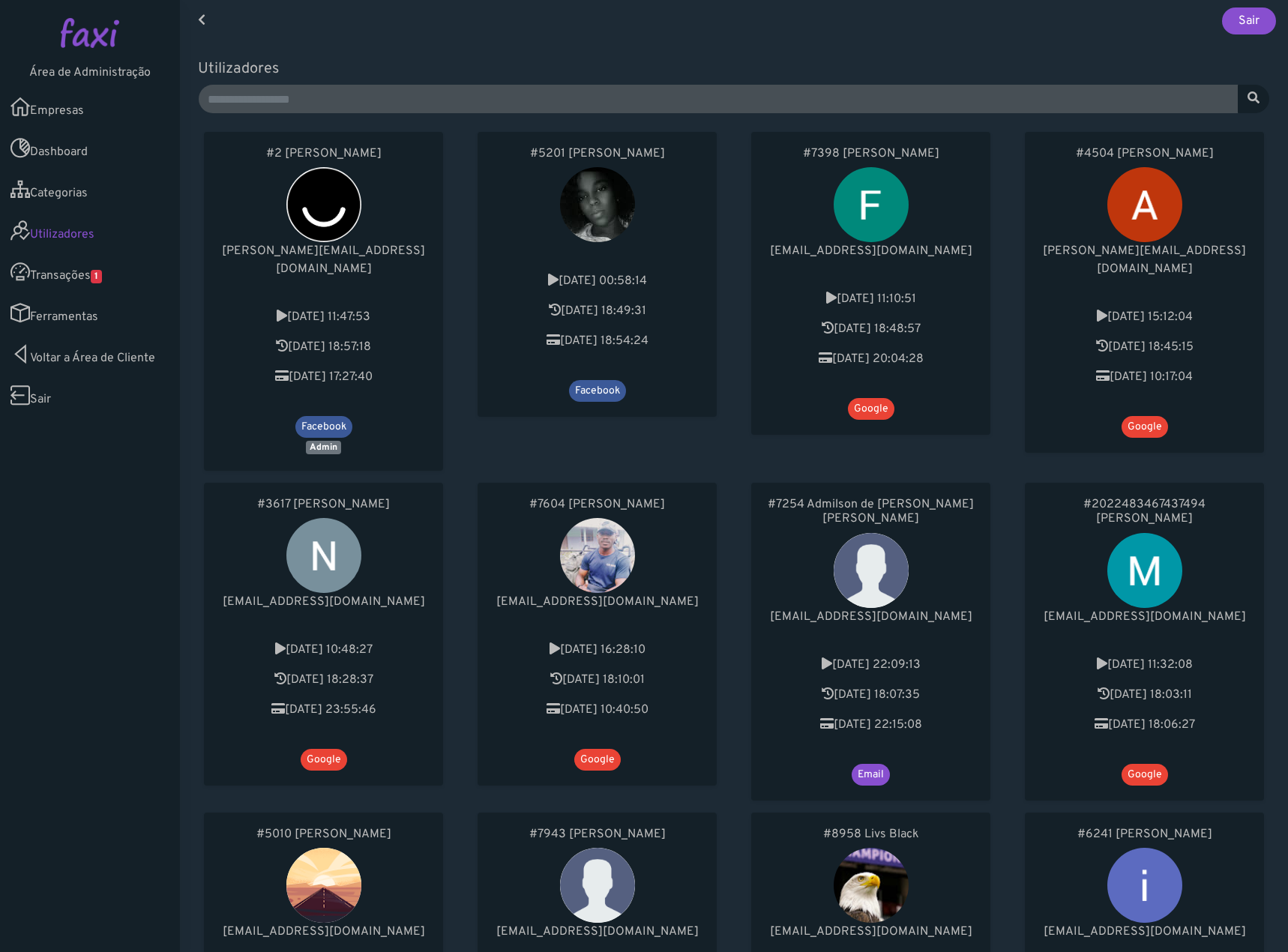
click at [67, 115] on link "Empresas" at bounding box center [90, 107] width 180 height 41
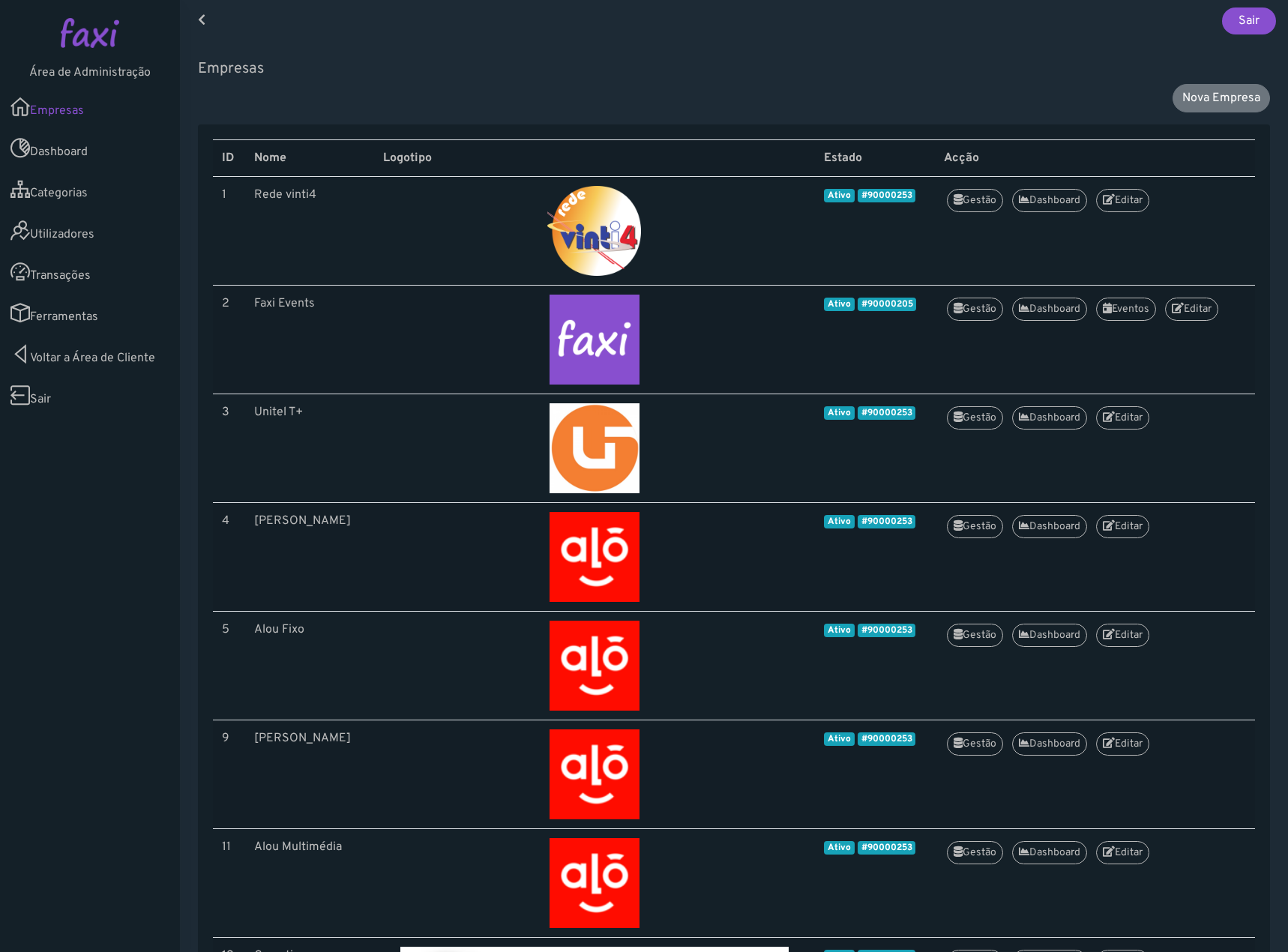
click at [81, 288] on link "Transações" at bounding box center [90, 271] width 180 height 41
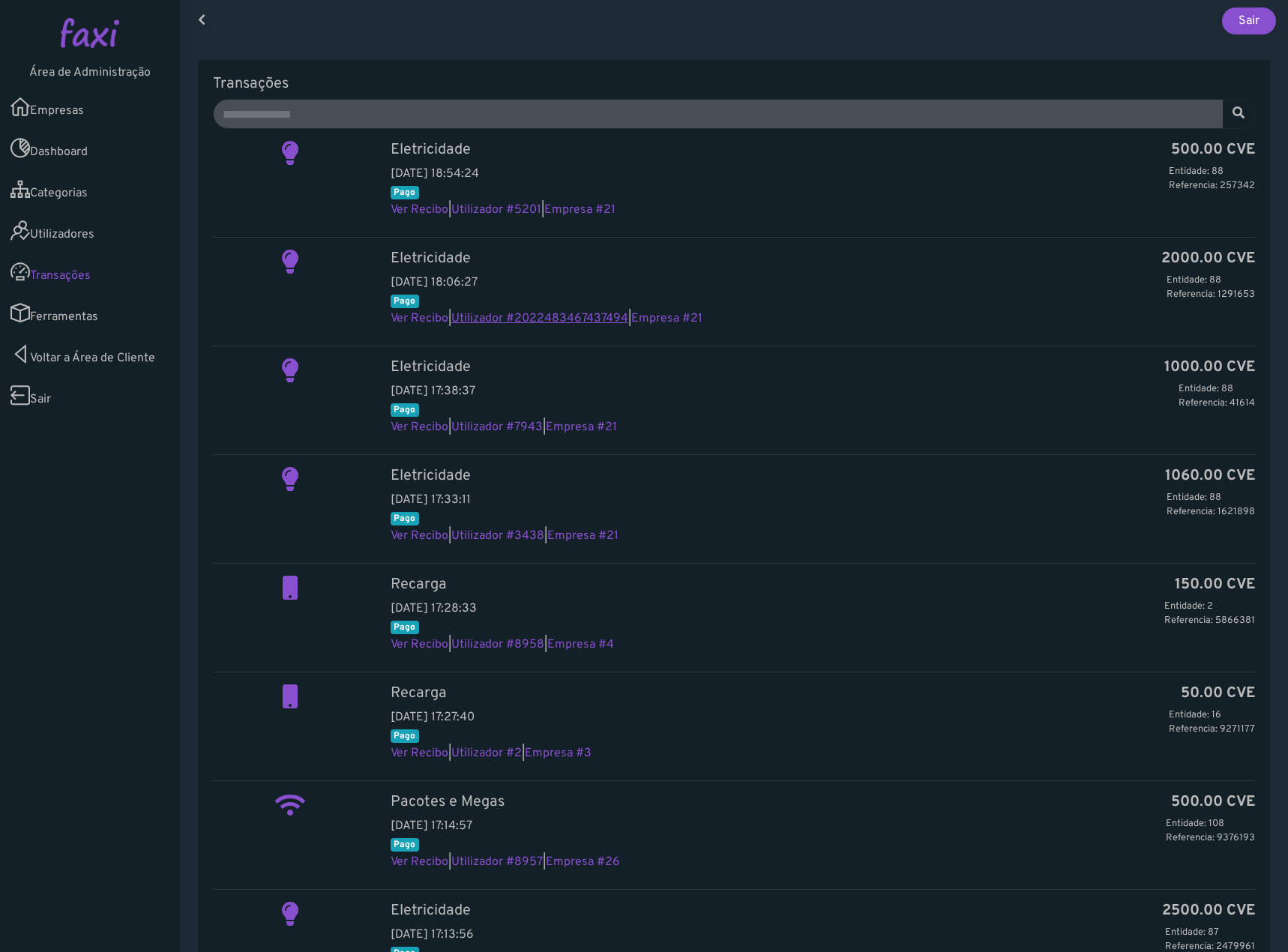
click at [569, 312] on link "Utilizador #2022483467437494" at bounding box center [539, 319] width 177 height 15
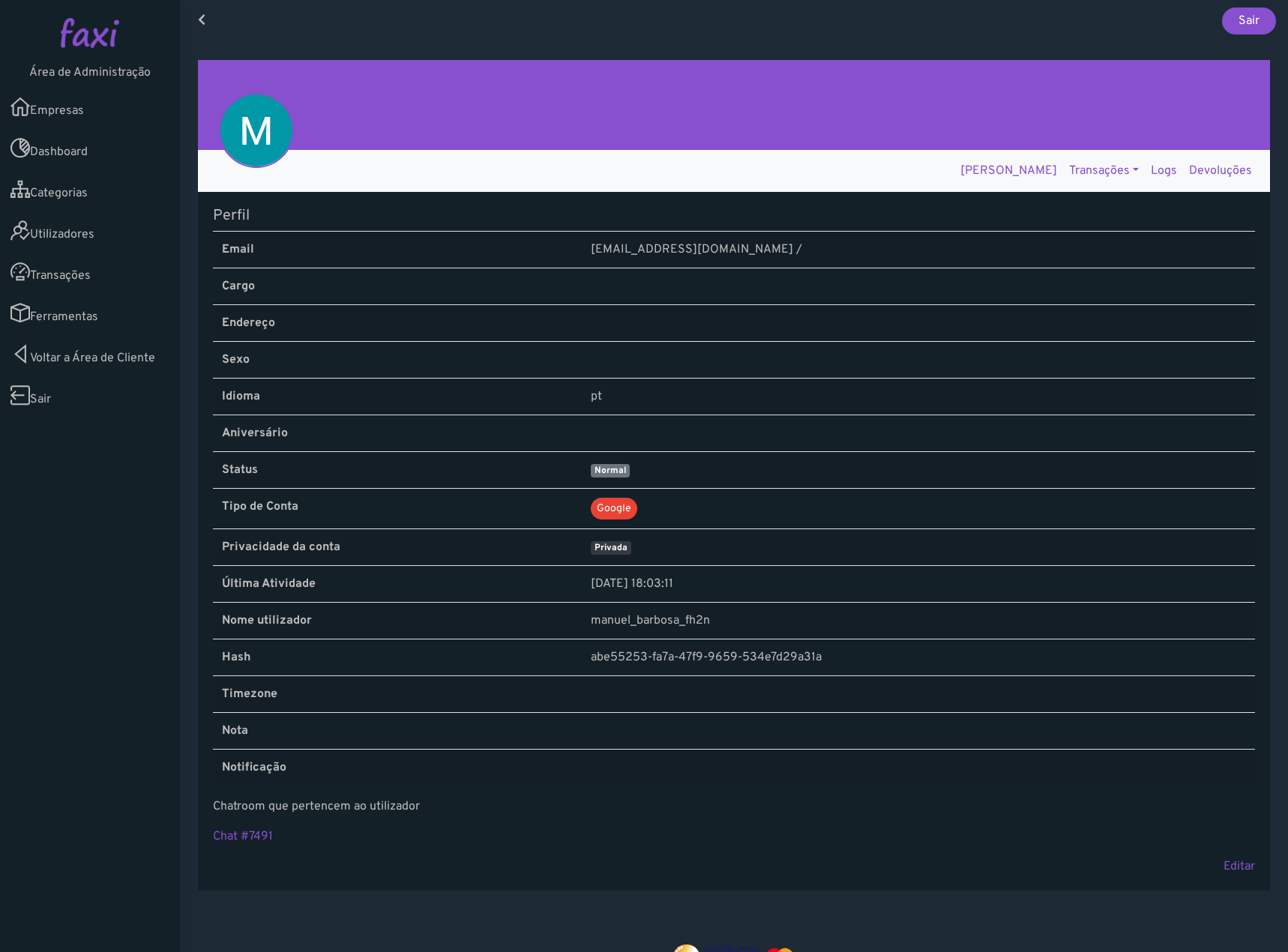
click at [49, 92] on link "Empresas" at bounding box center [90, 107] width 180 height 41
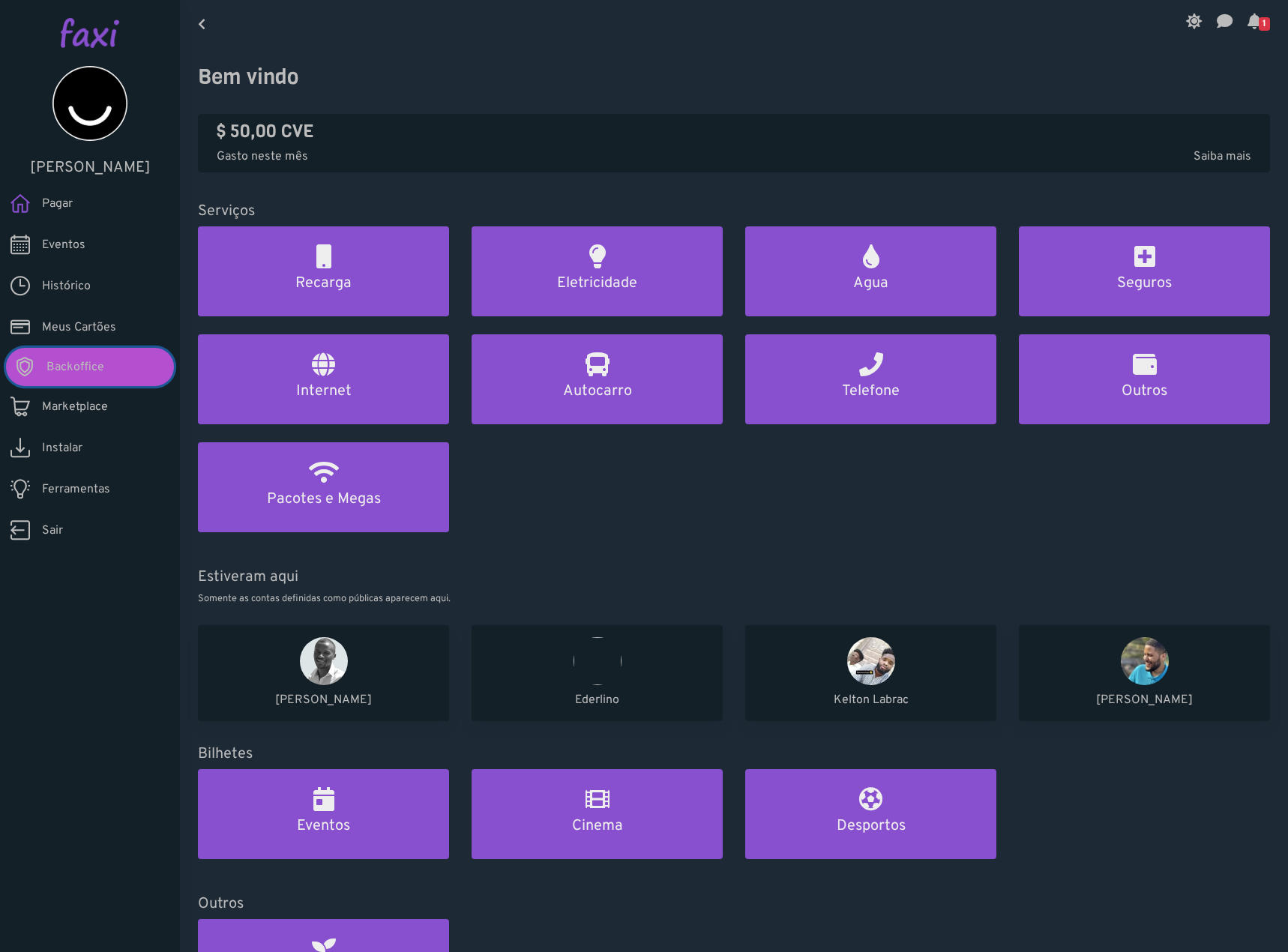
click at [139, 358] on link "Backoffice" at bounding box center [90, 368] width 168 height 39
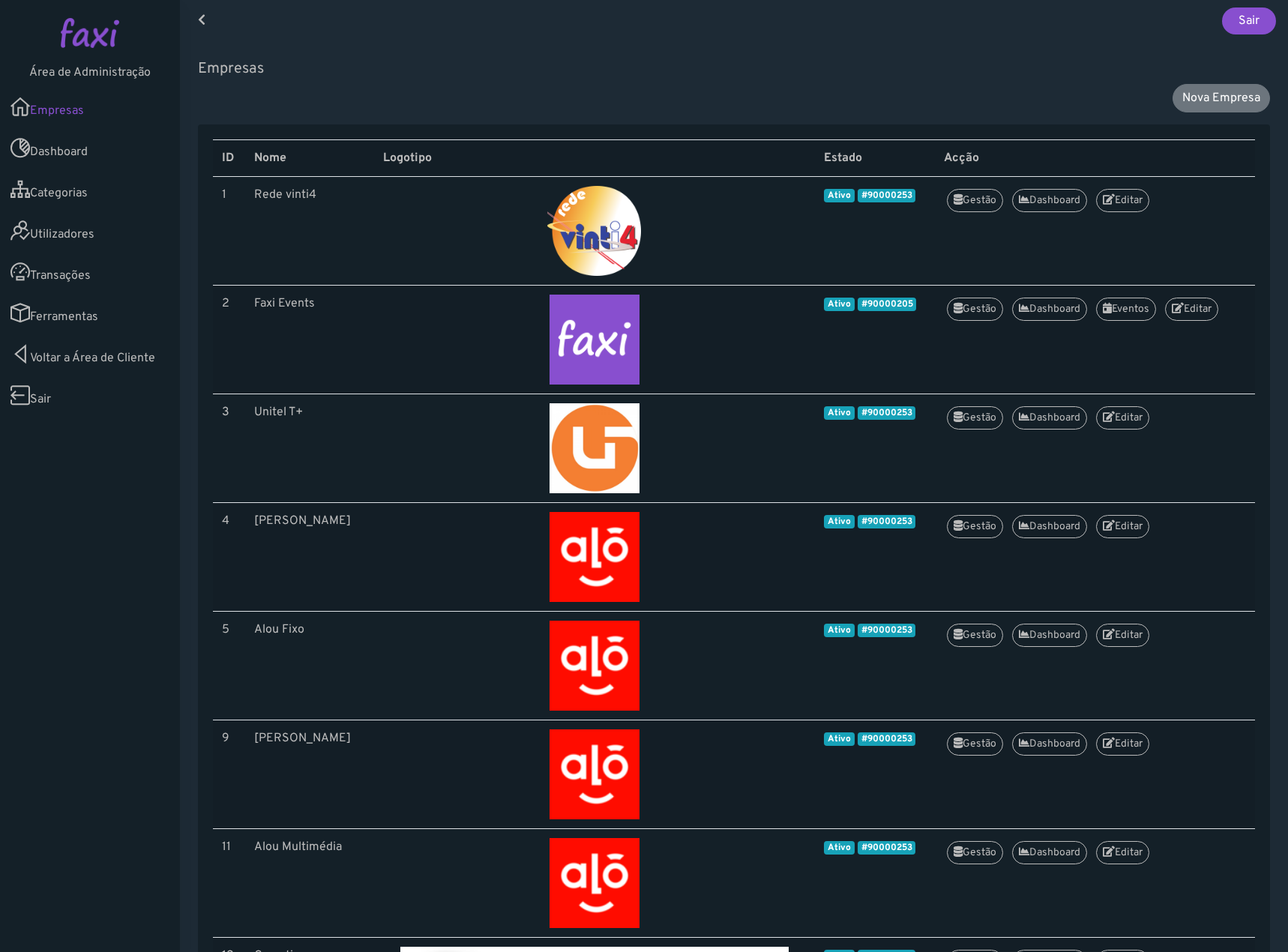
click at [80, 288] on link "Transações" at bounding box center [90, 271] width 180 height 41
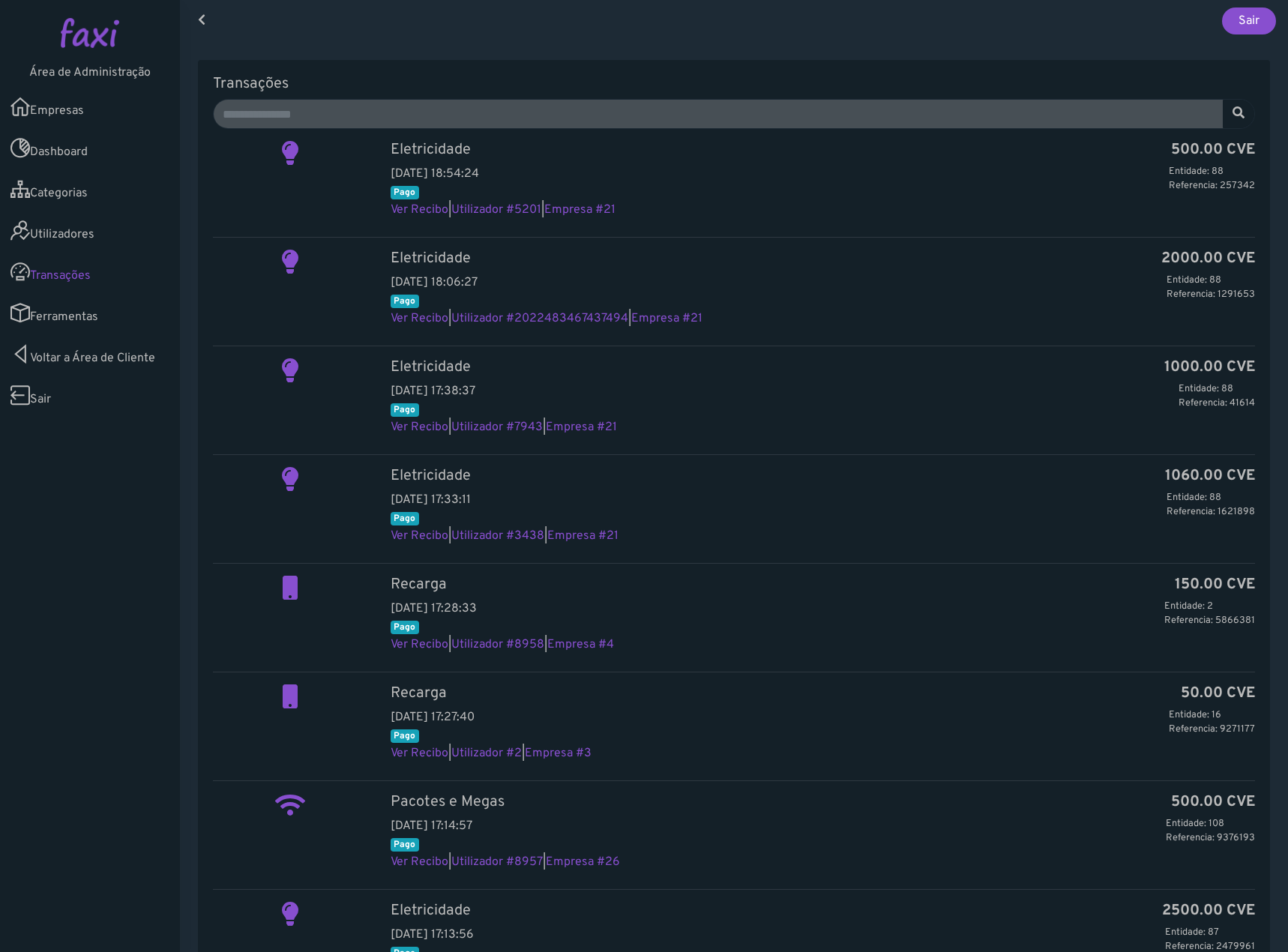
click at [80, 323] on link "Ferramentas" at bounding box center [90, 312] width 180 height 41
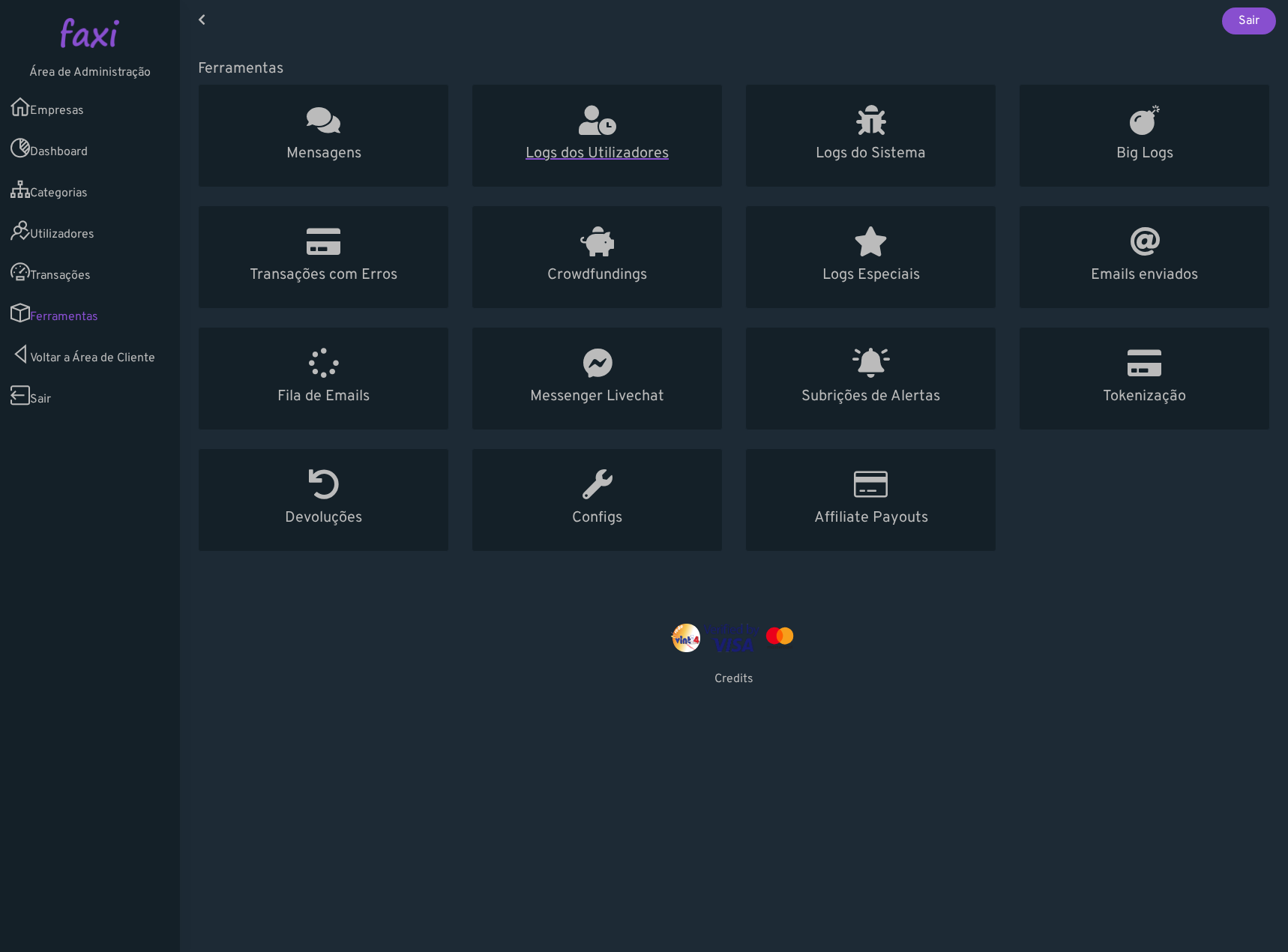
click at [564, 153] on h5 "Logs dos Utilizadores" at bounding box center [597, 154] width 214 height 18
click at [863, 159] on h5 "Logs do Sistema" at bounding box center [871, 154] width 214 height 18
click at [1158, 155] on h5 "Big Logs" at bounding box center [1145, 154] width 214 height 18
click at [876, 124] on icon at bounding box center [871, 119] width 30 height 30
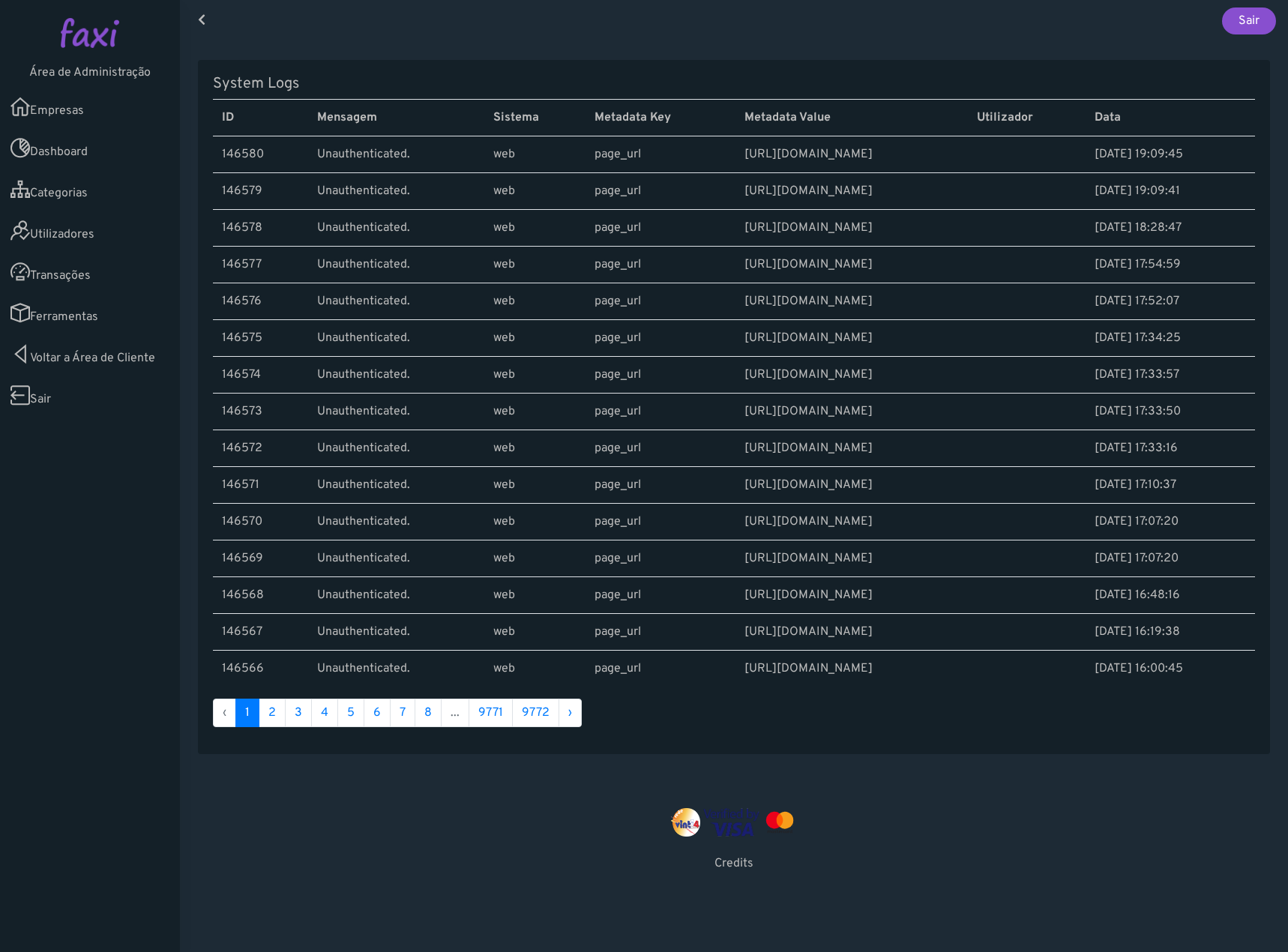
click at [51, 312] on link "Ferramentas" at bounding box center [90, 312] width 180 height 41
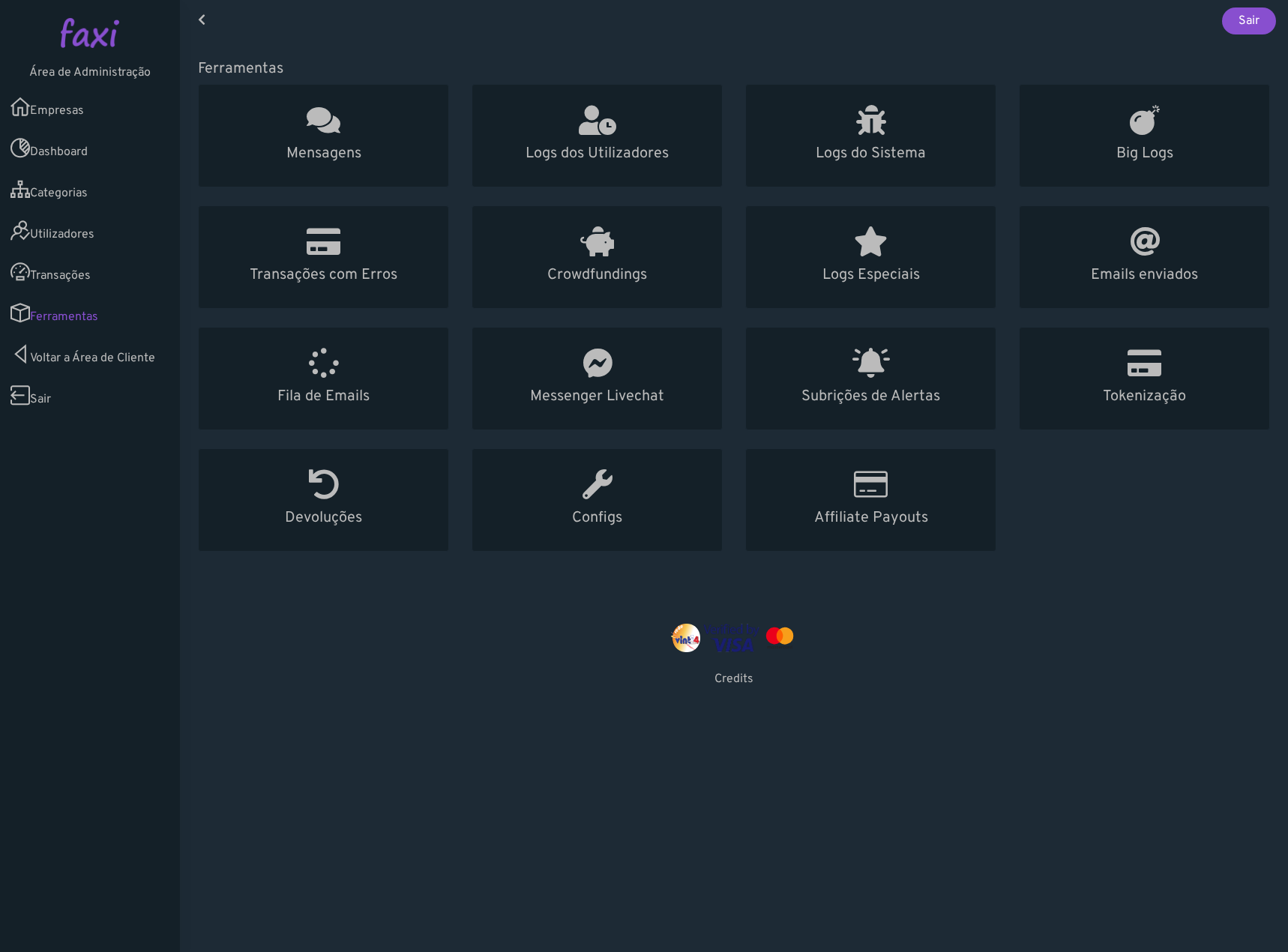
click at [73, 231] on link "Utilizadores" at bounding box center [90, 231] width 180 height 41
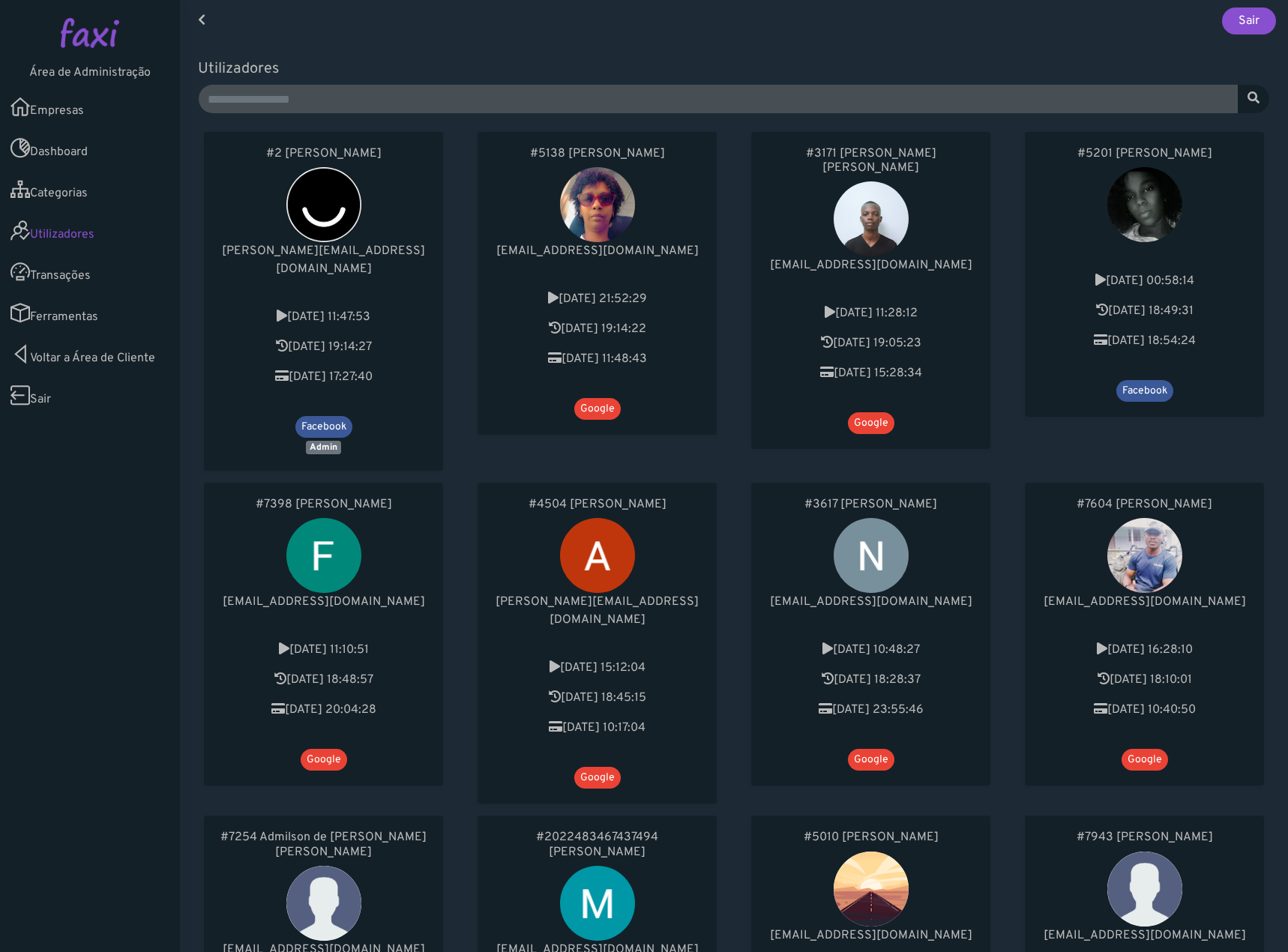
click at [93, 323] on link "Ferramentas" at bounding box center [90, 312] width 180 height 41
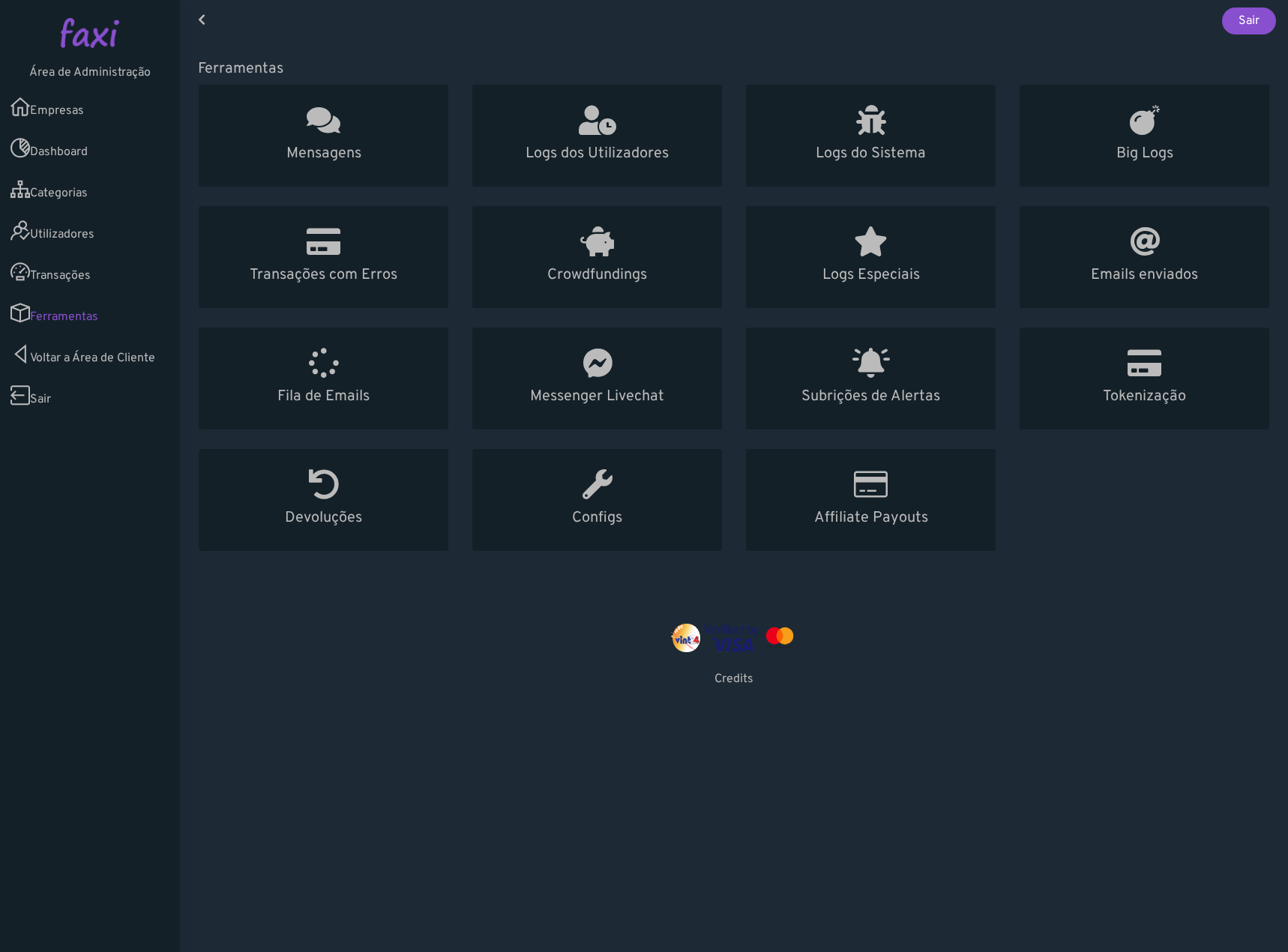
click at [133, 357] on link "Voltar a Área de Cliente" at bounding box center [90, 354] width 180 height 41
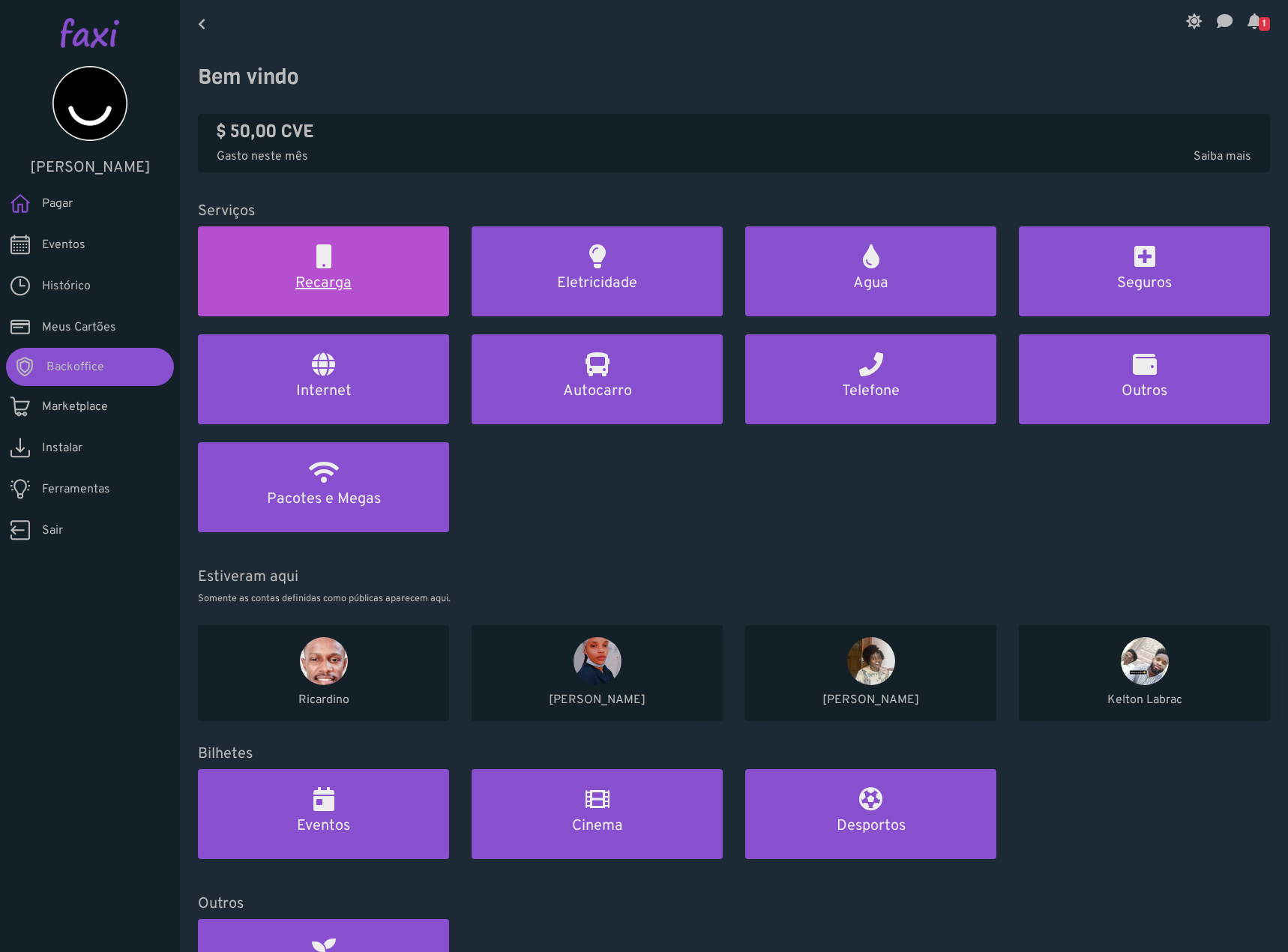
click at [326, 288] on h5 "Recarga" at bounding box center [323, 284] width 215 height 18
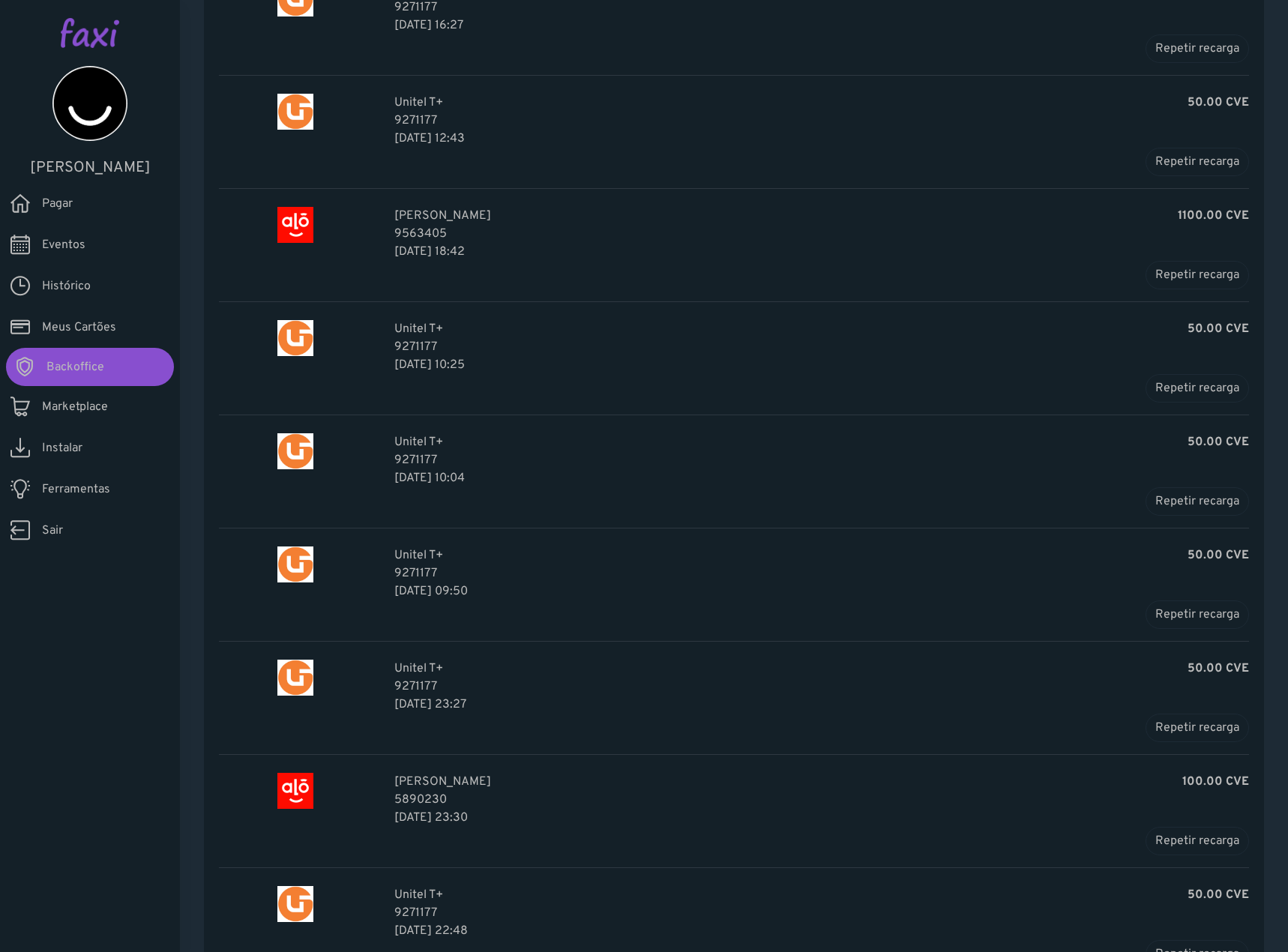
scroll to position [225, 0]
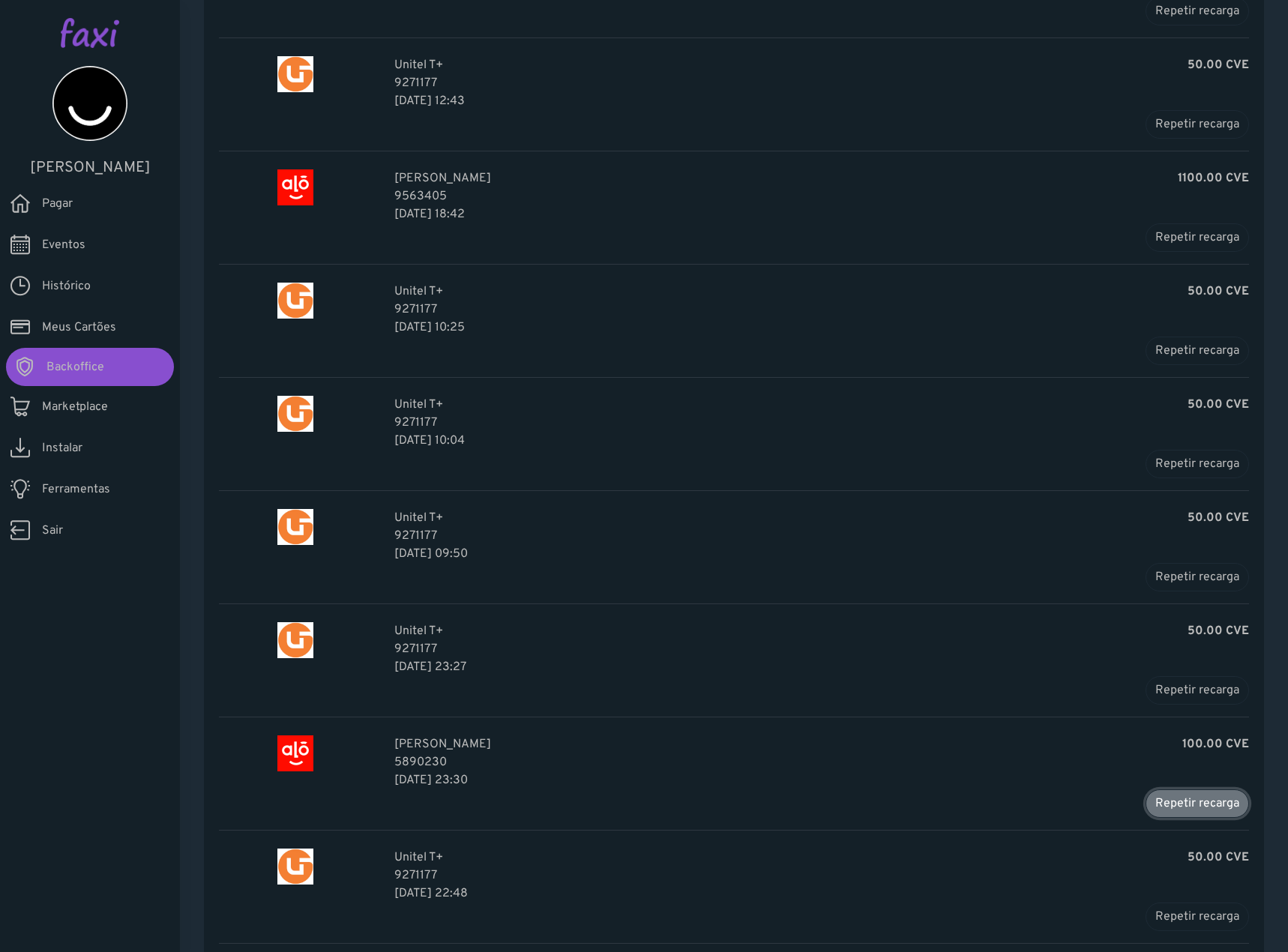
click at [1203, 806] on button "Repetir recarga" at bounding box center [1197, 803] width 104 height 28
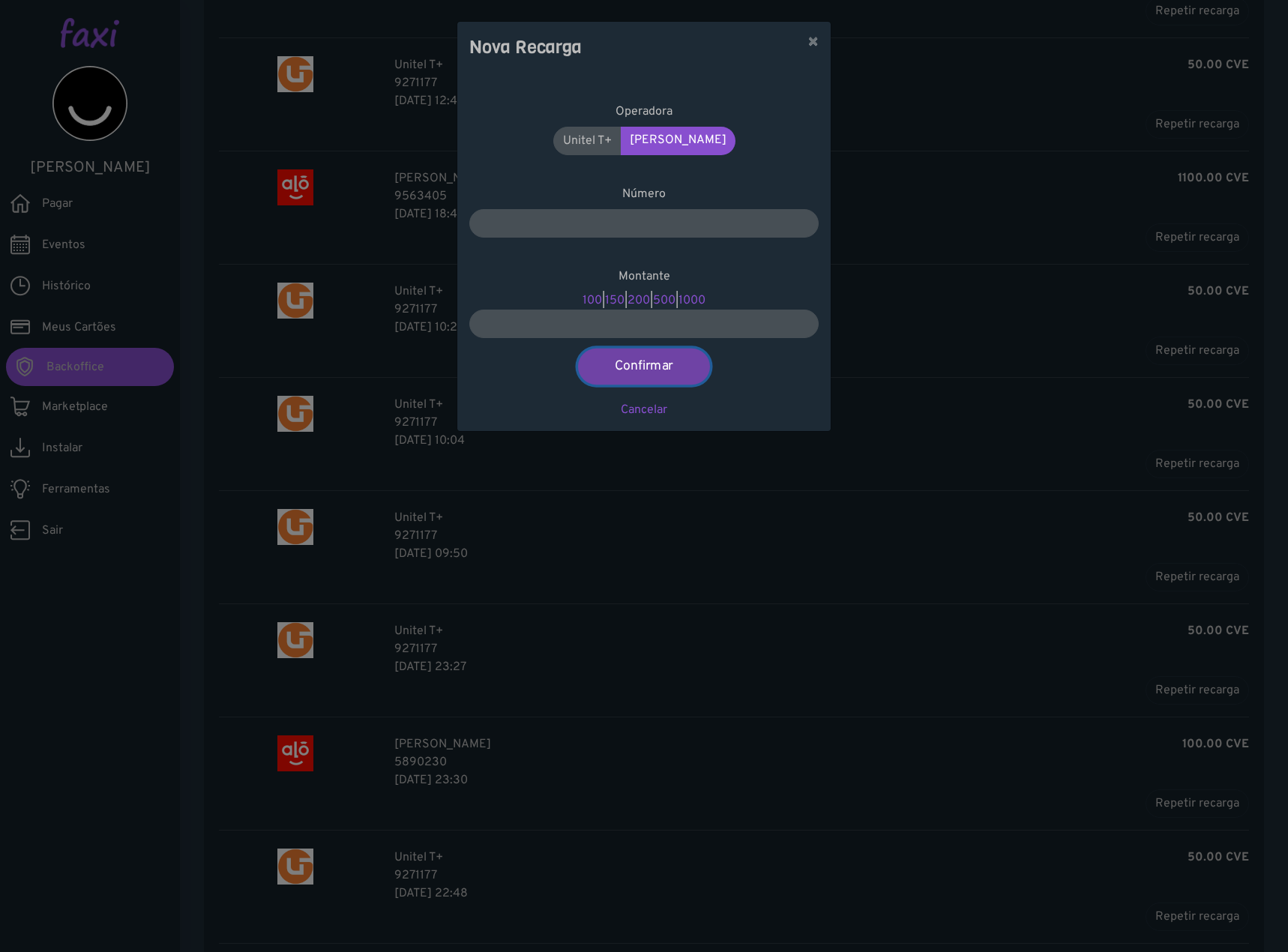
click at [630, 368] on button "Confirmar" at bounding box center [644, 366] width 132 height 36
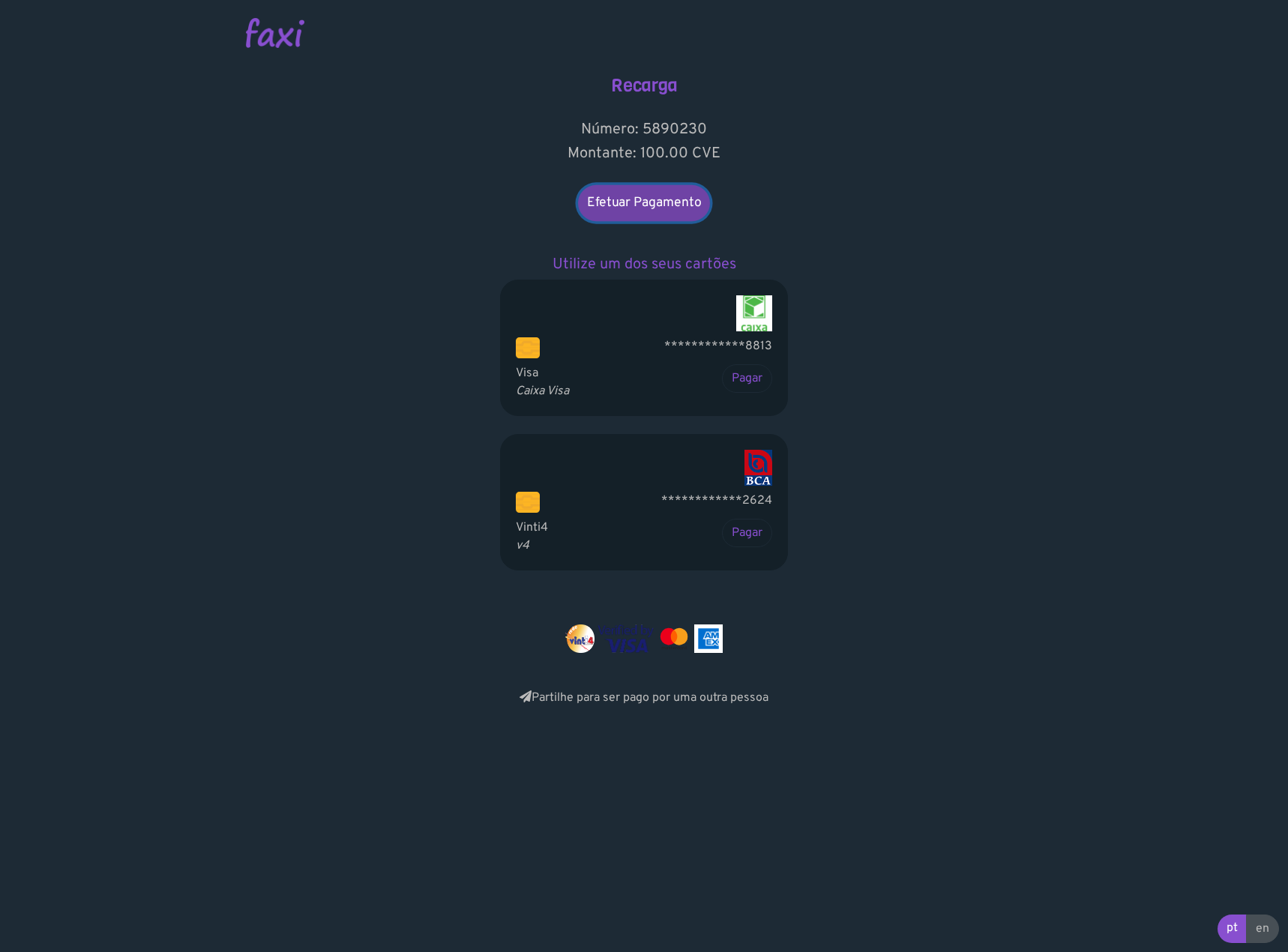
click at [659, 213] on link "Efetuar Pagamento" at bounding box center [644, 203] width 132 height 36
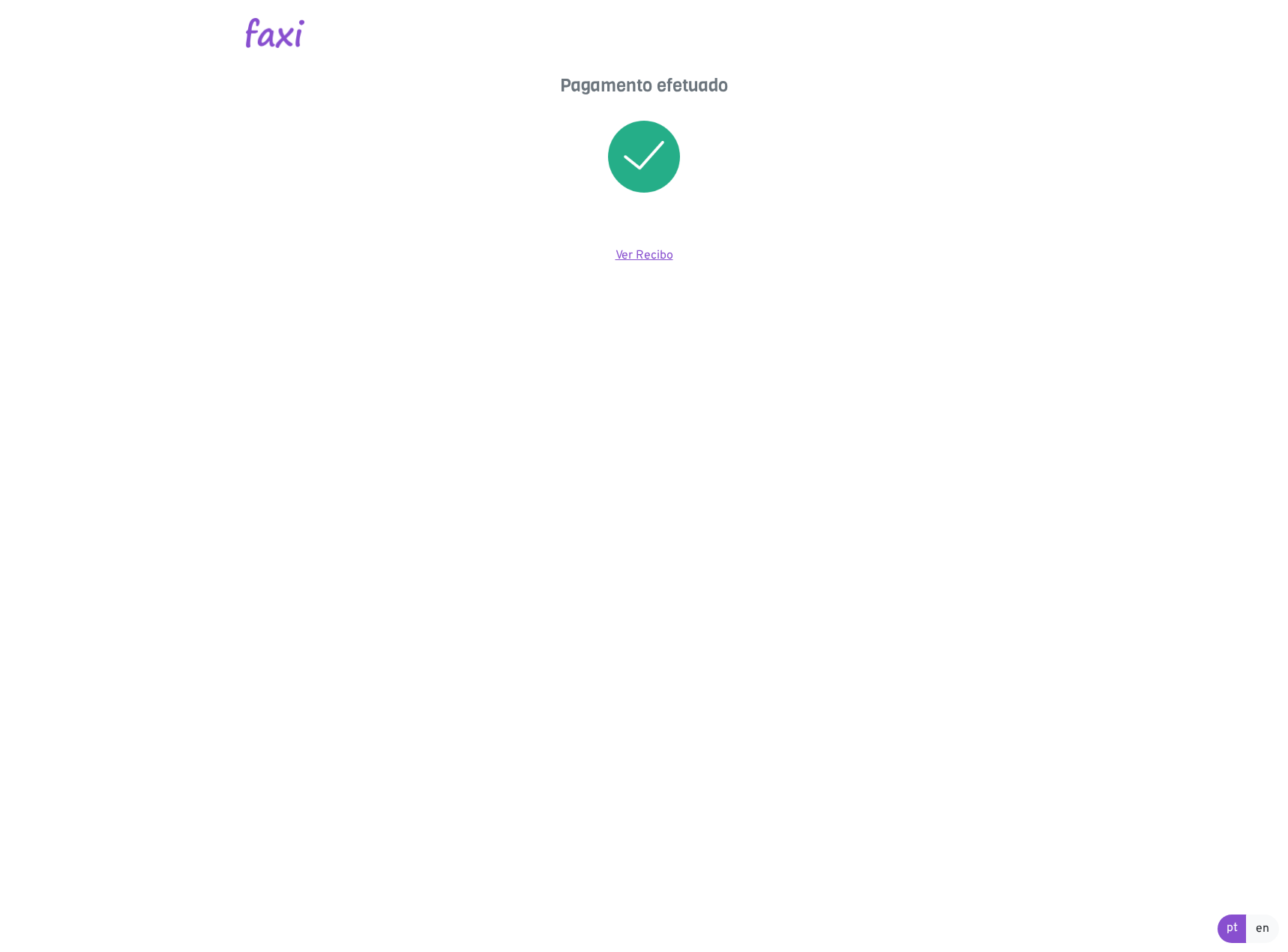
click at [650, 248] on link "Ver Recibo" at bounding box center [644, 255] width 58 height 15
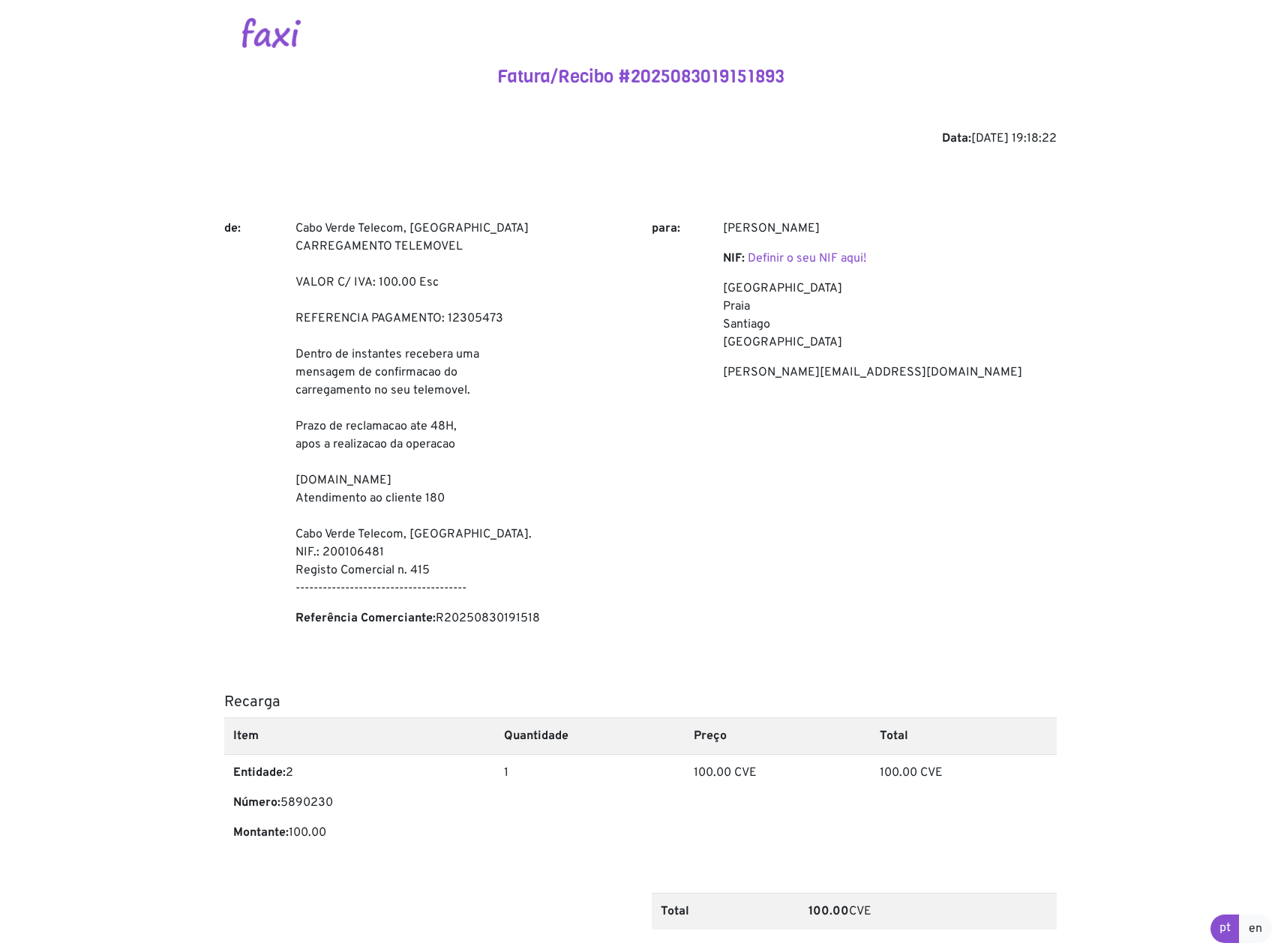
click at [288, 39] on img at bounding box center [272, 33] width 59 height 30
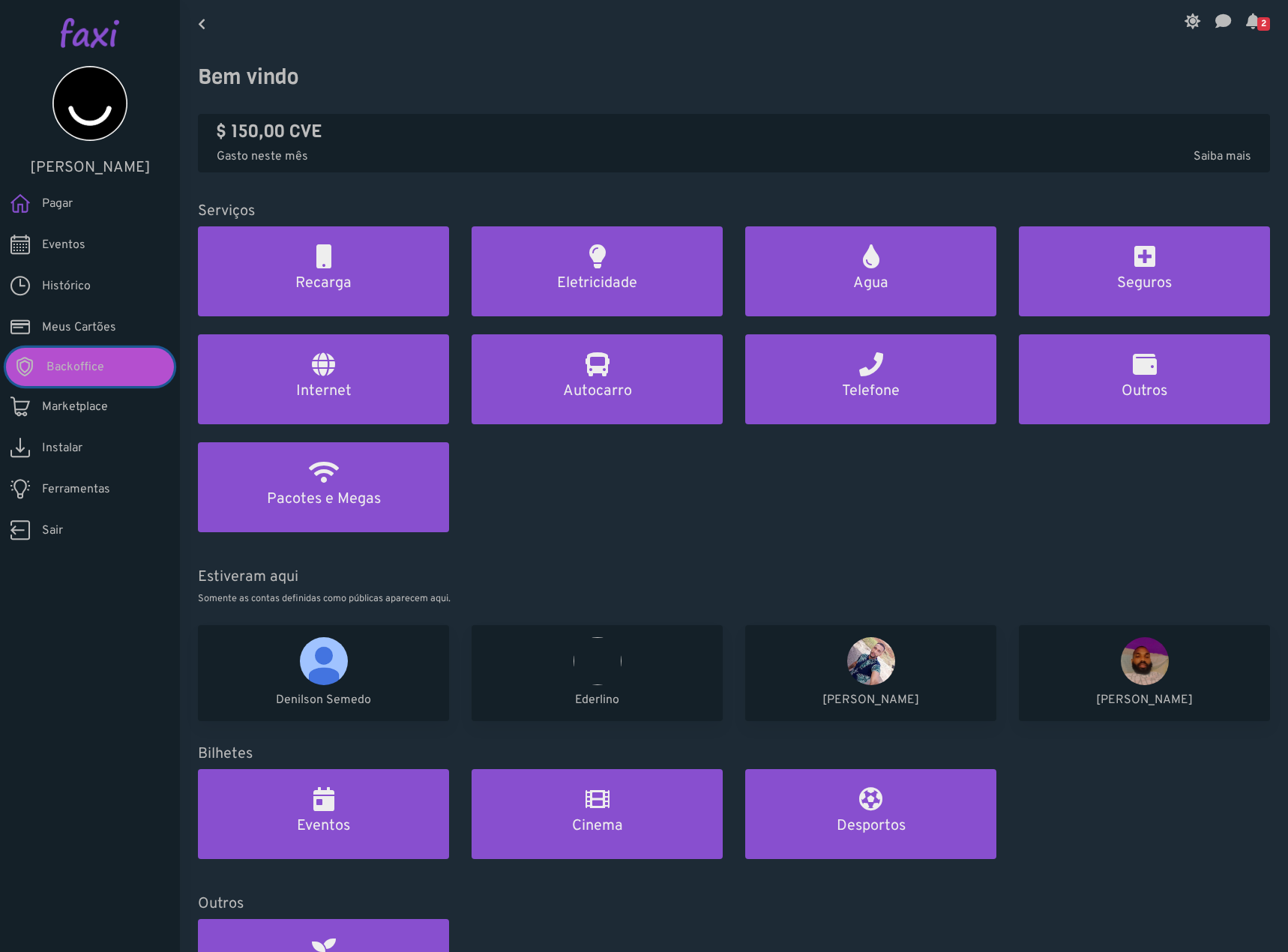
drag, startPoint x: 93, startPoint y: 362, endPoint x: 116, endPoint y: 345, distance: 28.6
click at [94, 362] on span "Backoffice" at bounding box center [75, 368] width 58 height 18
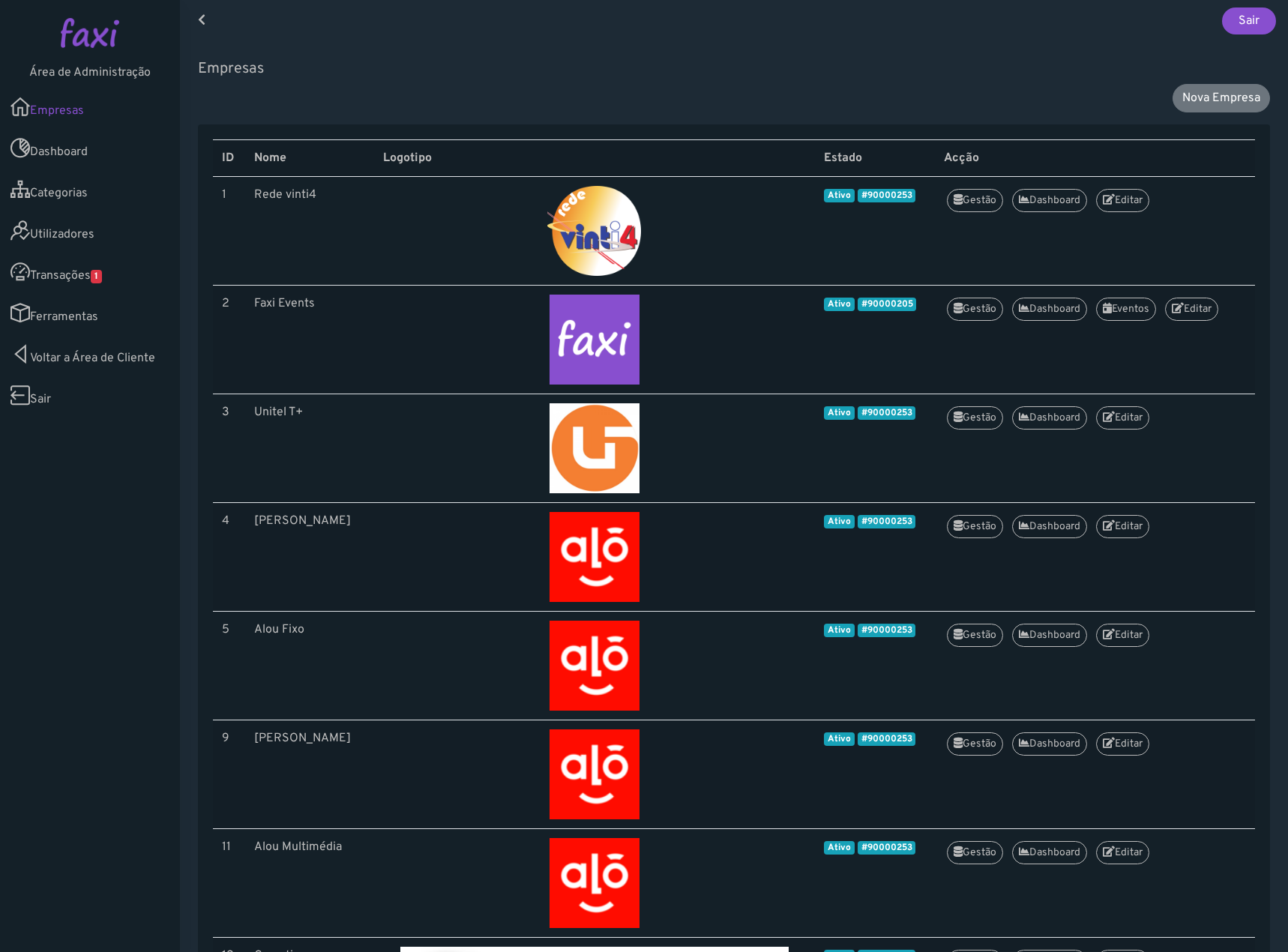
click at [100, 276] on span "1" at bounding box center [96, 277] width 11 height 14
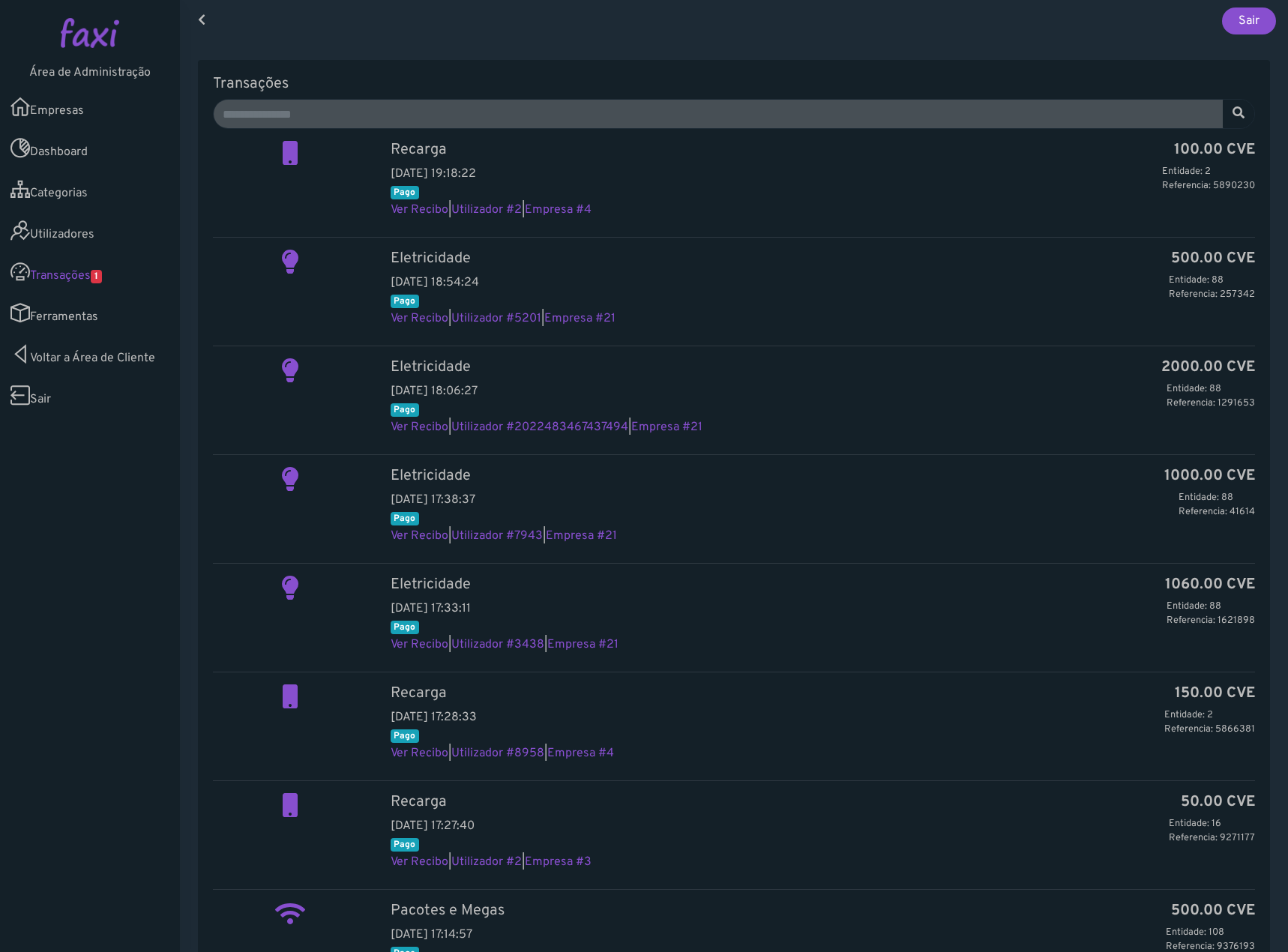
click at [61, 226] on link "Utilizadores" at bounding box center [90, 231] width 180 height 41
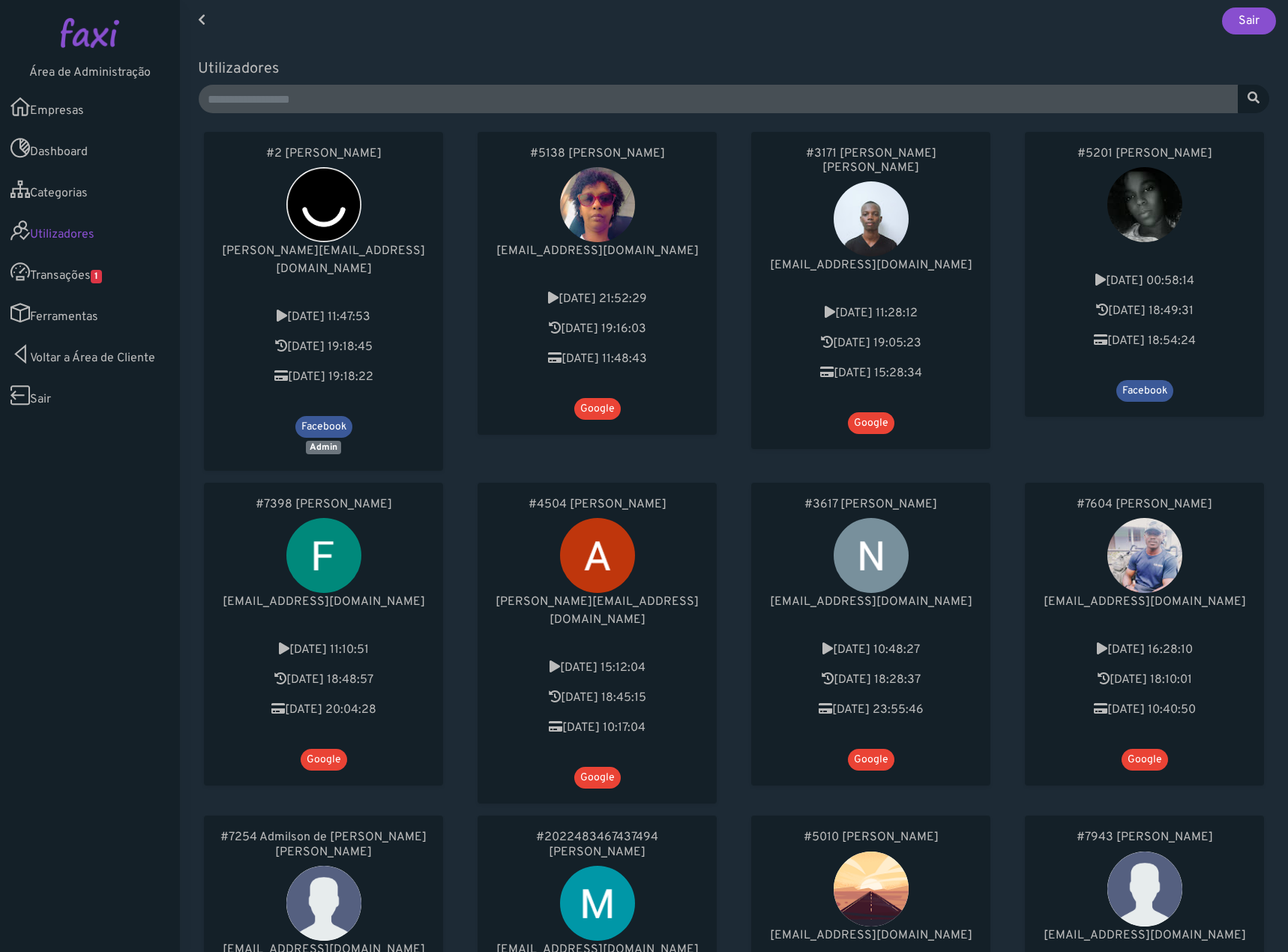
click at [101, 312] on link "Ferramentas" at bounding box center [90, 312] width 180 height 41
